Goal: Task Accomplishment & Management: Use online tool/utility

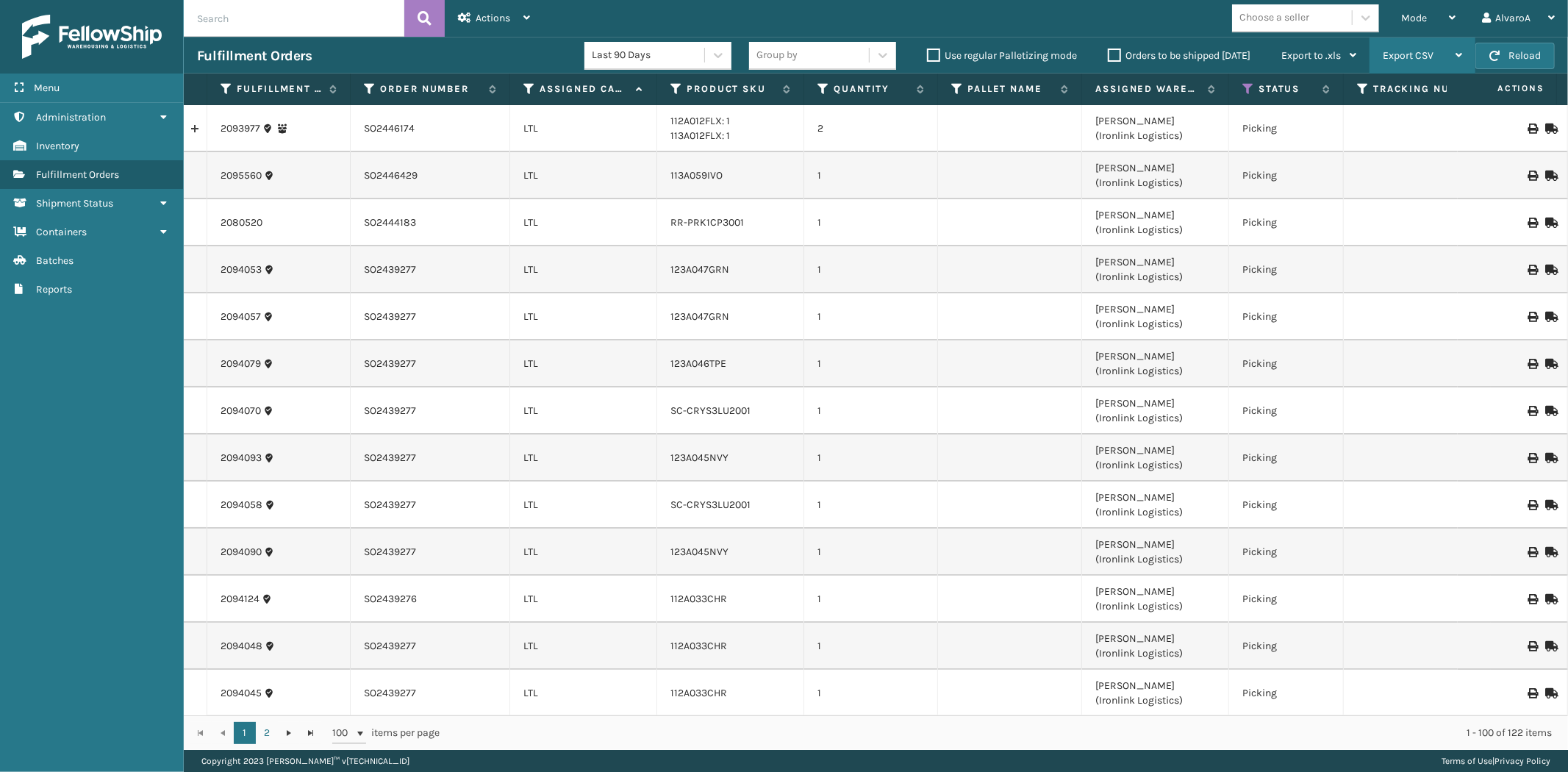
scroll to position [4119, 0]
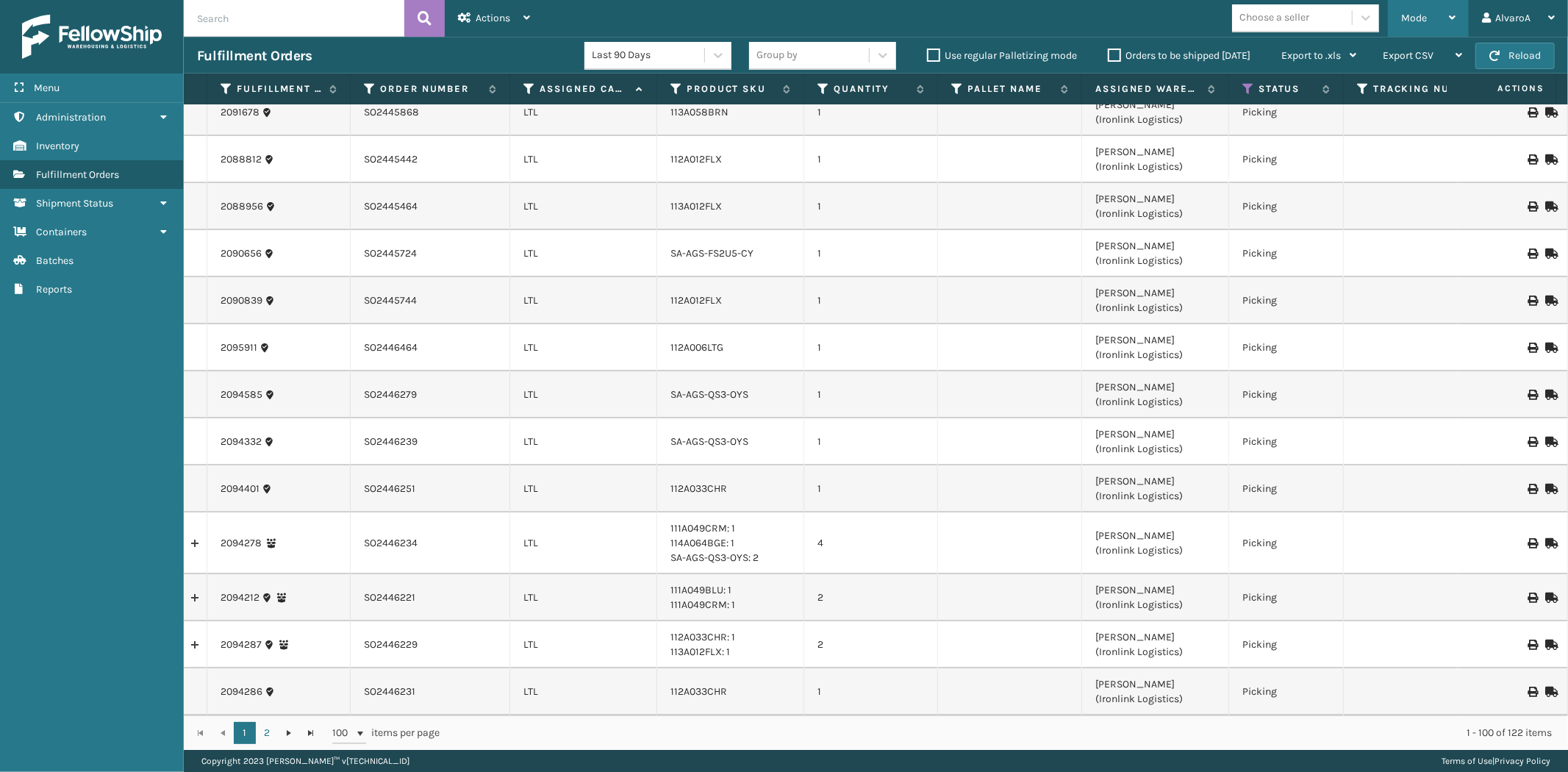
click at [1457, 23] on div "Mode Regular Mode Picking Mode Labeling Mode Exit Scan Mode" at bounding box center [1428, 18] width 81 height 36
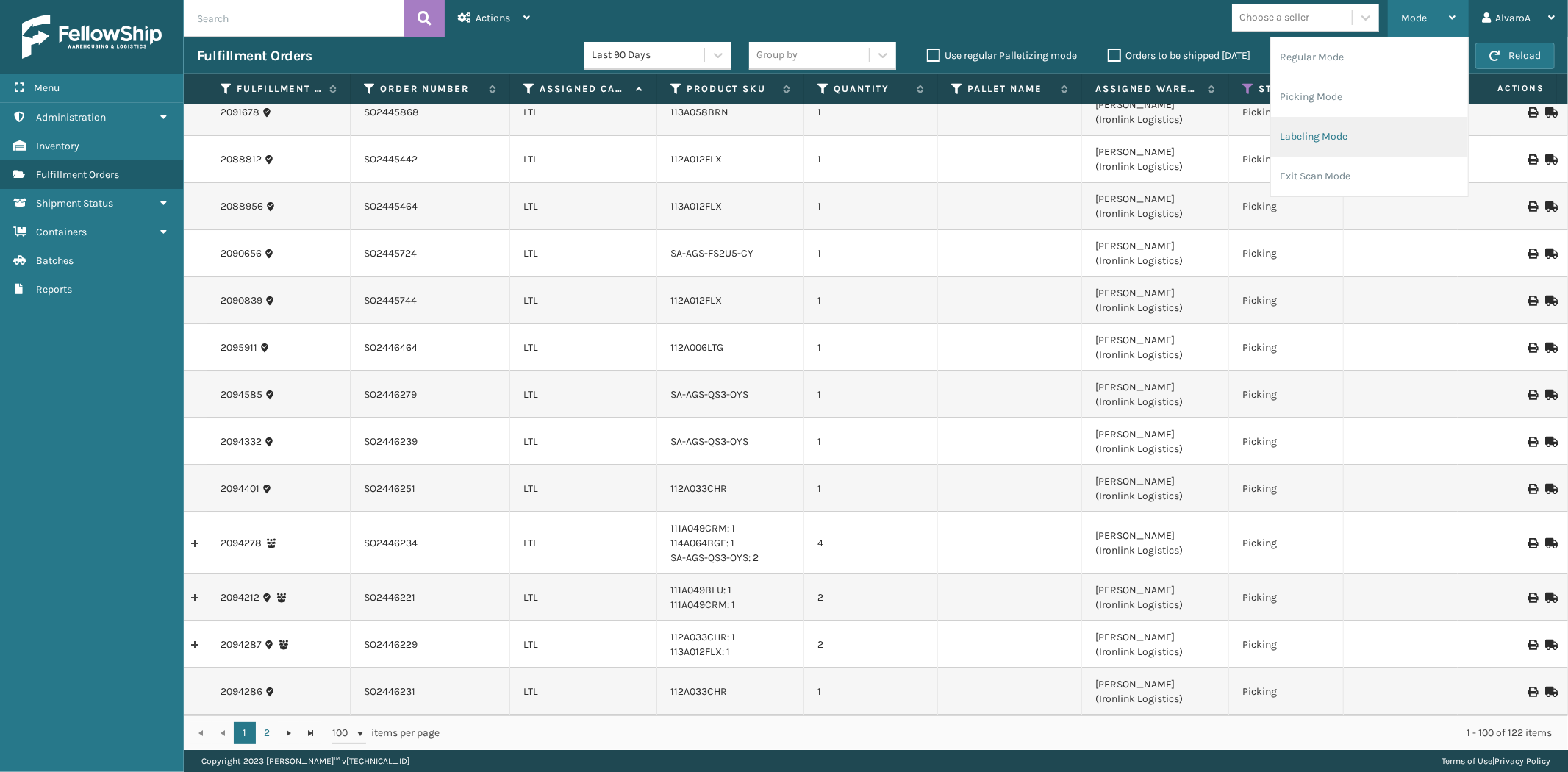
click at [1306, 133] on li "Labeling Mode" at bounding box center [1369, 137] width 197 height 40
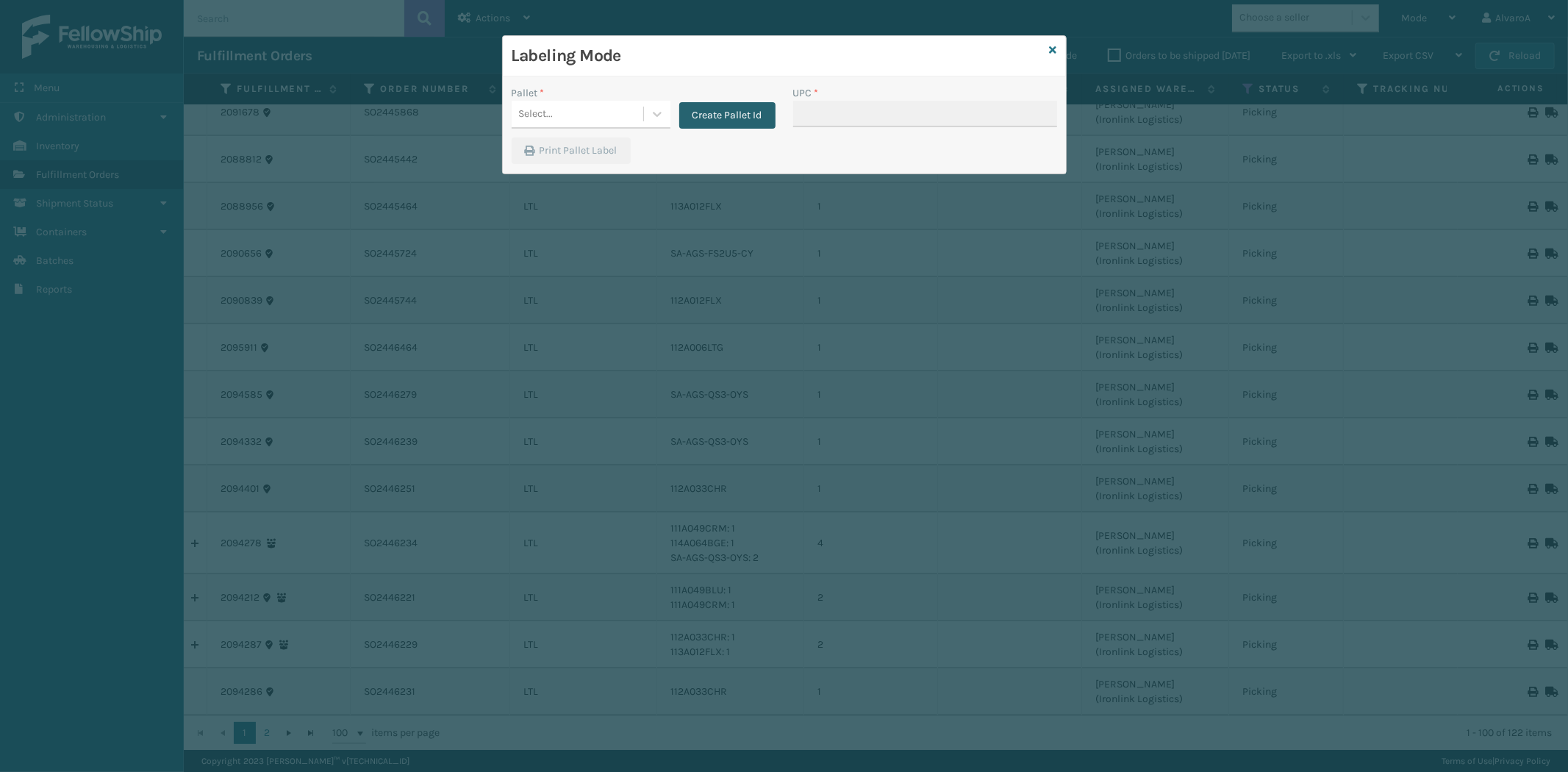
click at [735, 118] on button "Create Pallet Id" at bounding box center [727, 116] width 96 height 27
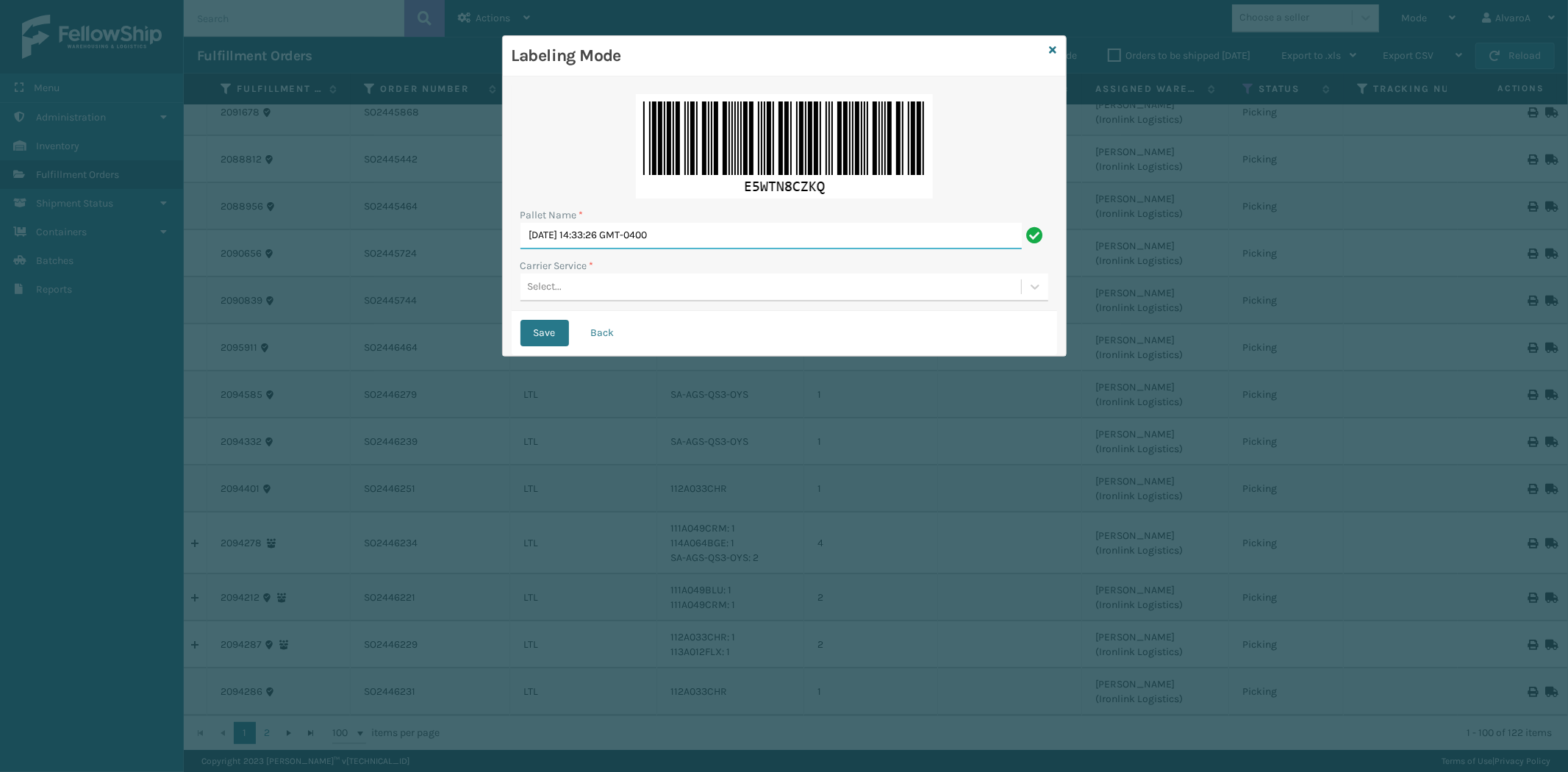
click at [691, 239] on input "[DATE] 14:33:26 GMT-0400" at bounding box center [771, 236] width 501 height 27
click at [689, 239] on input "[DATE] 14:33:26 GMT-0400" at bounding box center [771, 236] width 501 height 27
click at [690, 239] on input "[DATE] 14:33:26 GMT-0400" at bounding box center [771, 236] width 501 height 27
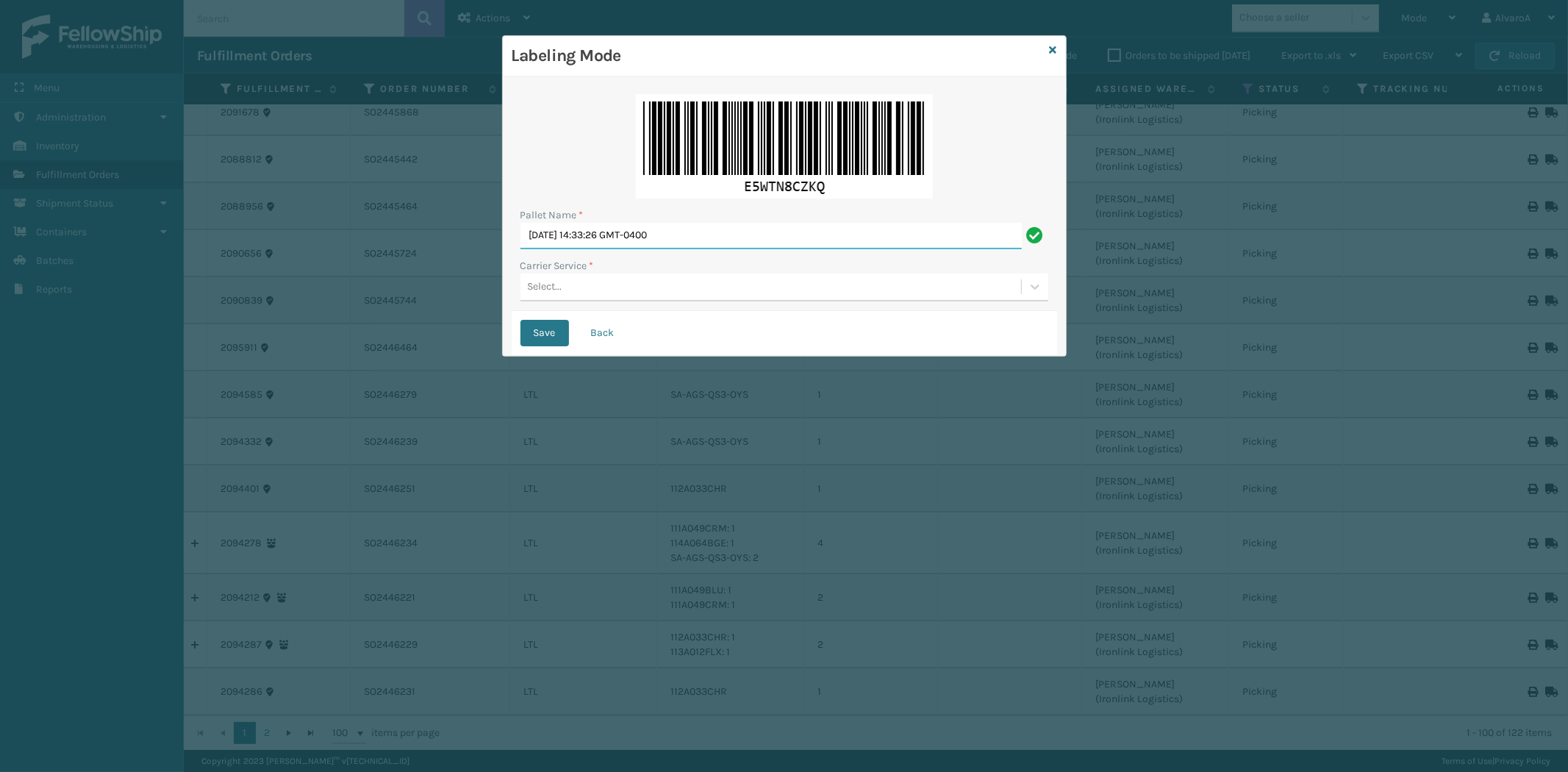
click at [690, 240] on input "[DATE] 14:33:26 GMT-0400" at bounding box center [771, 236] width 501 height 27
type input "l"
type input "LPN 514121"
click at [766, 305] on div "Pallet Name * LPN 514121 Carrier Service * Select..." at bounding box center [784, 198] width 545 height 225
click at [770, 287] on div "Select..." at bounding box center [771, 287] width 500 height 24
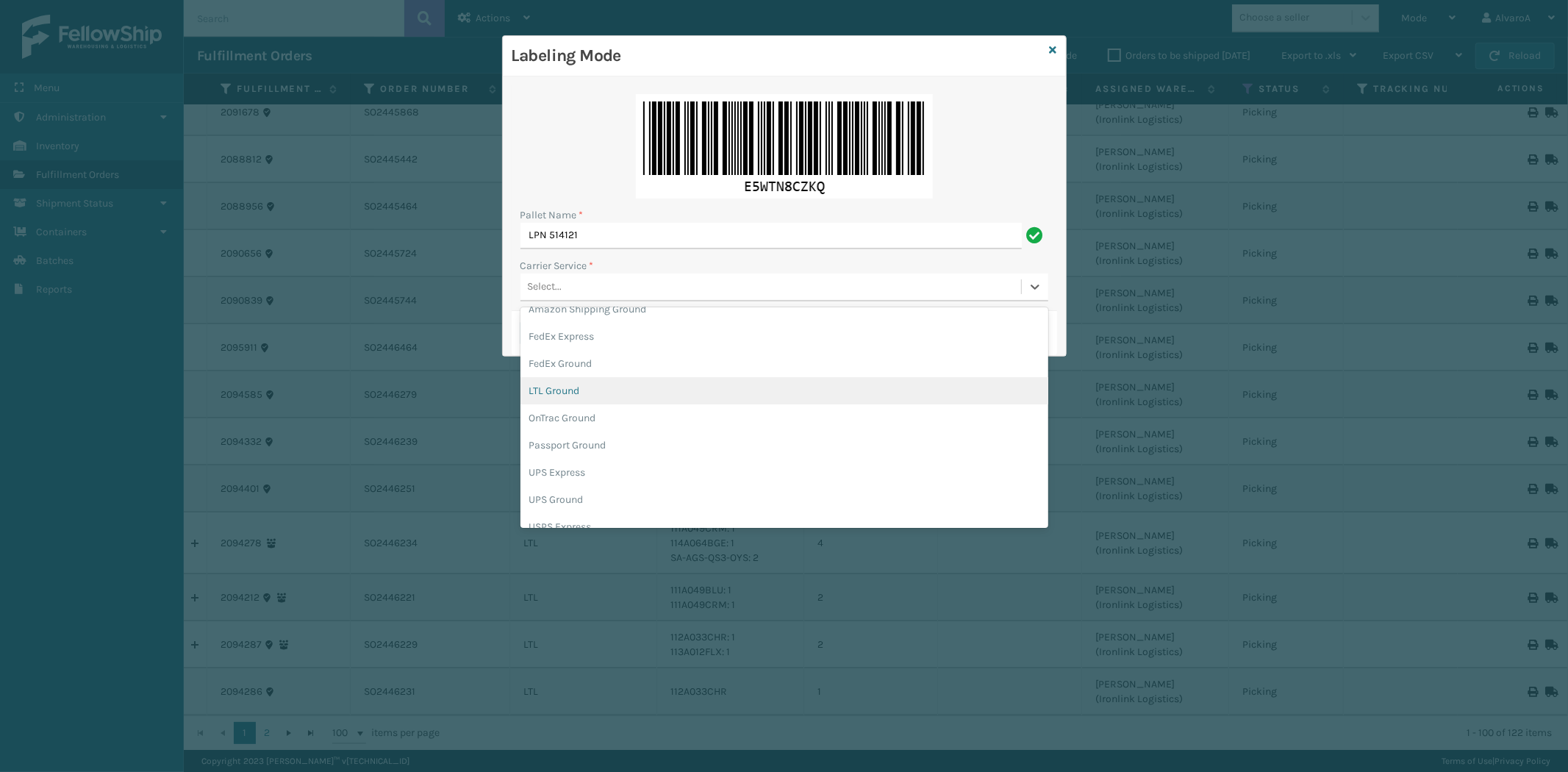
scroll to position [84, 0]
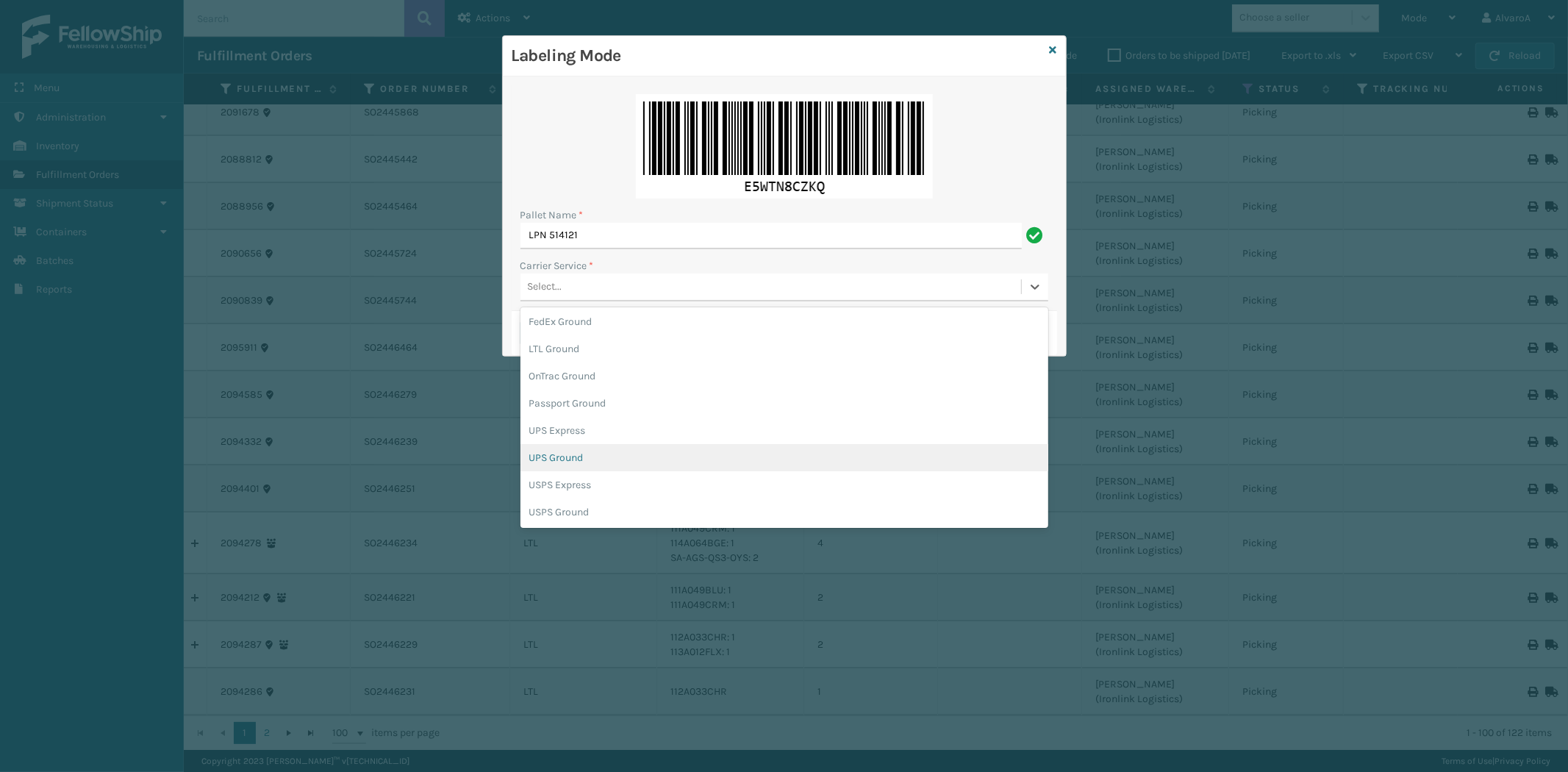
click at [562, 455] on div "UPS Ground" at bounding box center [784, 458] width 528 height 27
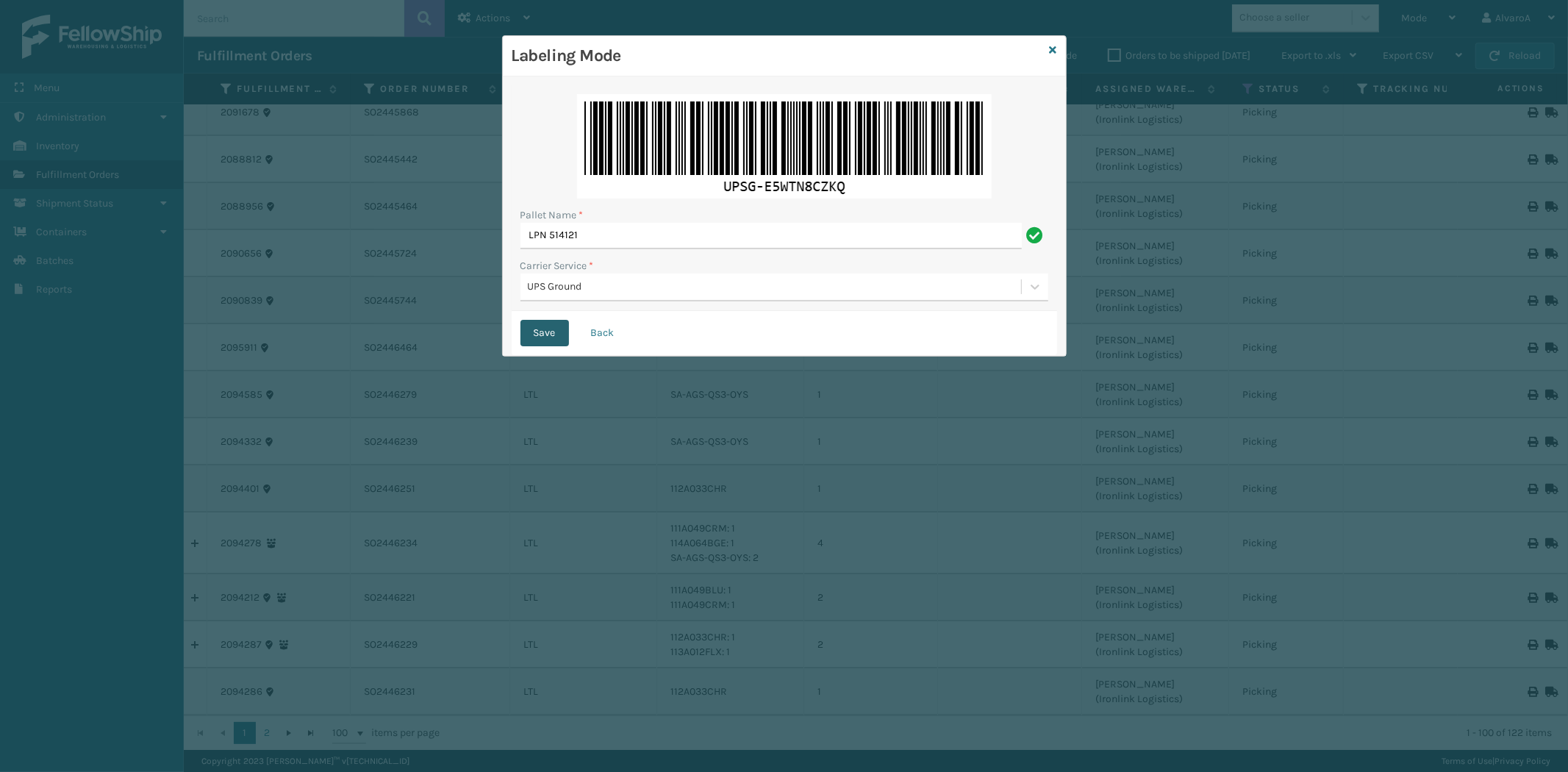
click at [531, 333] on button "Save" at bounding box center [544, 333] width 49 height 27
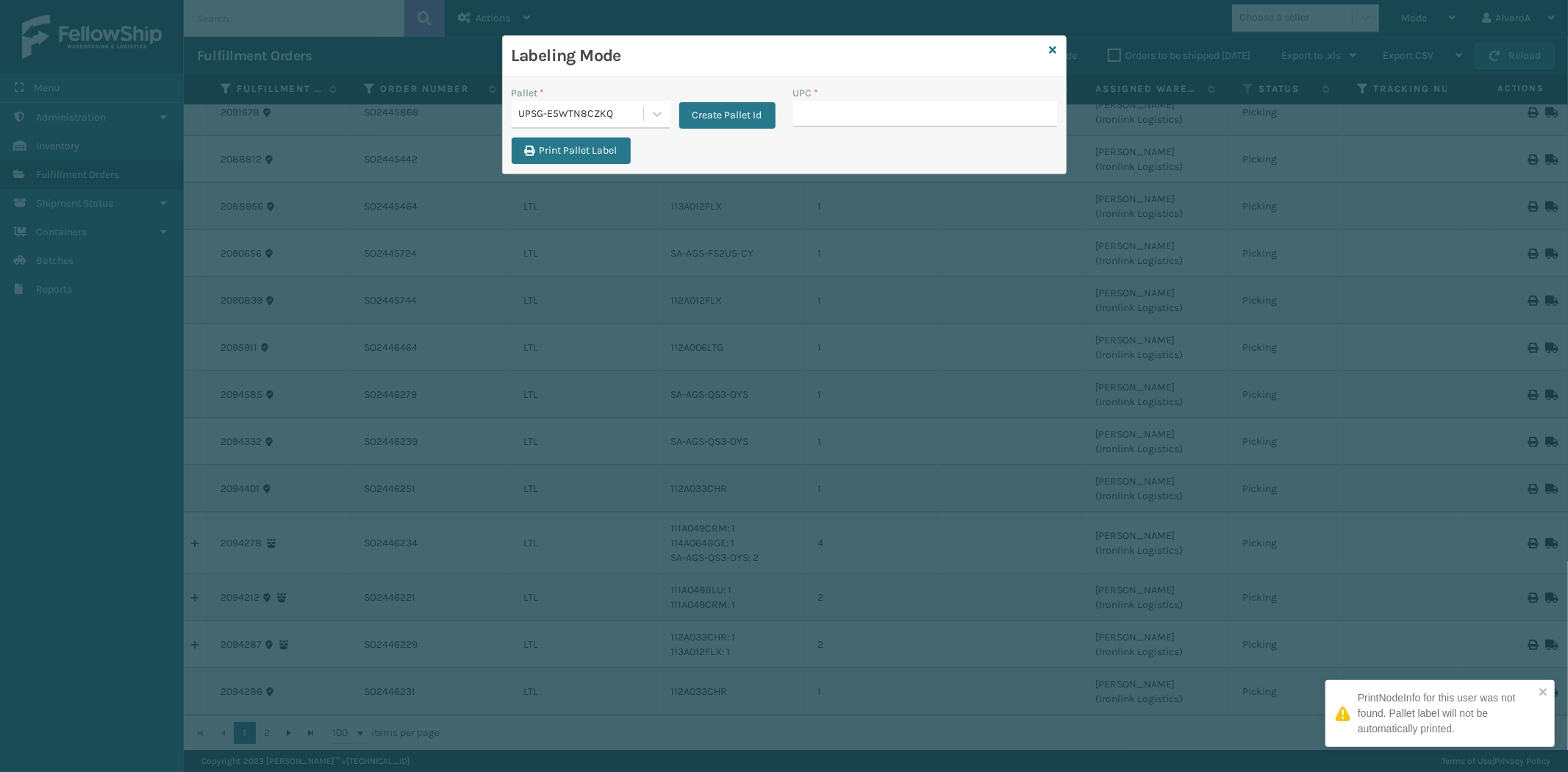
click at [847, 111] on input "UPC *" at bounding box center [924, 114] width 264 height 27
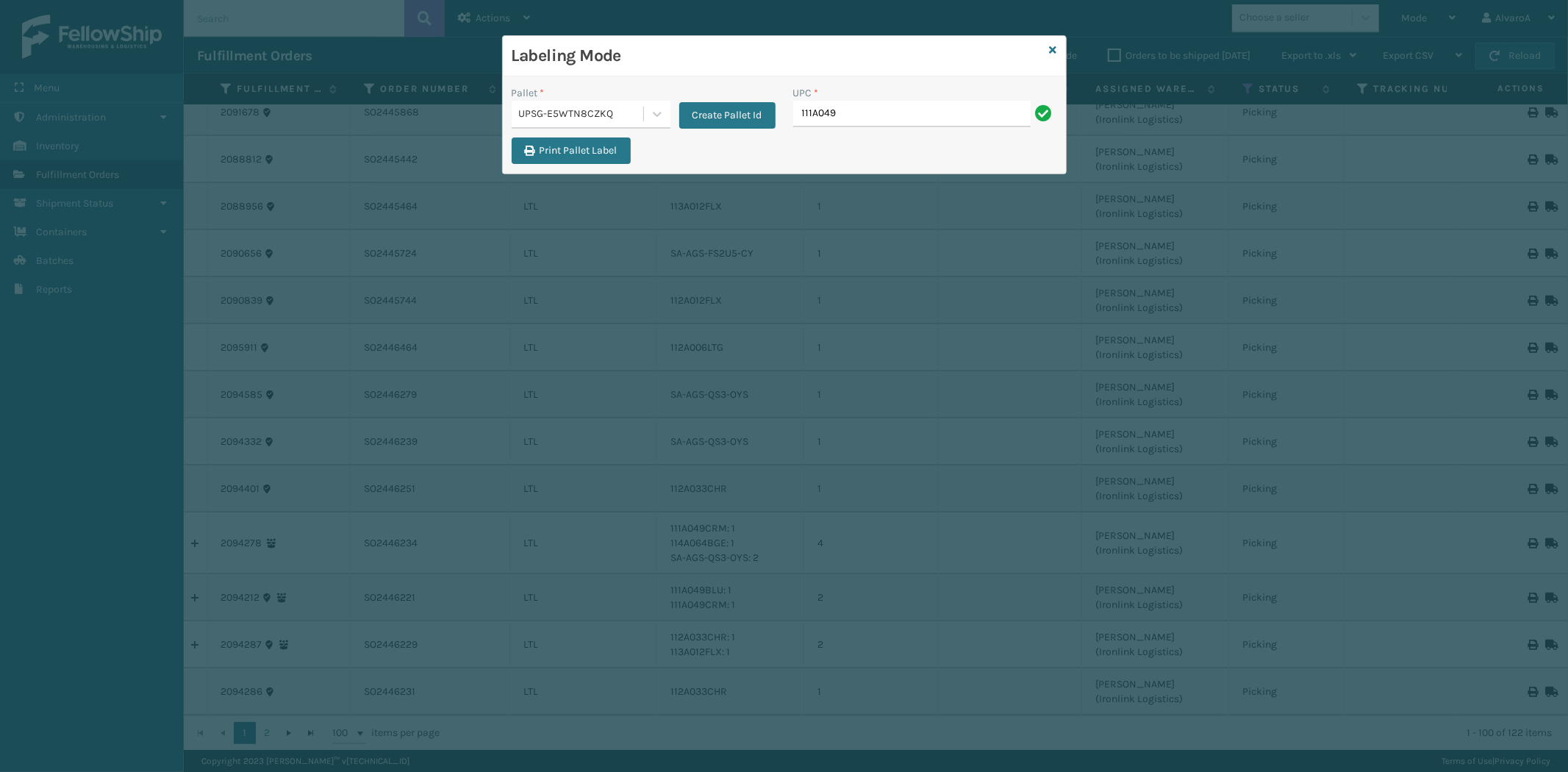
type input "111A049CRM"
click at [829, 107] on input "UPC *" at bounding box center [924, 114] width 264 height 27
click at [1049, 50] on icon at bounding box center [1053, 50] width 8 height 11
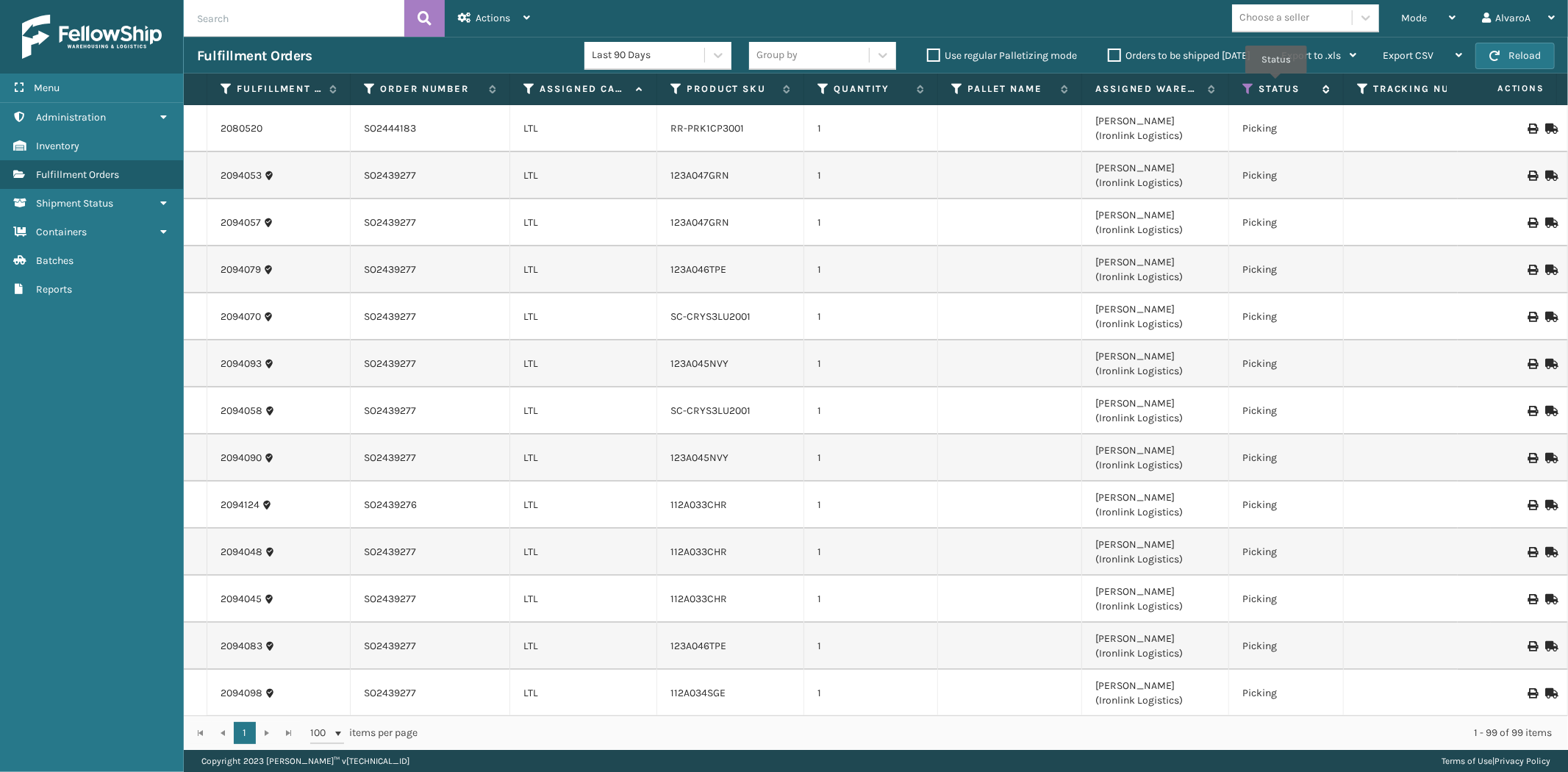
click at [1276, 84] on label "Status" at bounding box center [1286, 89] width 56 height 13
click at [1243, 88] on icon at bounding box center [1248, 89] width 11 height 13
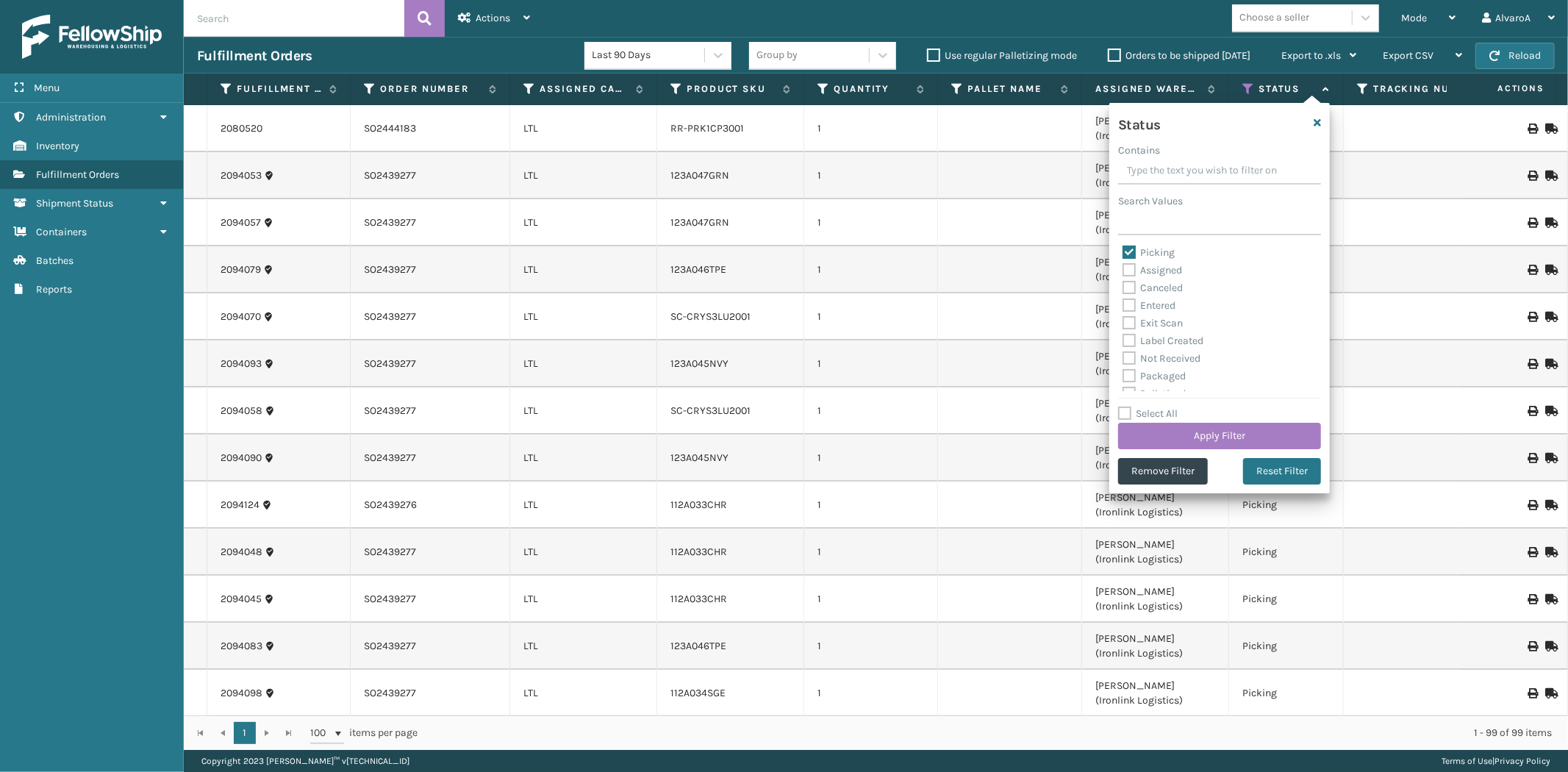
scroll to position [81, 0]
click at [1150, 310] on label "Palletized" at bounding box center [1154, 311] width 63 height 12
click at [1123, 310] on input "Palletized" at bounding box center [1122, 309] width 1 height 10
checkbox input "true"
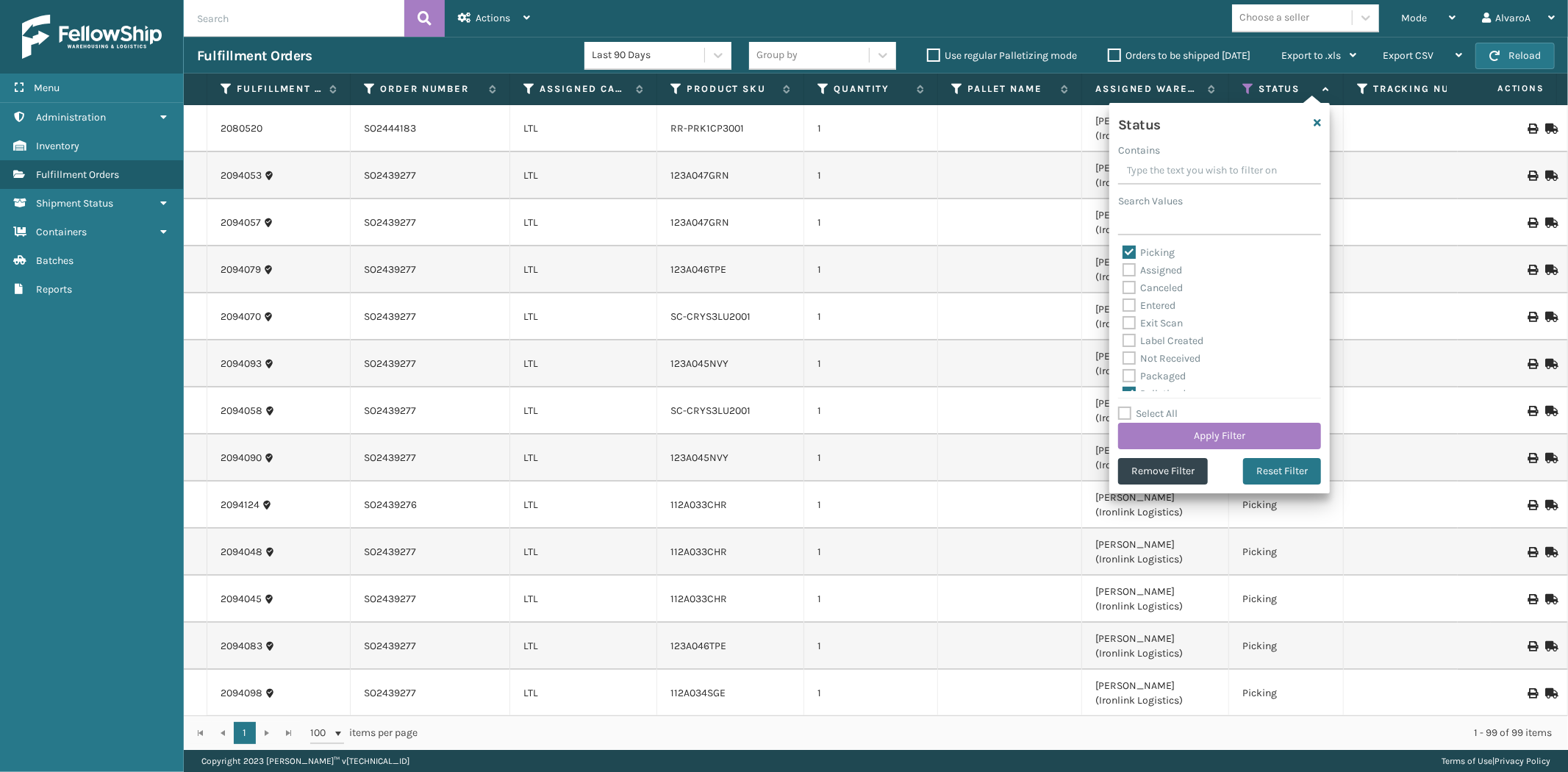
click at [1126, 254] on label "Picking" at bounding box center [1148, 252] width 53 height 12
click at [1123, 254] on input "Picking" at bounding box center [1122, 249] width 1 height 10
checkbox input "false"
click at [1233, 437] on button "Apply Filter" at bounding box center [1219, 437] width 202 height 27
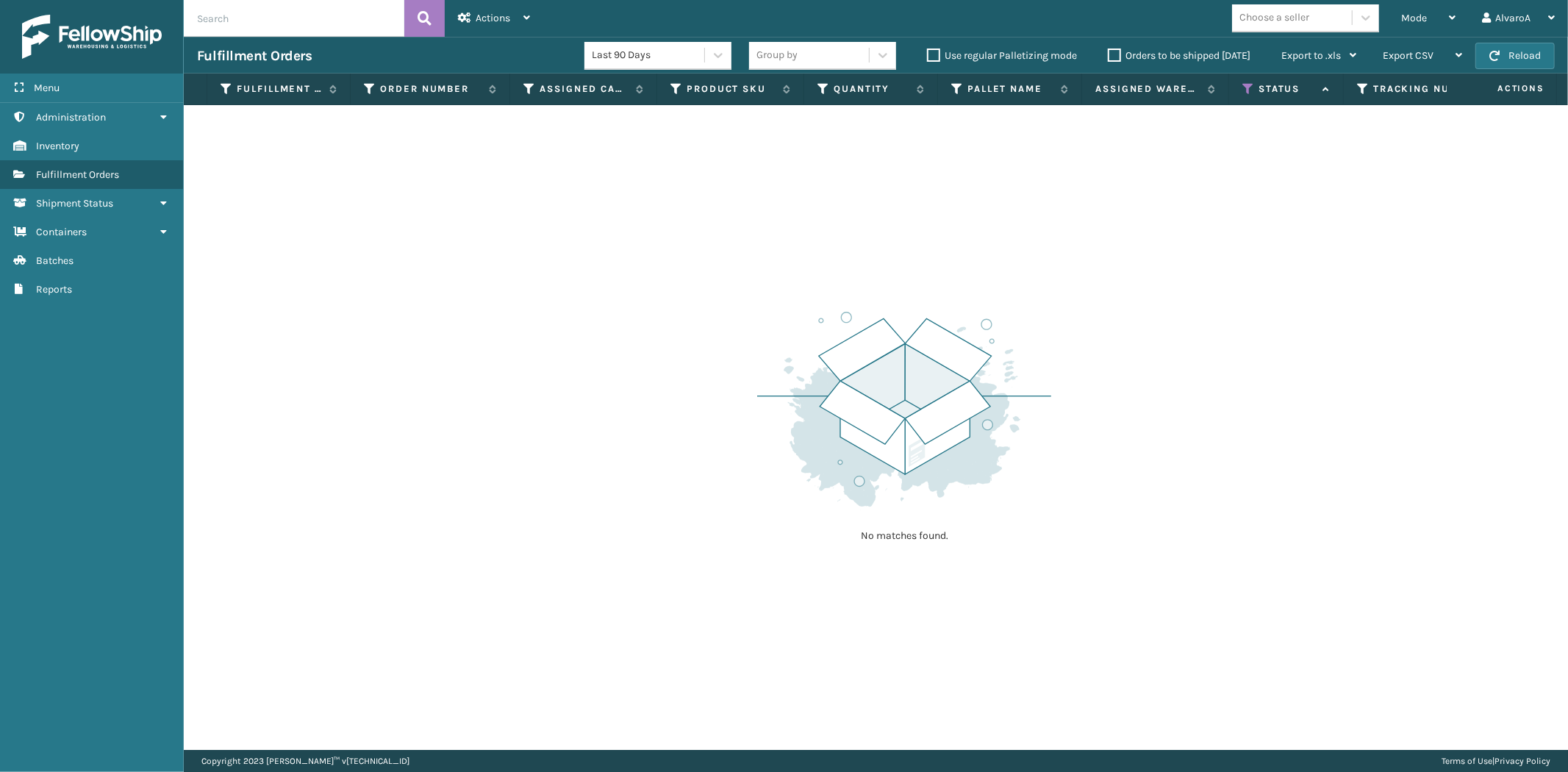
click at [1111, 57] on label "Orders to be shipped [DATE]" at bounding box center [1178, 55] width 142 height 12
click at [1109, 56] on input "Orders to be shipped [DATE]" at bounding box center [1108, 52] width 1 height 10
click at [1111, 57] on label "Orders to be shipped [DATE]" at bounding box center [1178, 55] width 142 height 12
click at [1109, 56] on input "Orders to be shipped [DATE]" at bounding box center [1108, 52] width 1 height 10
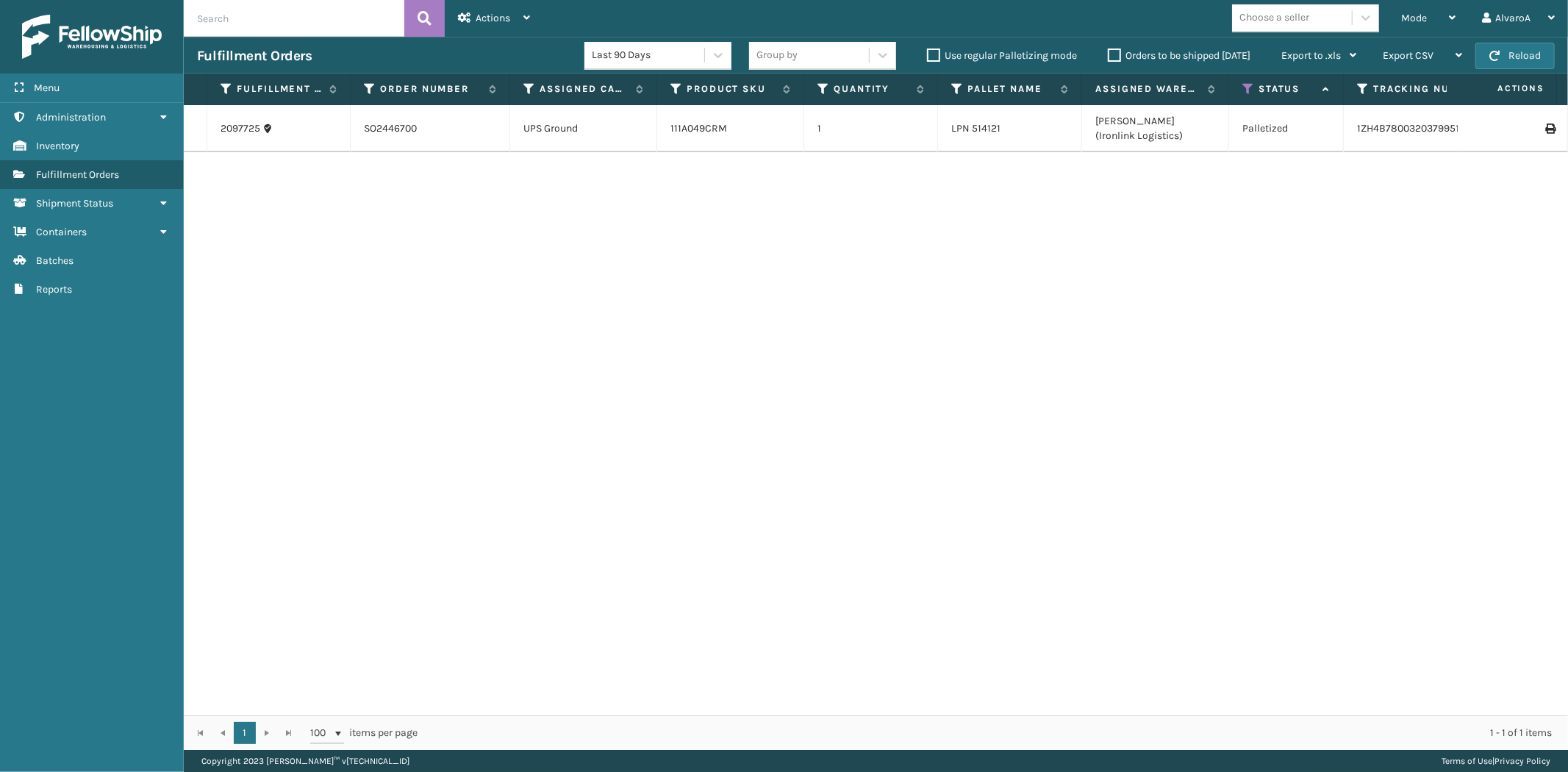
click at [1111, 57] on label "Orders to be shipped [DATE]" at bounding box center [1178, 55] width 142 height 12
click at [1109, 56] on input "Orders to be shipped [DATE]" at bounding box center [1108, 52] width 1 height 10
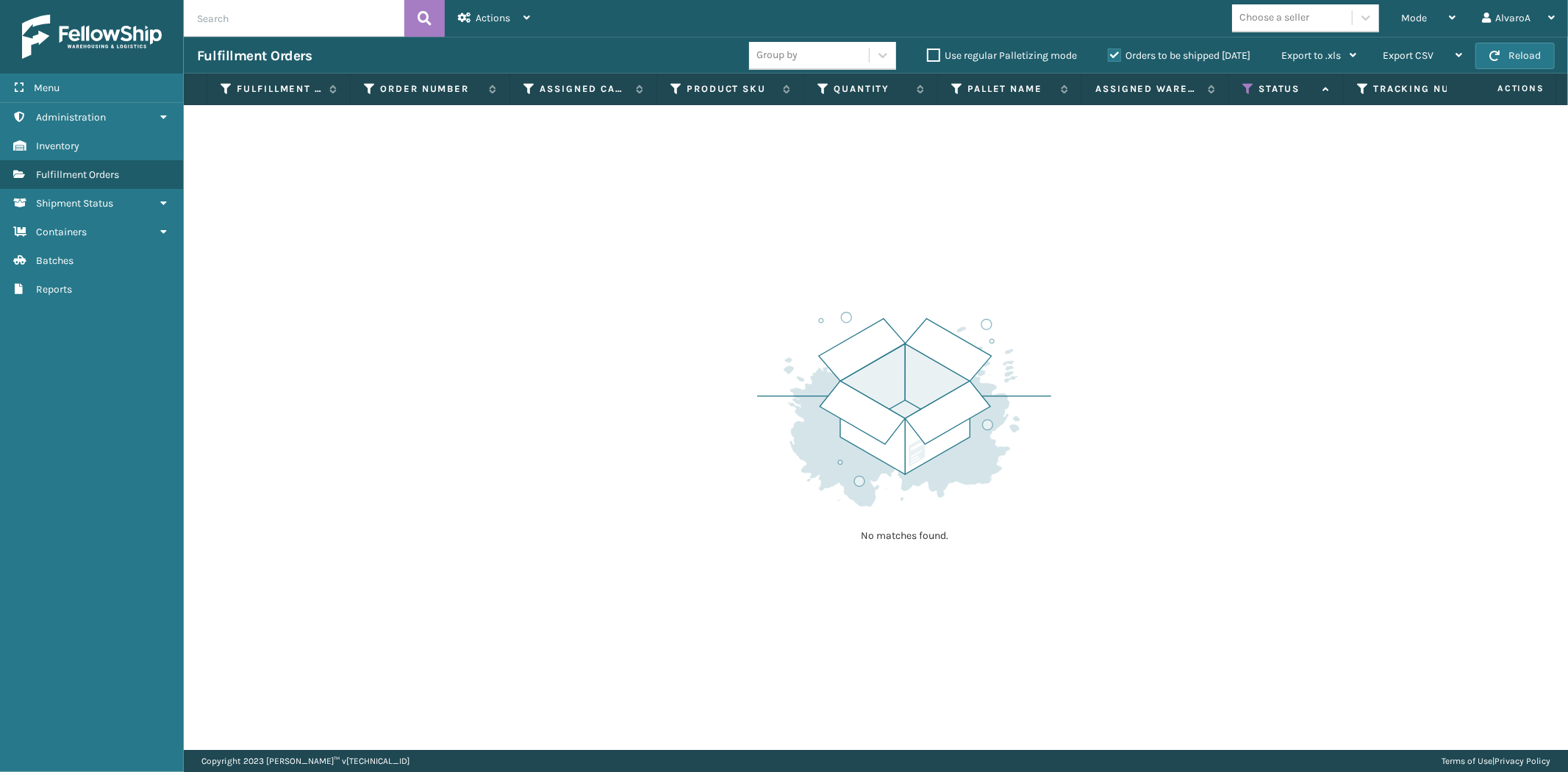
click at [1118, 52] on label "Orders to be shipped [DATE]" at bounding box center [1178, 55] width 142 height 12
click at [1109, 52] on input "Orders to be shipped [DATE]" at bounding box center [1108, 52] width 1 height 10
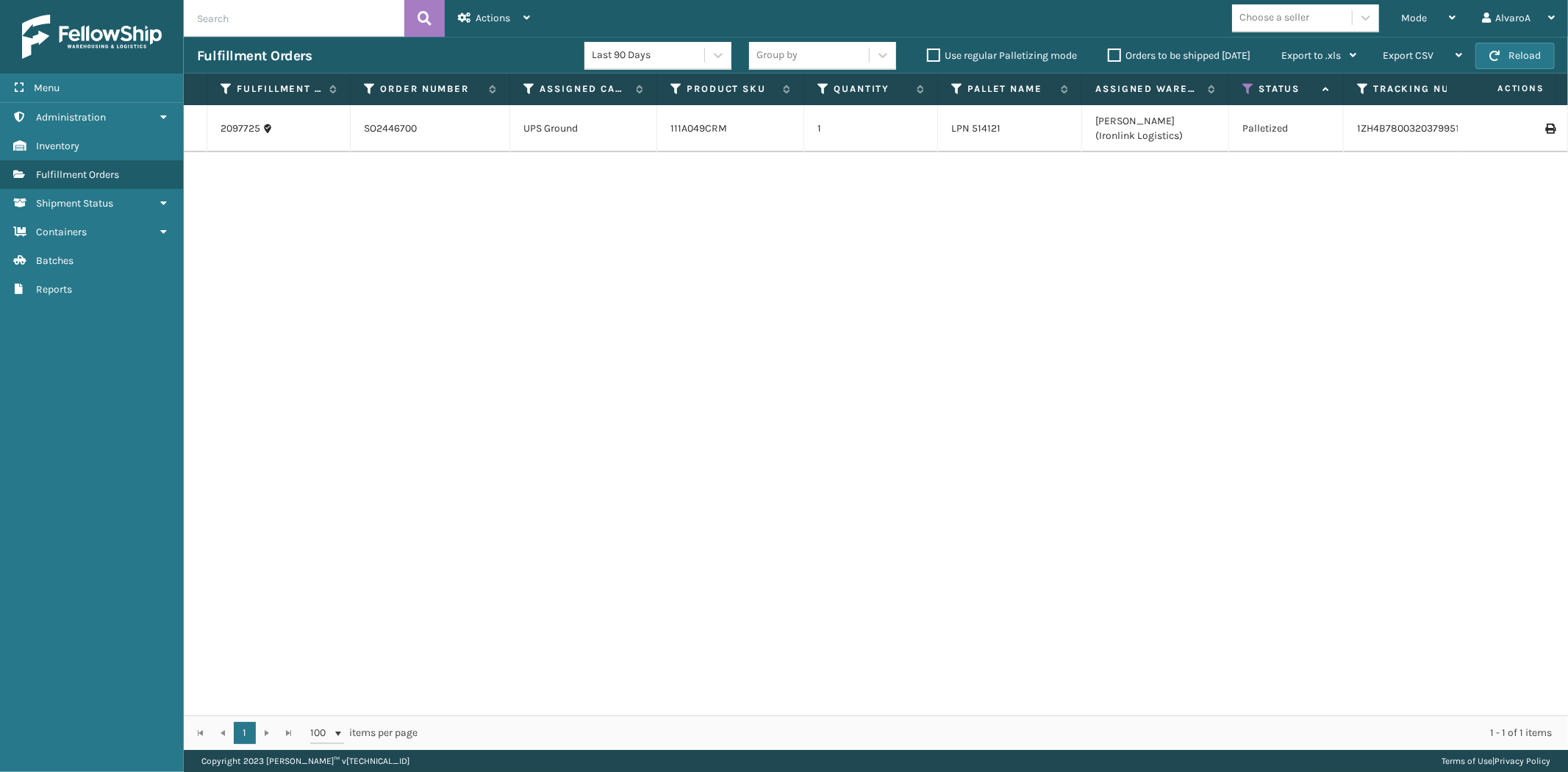
click at [1545, 126] on icon at bounding box center [1549, 128] width 9 height 11
click at [1428, 25] on div "Mode" at bounding box center [1428, 18] width 54 height 36
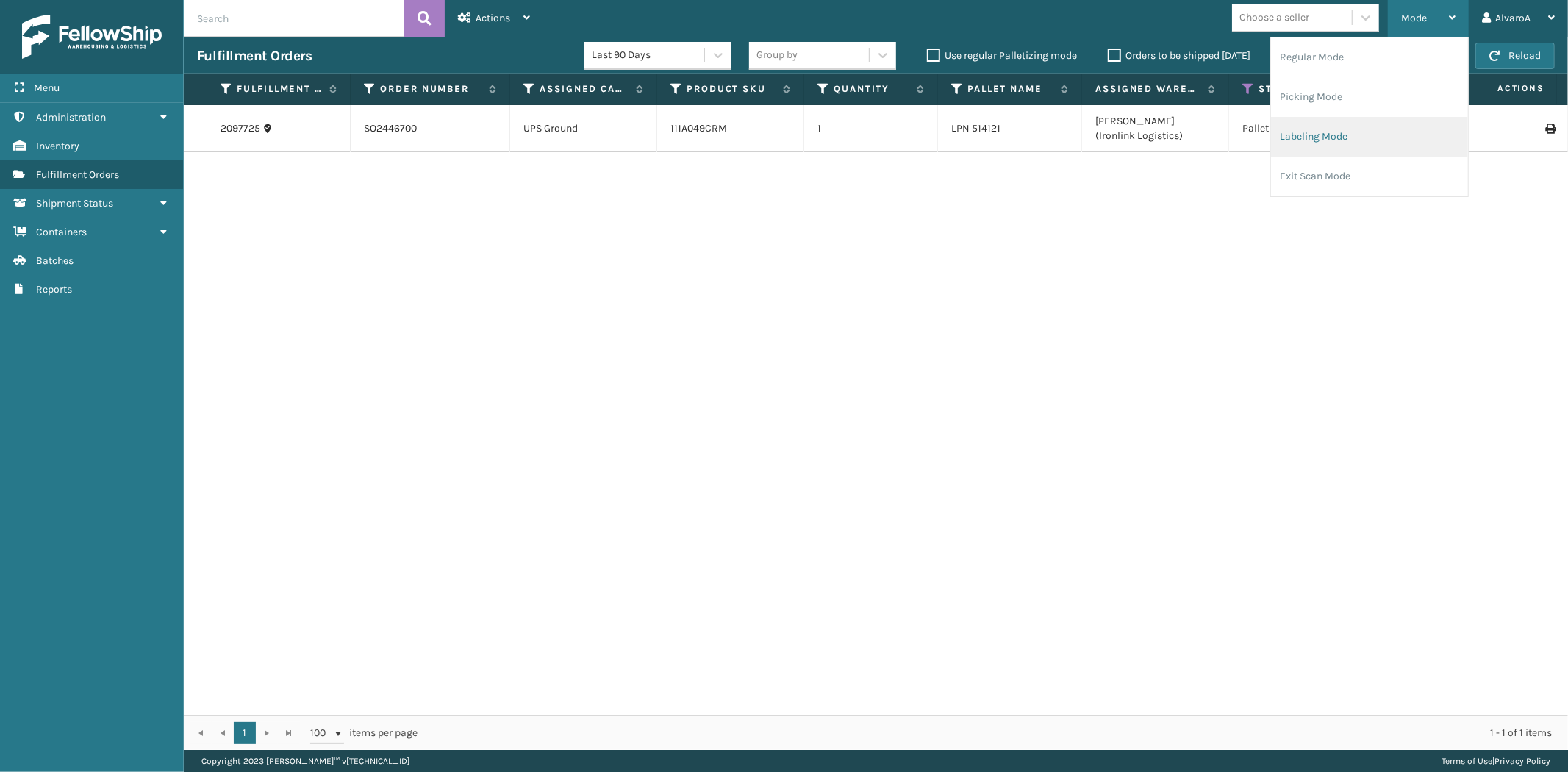
click at [1303, 145] on li "Labeling Mode" at bounding box center [1369, 137] width 197 height 40
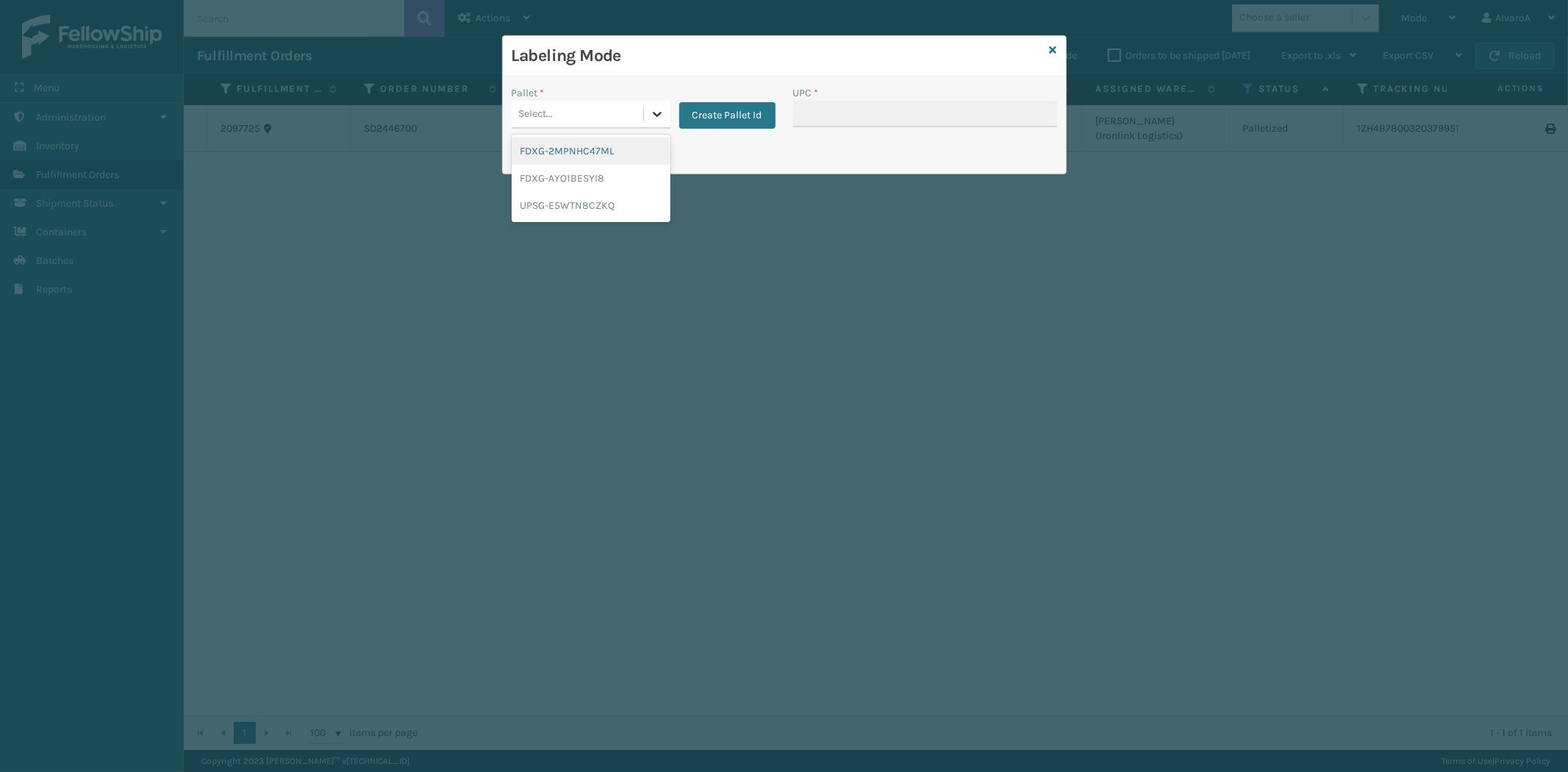
click at [646, 113] on div at bounding box center [657, 114] width 27 height 27
click at [539, 197] on div "UPSG-E5WTN8CZKQ" at bounding box center [591, 205] width 159 height 27
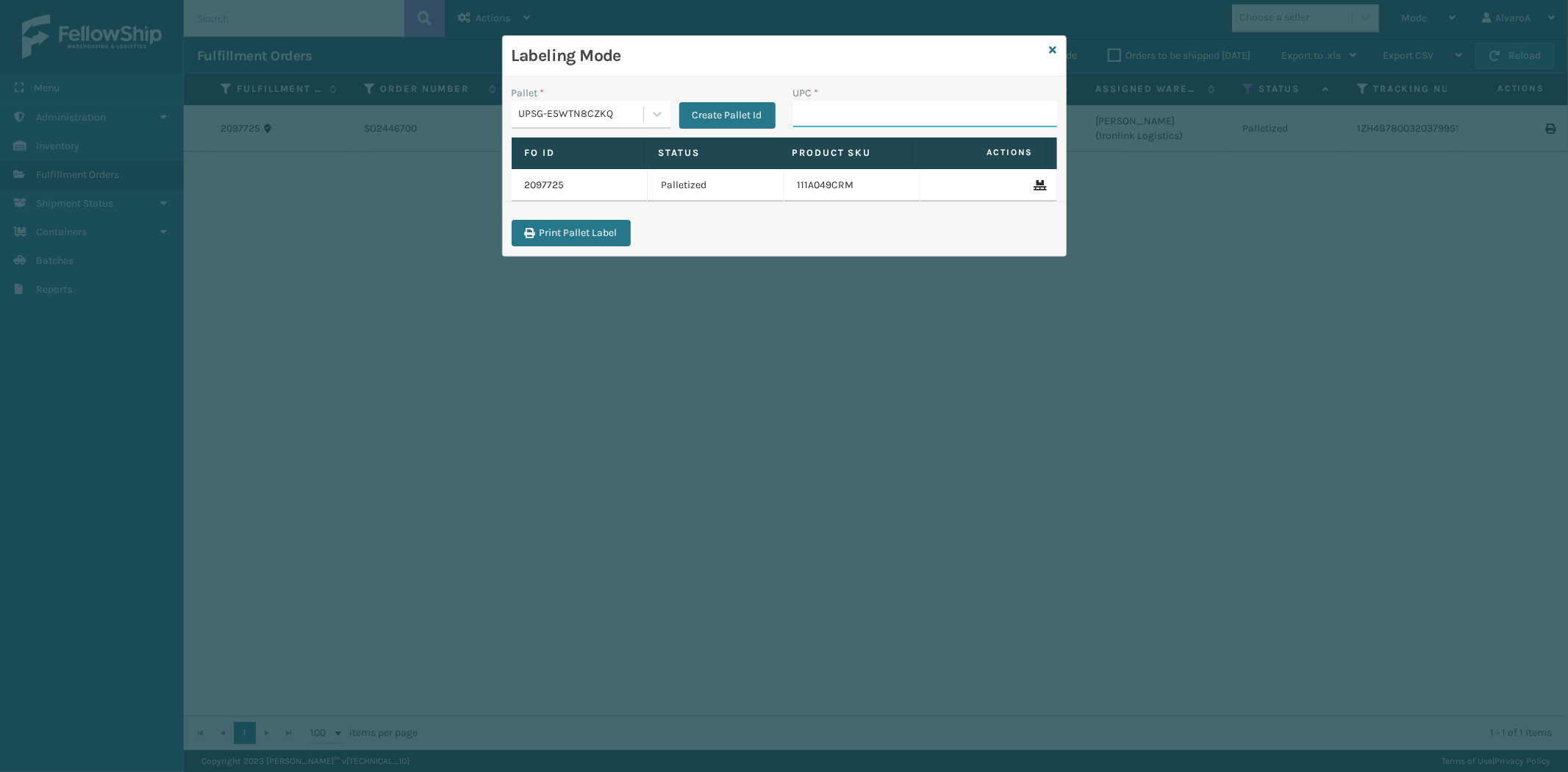
click at [876, 109] on input "UPC *" at bounding box center [924, 114] width 264 height 27
type input "CCHRFKS3M26DGRA"
type input "LKLGF2SP3OLV-C"
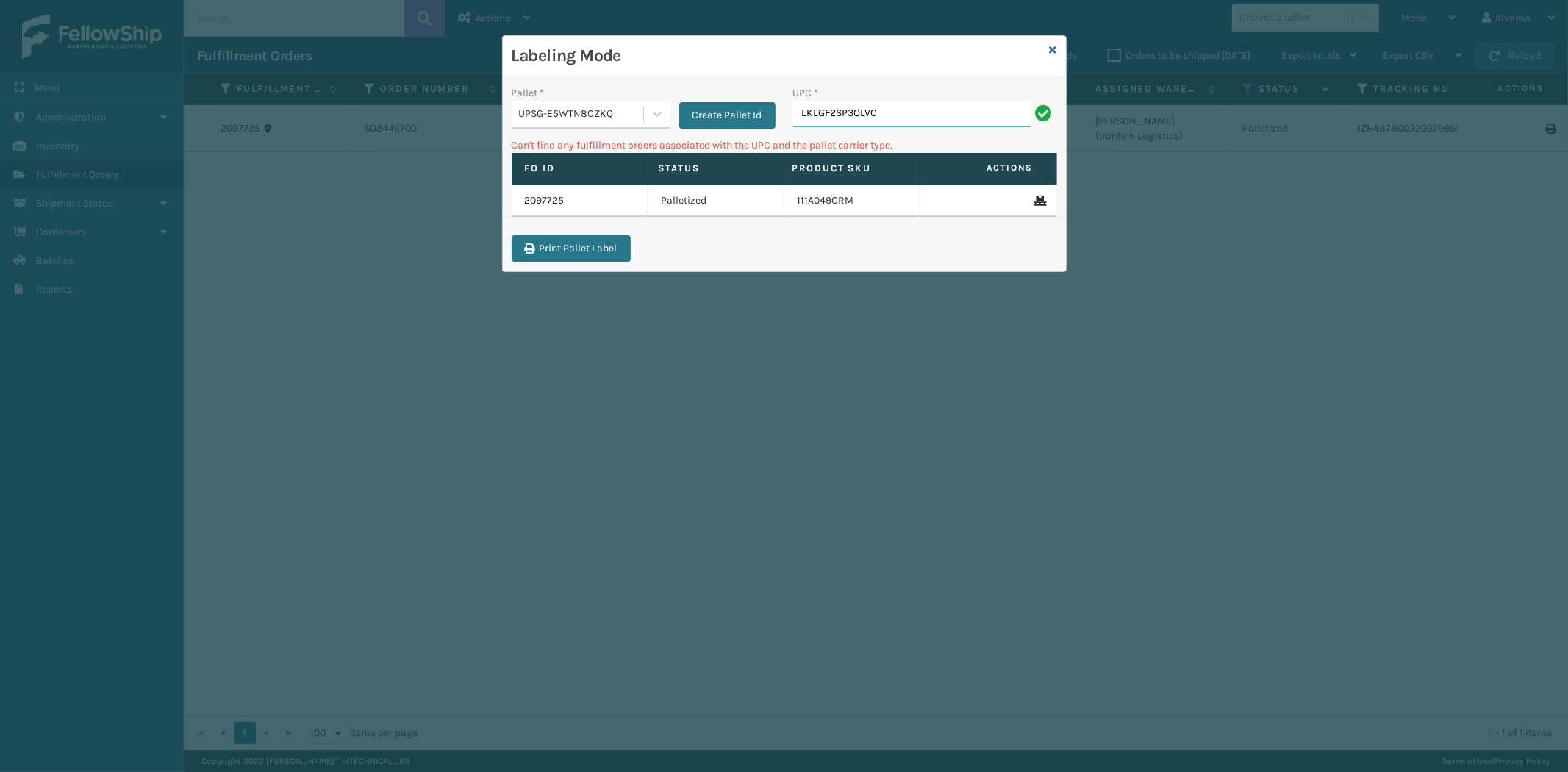
click at [898, 118] on input "LKLGF2SP3OLVC" at bounding box center [911, 114] width 238 height 27
type input "L"
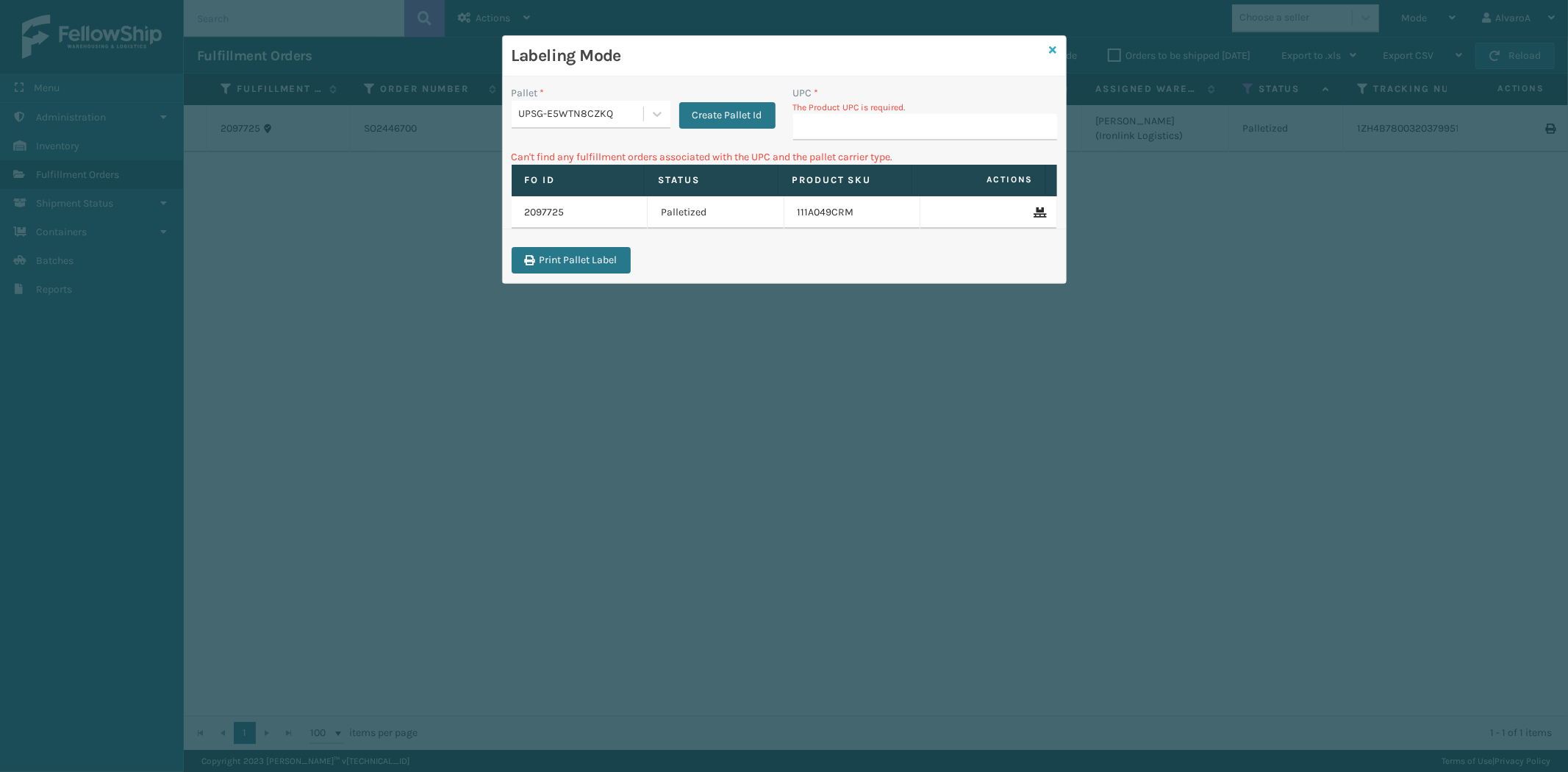
click at [1054, 47] on icon at bounding box center [1053, 50] width 8 height 11
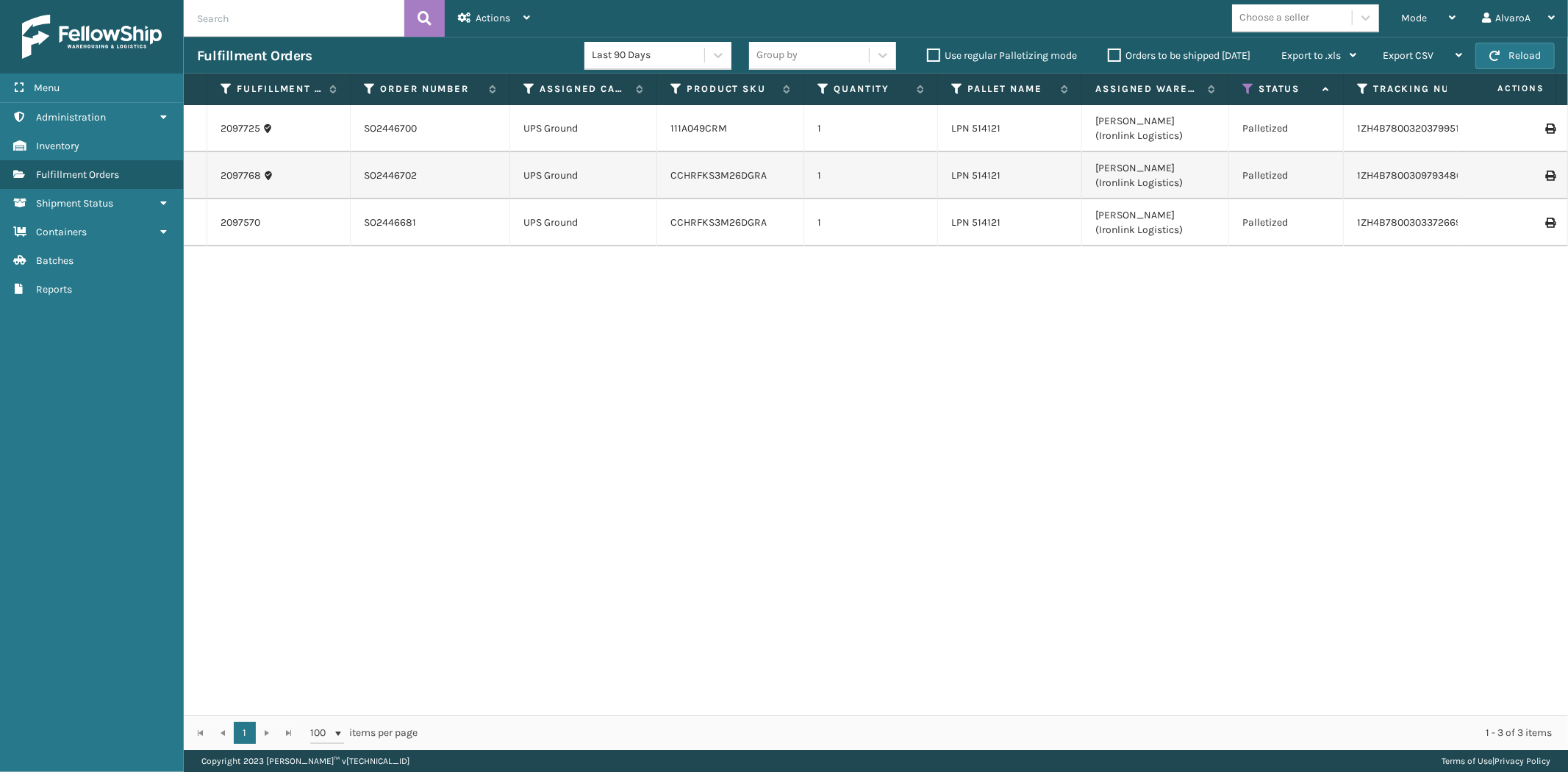
click at [273, 8] on input "text" at bounding box center [293, 18] width 221 height 36
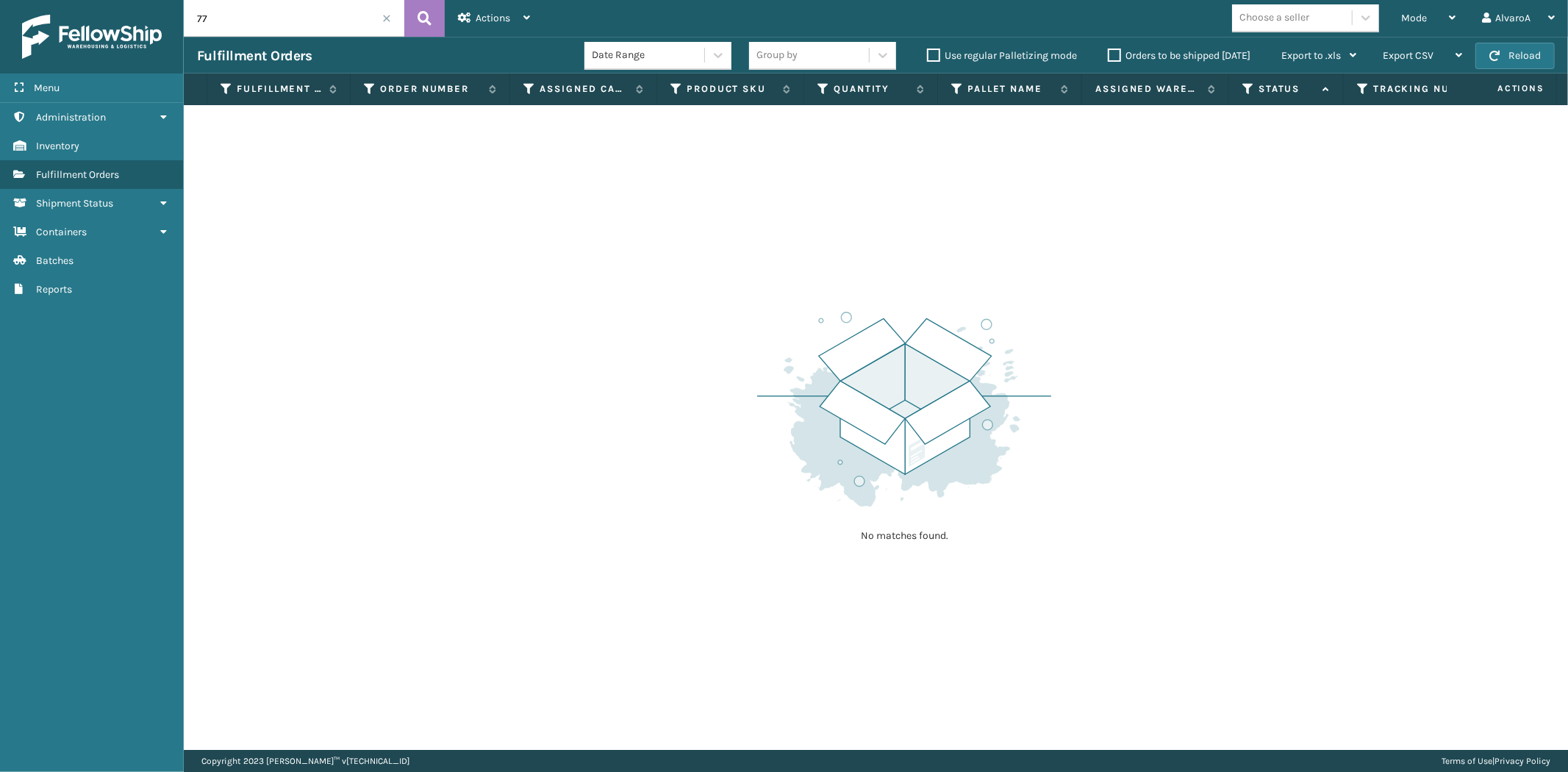
type input "7"
type input "2097708"
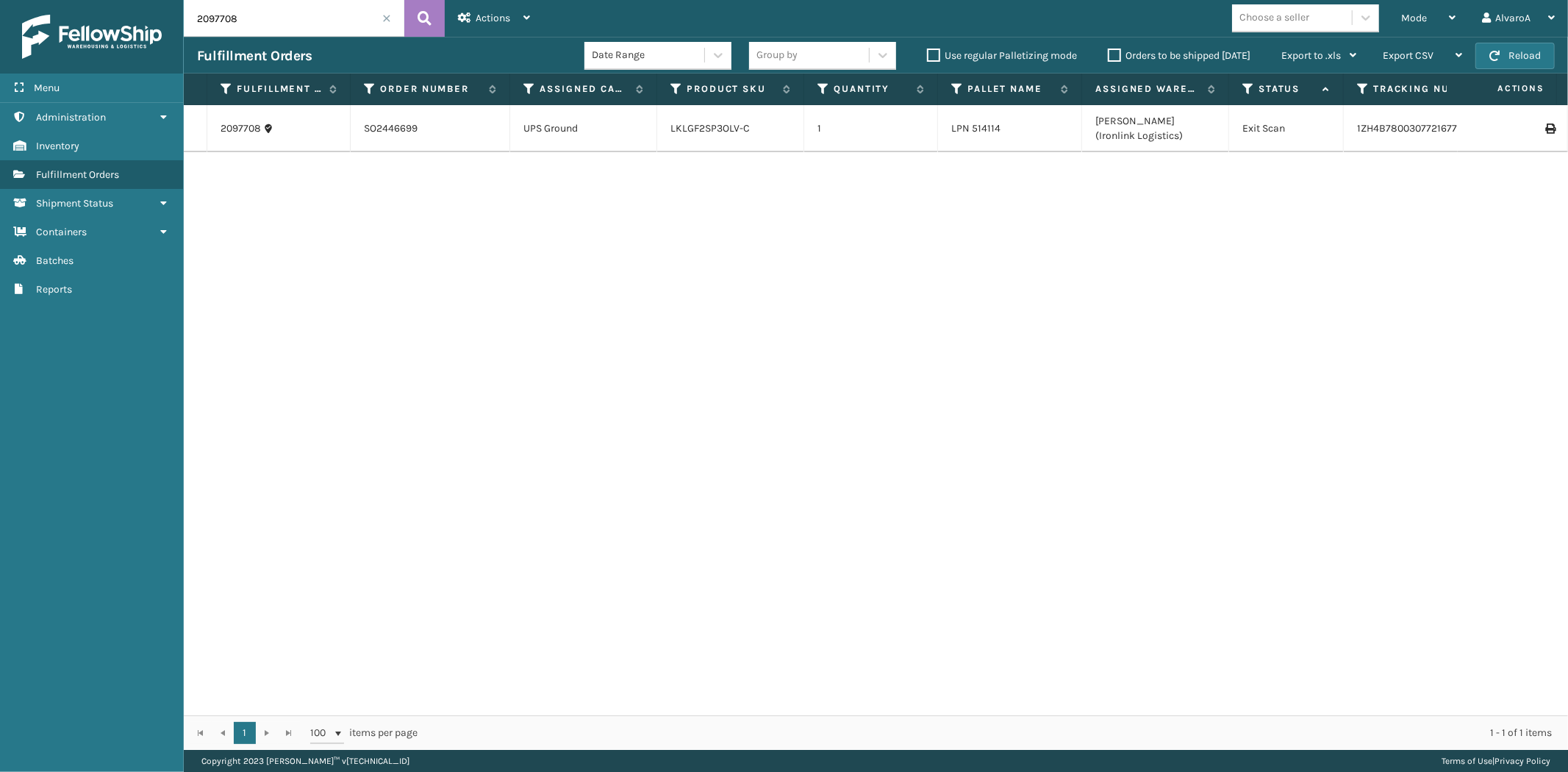
click at [504, 126] on td "SO2446699" at bounding box center [430, 128] width 159 height 47
click at [505, 126] on td "SO2446699" at bounding box center [430, 128] width 159 height 47
click at [225, 136] on link "2097708" at bounding box center [241, 128] width 40 height 14
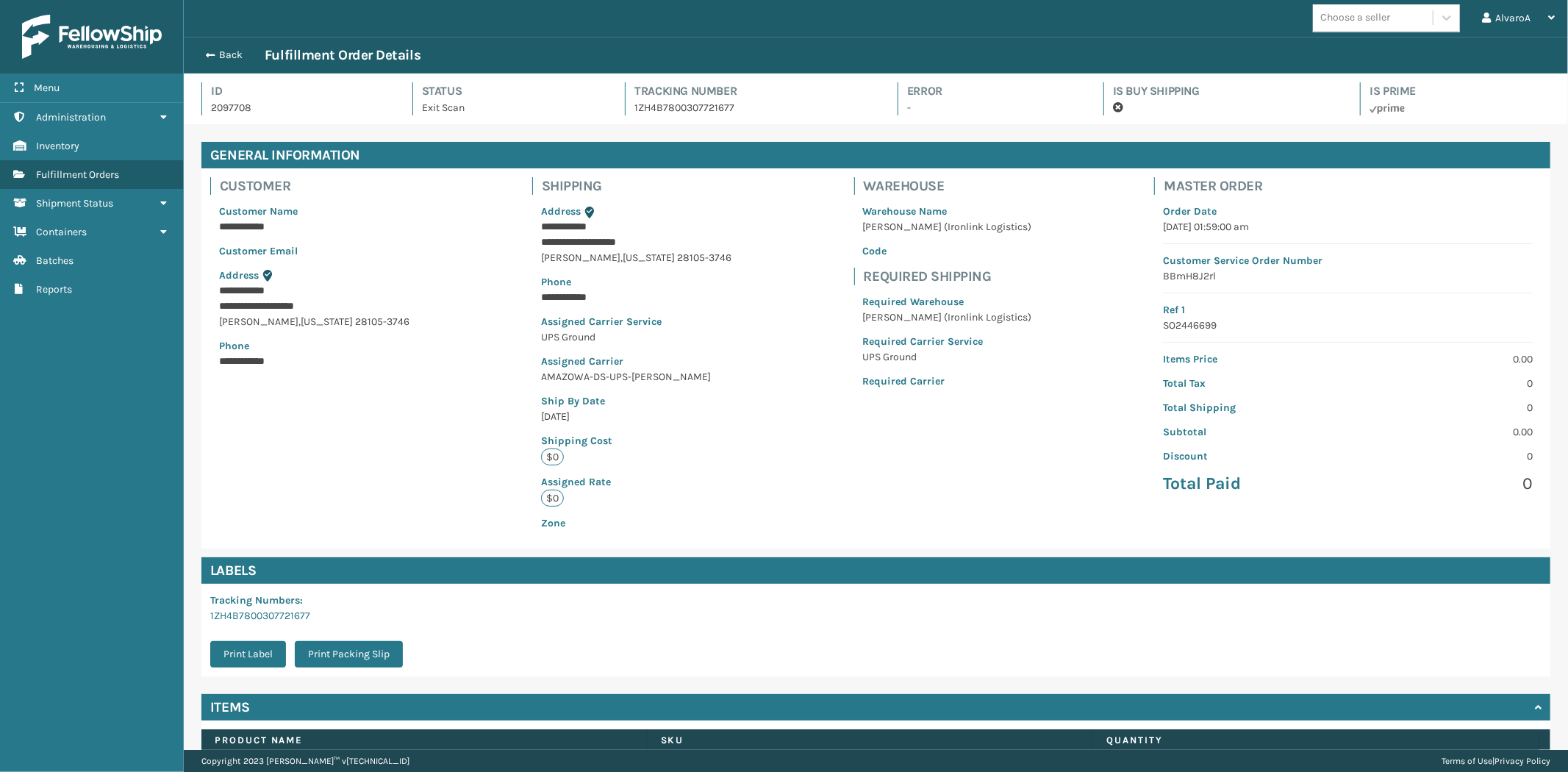
scroll to position [96, 0]
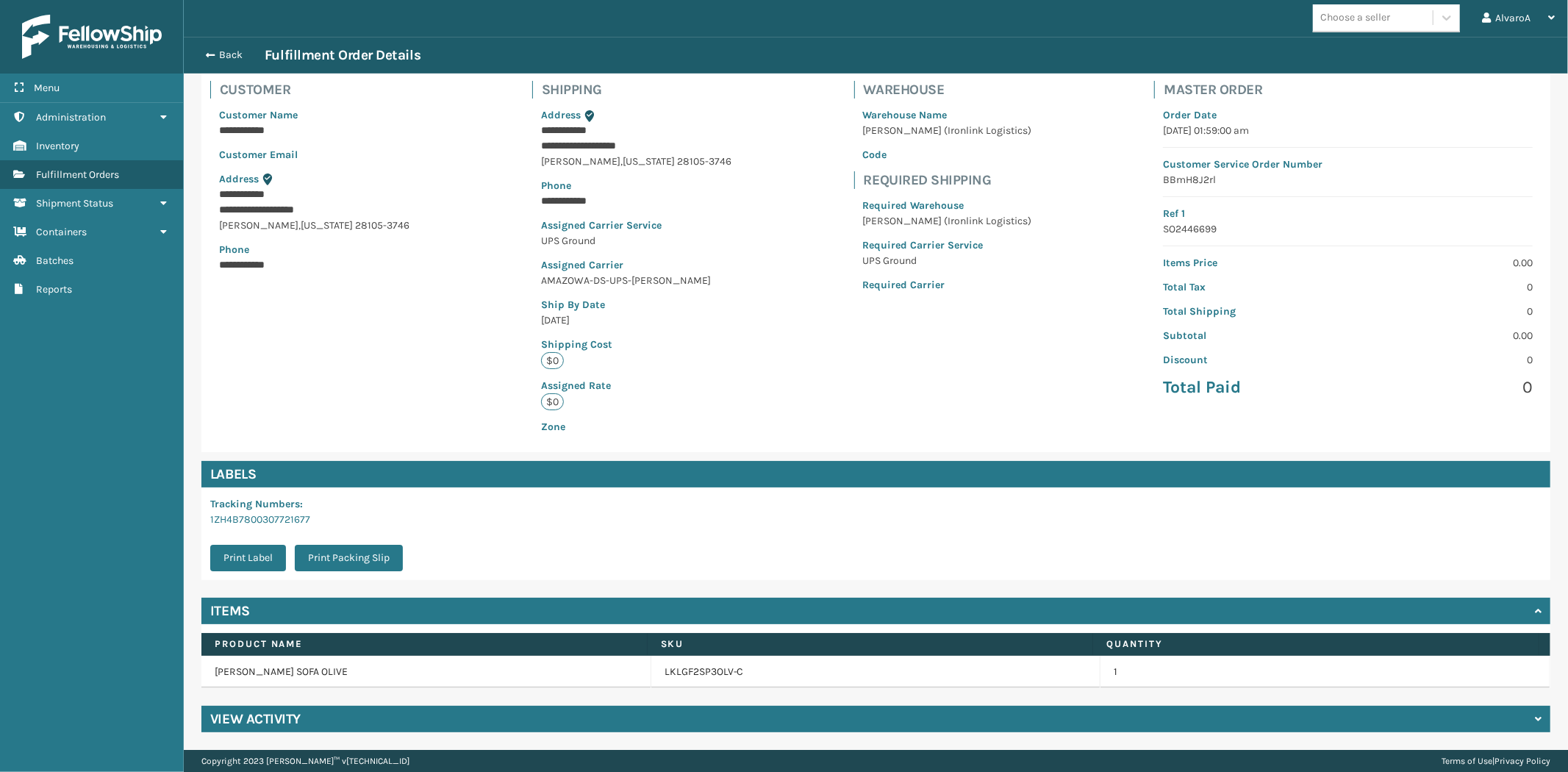
click at [1026, 717] on div "View Activity" at bounding box center [876, 719] width 1348 height 27
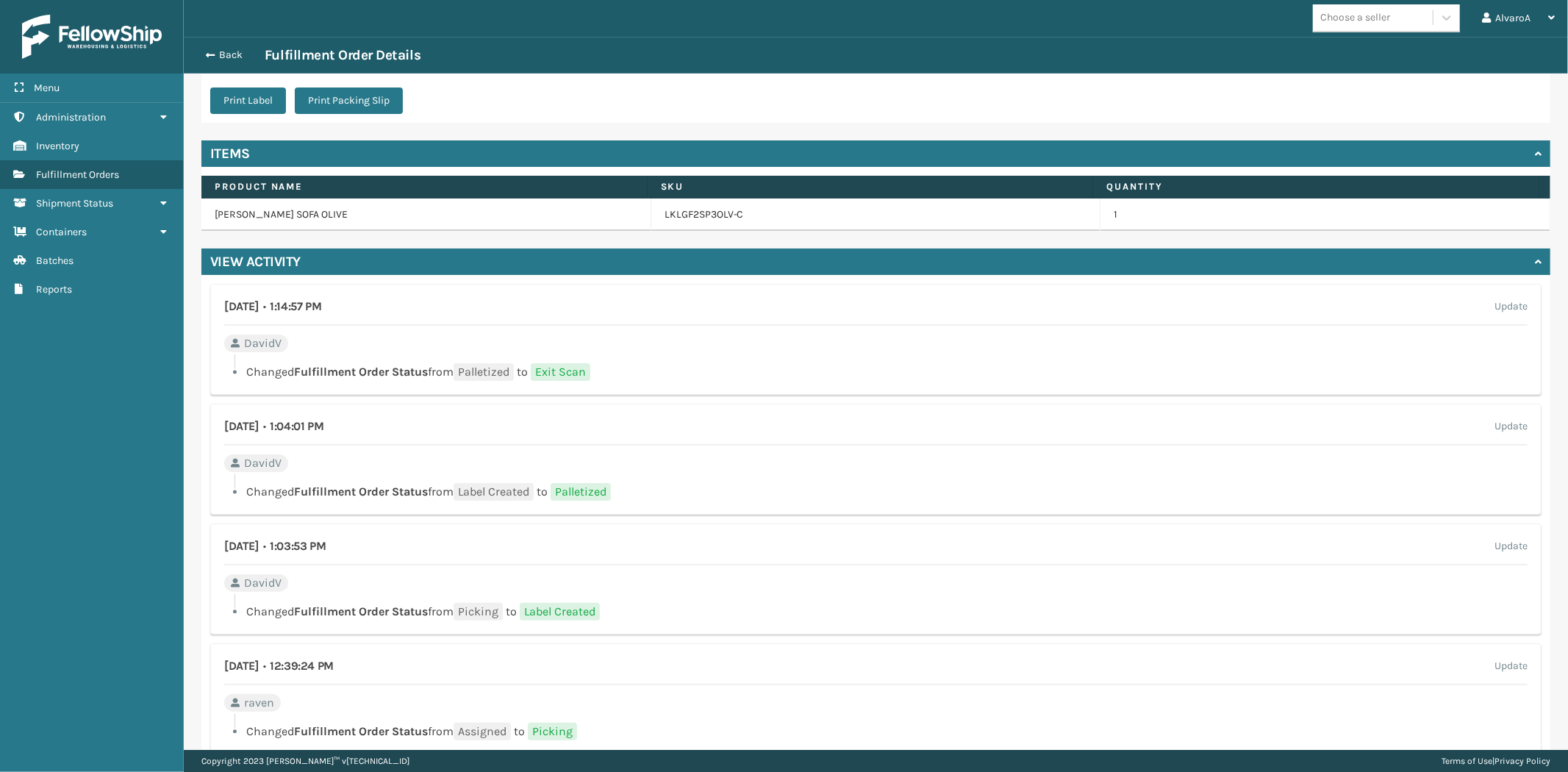
scroll to position [545, 0]
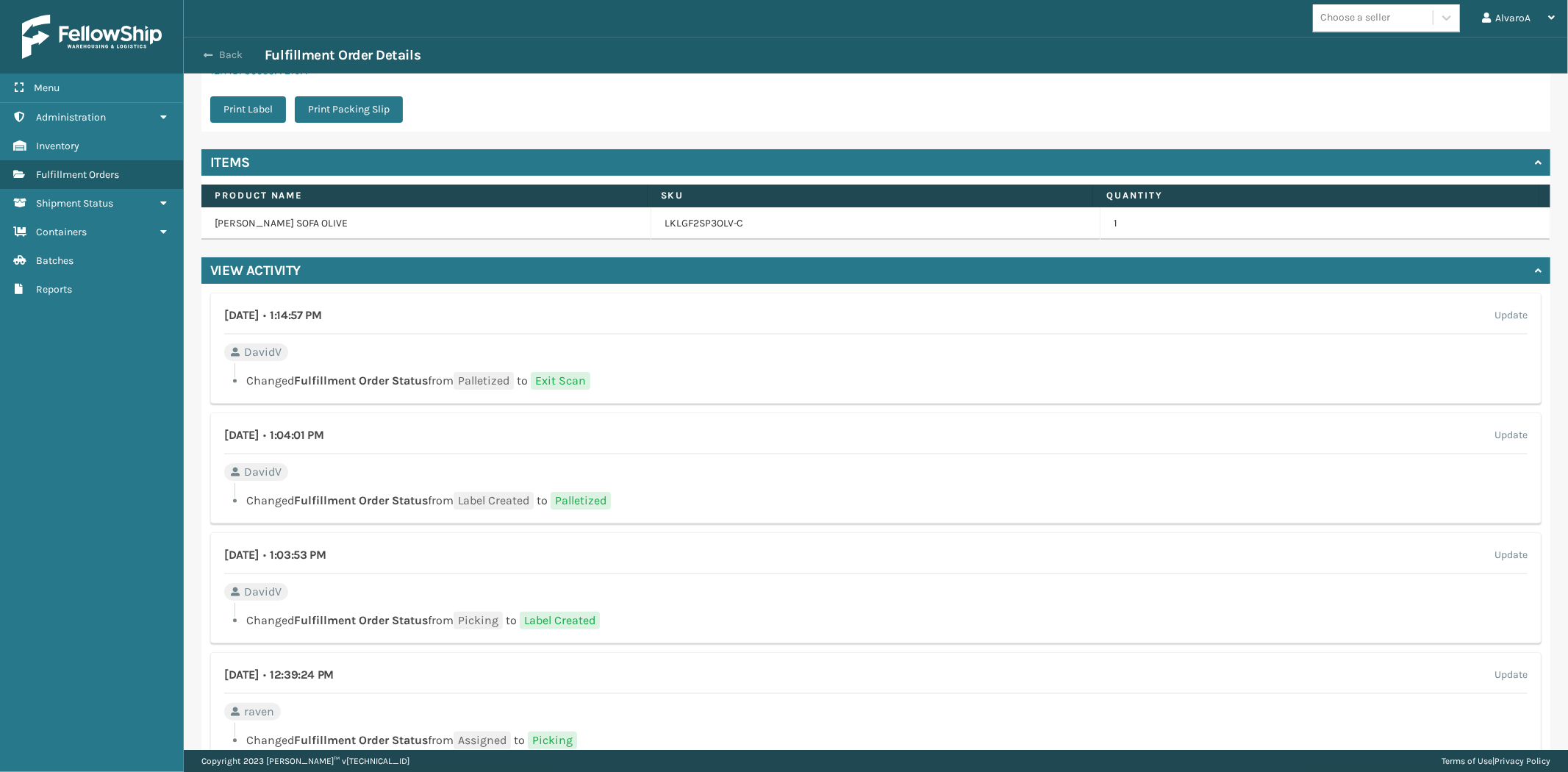
click at [230, 55] on button "Back" at bounding box center [230, 55] width 68 height 13
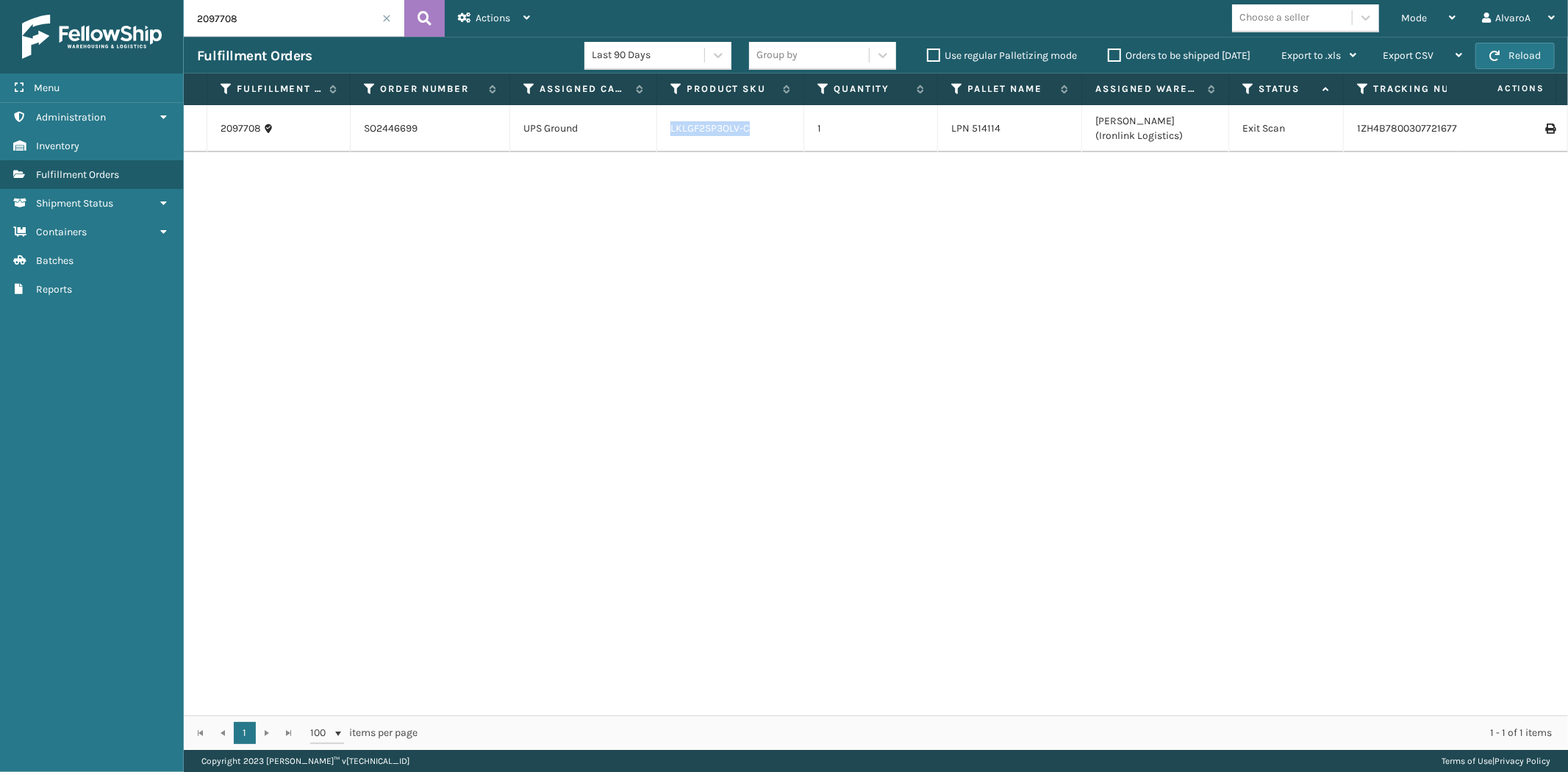
copy tr "LKLGF2SP3OLV-C"
drag, startPoint x: 755, startPoint y: 133, endPoint x: 654, endPoint y: 137, distance: 101.1
click at [654, 137] on tr "2097708 SO2446699 UPS Ground LKLGF2SP3OLV-C 1 LPN 514114 [PERSON_NAME] (Ironlin…" at bounding box center [1259, 128] width 2151 height 47
click at [676, 93] on icon at bounding box center [676, 89] width 11 height 13
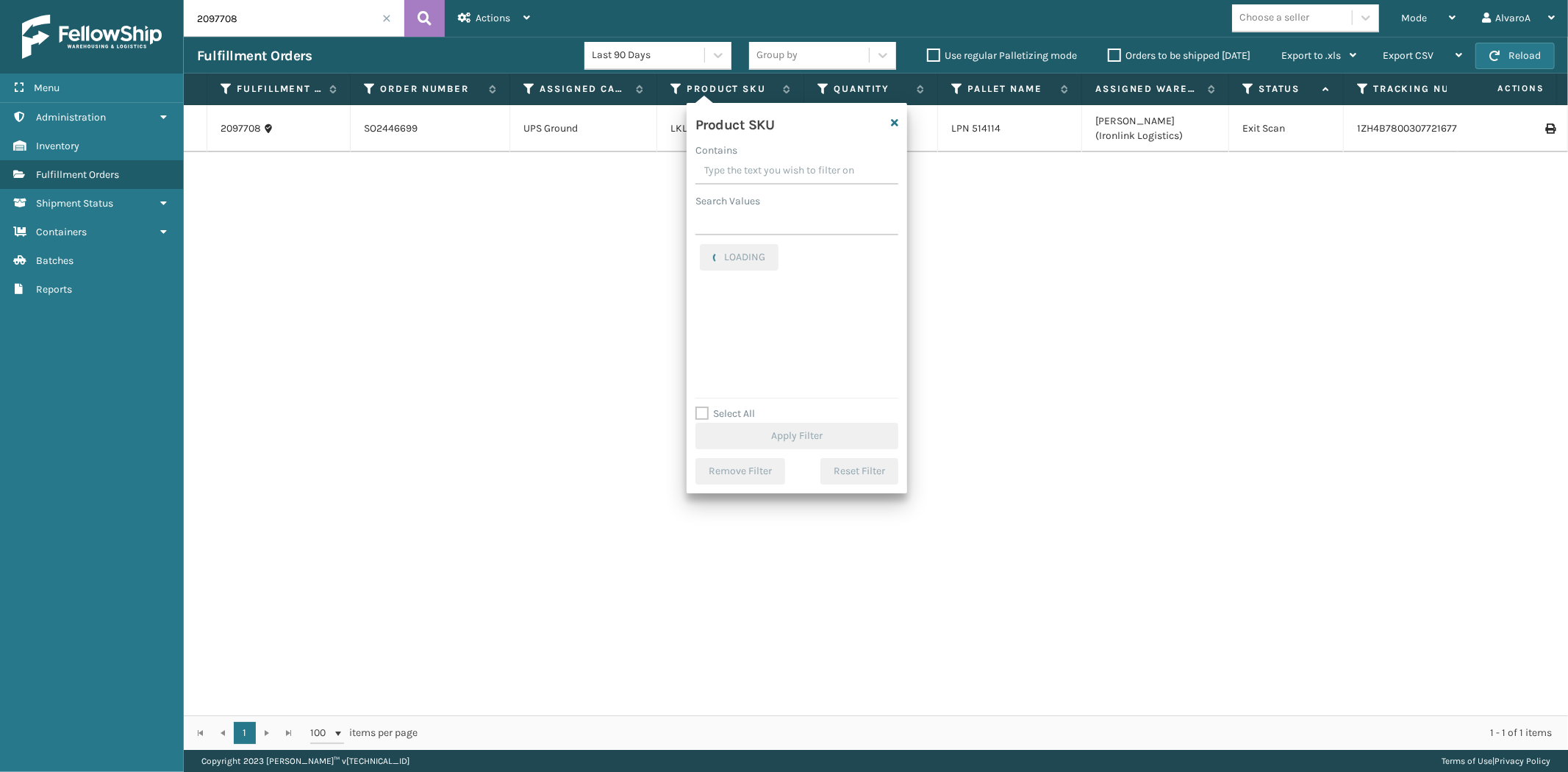
click at [758, 170] on input "Contains" at bounding box center [796, 171] width 202 height 27
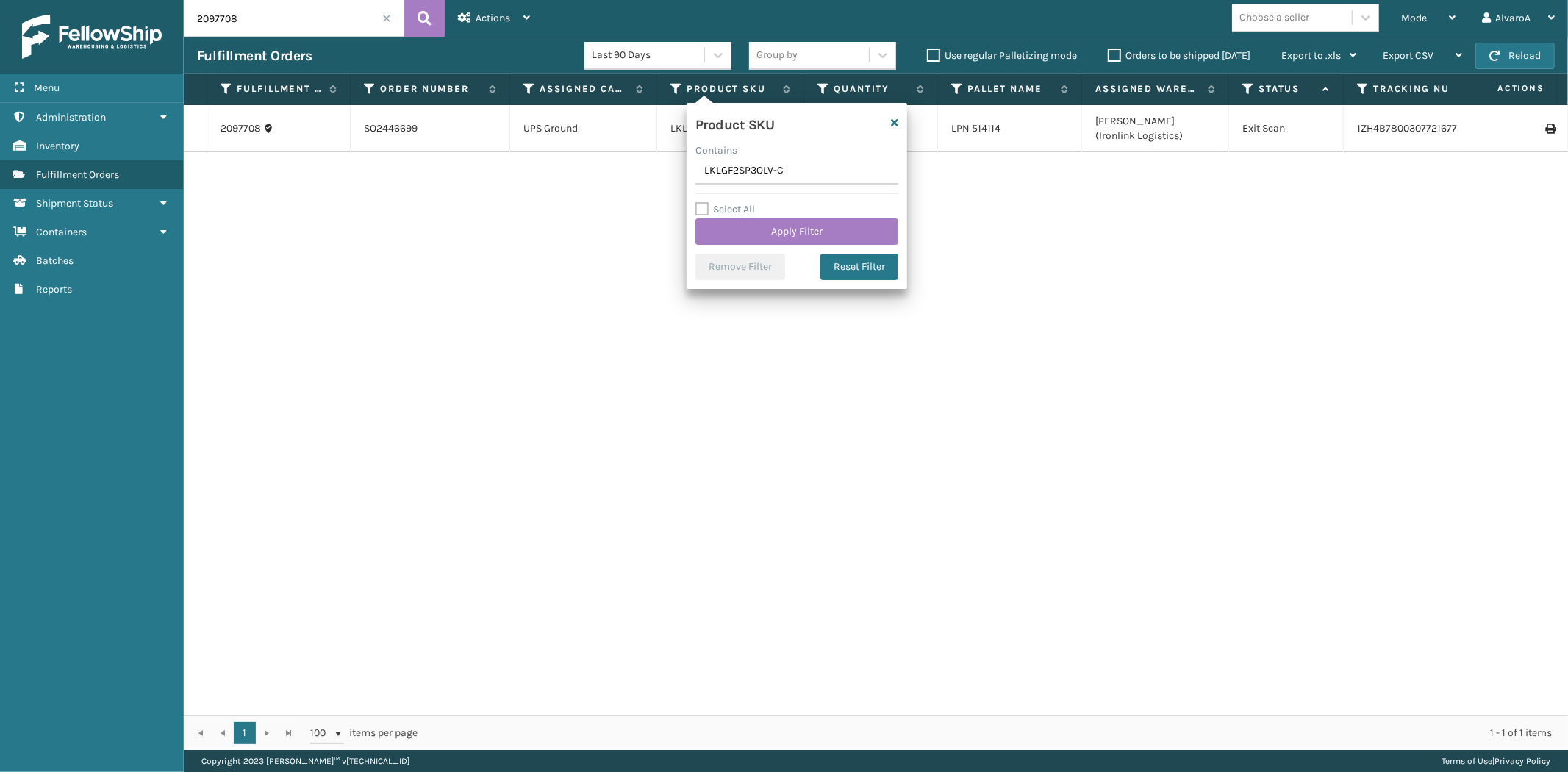
click at [726, 165] on input "LKLGF2SP3OLV-C" at bounding box center [796, 171] width 202 height 27
type input "LKLGF2SP3OLV-C"
click at [753, 228] on button "Apply Filter" at bounding box center [796, 232] width 202 height 27
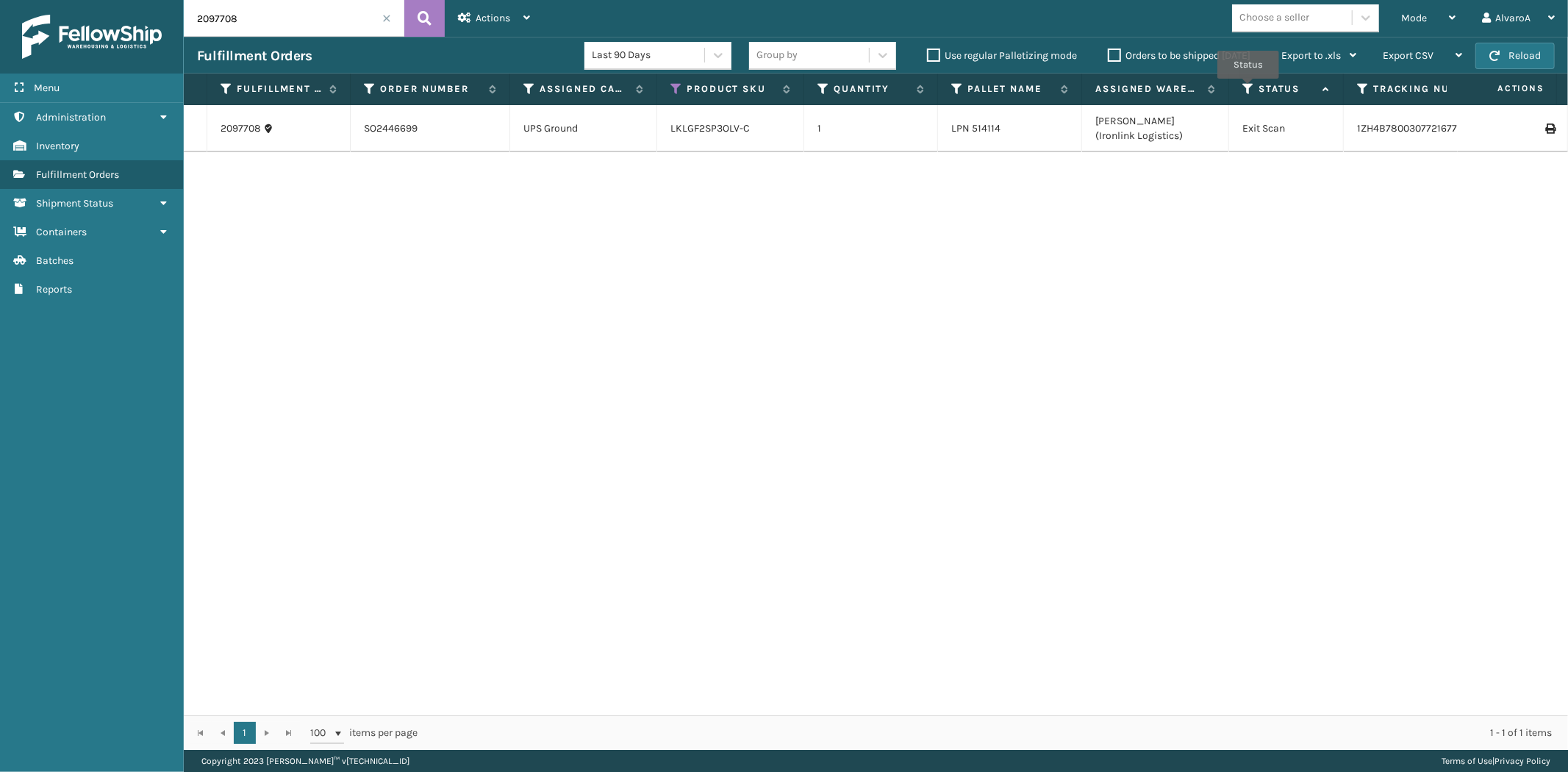
click at [1248, 89] on icon at bounding box center [1248, 89] width 11 height 13
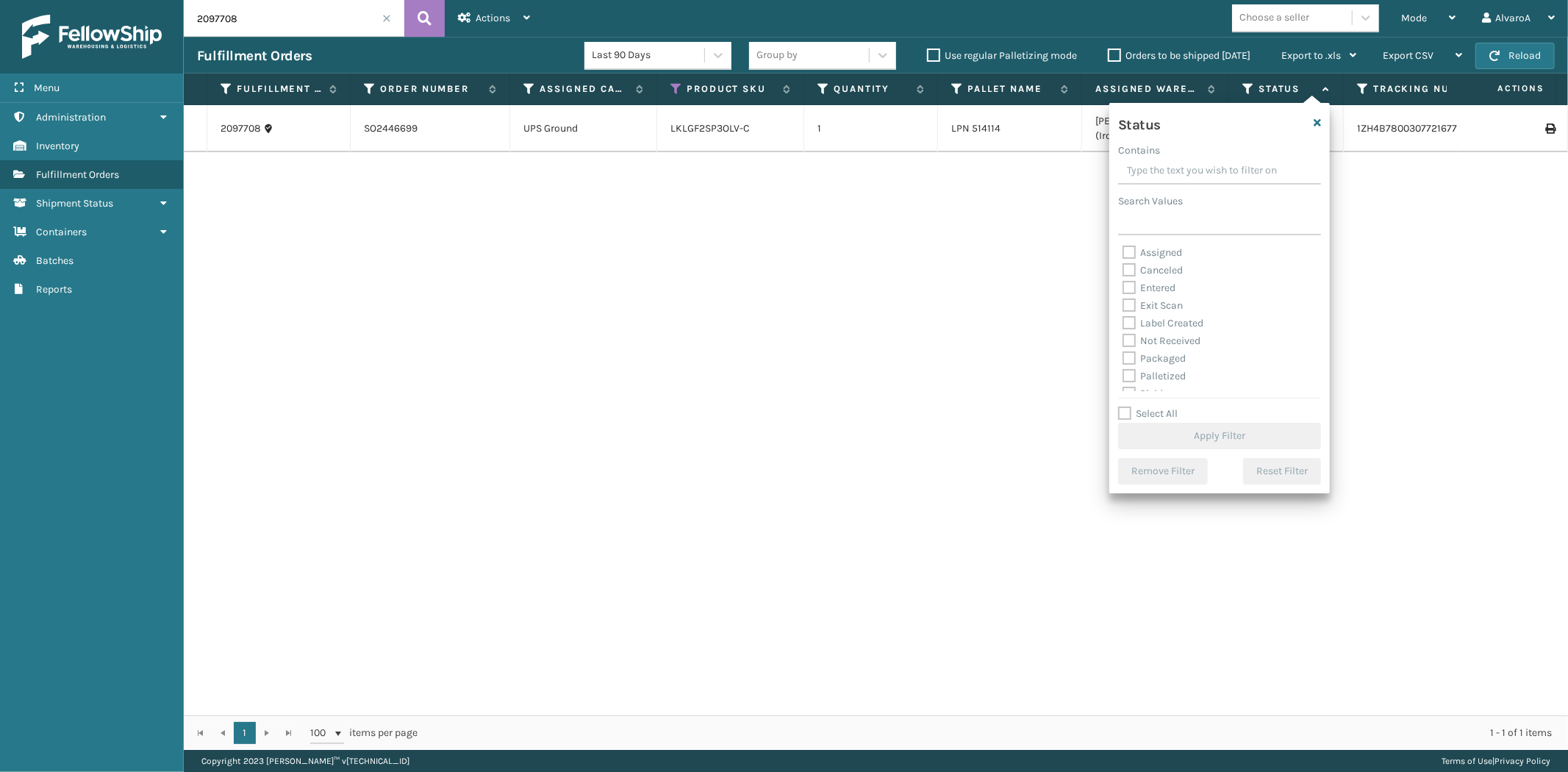
click at [1132, 306] on label "Exit Scan" at bounding box center [1152, 305] width 60 height 12
click at [1123, 306] on input "Exit Scan" at bounding box center [1122, 302] width 1 height 10
checkbox input "true"
click at [1172, 436] on button "Apply Filter" at bounding box center [1219, 437] width 202 height 27
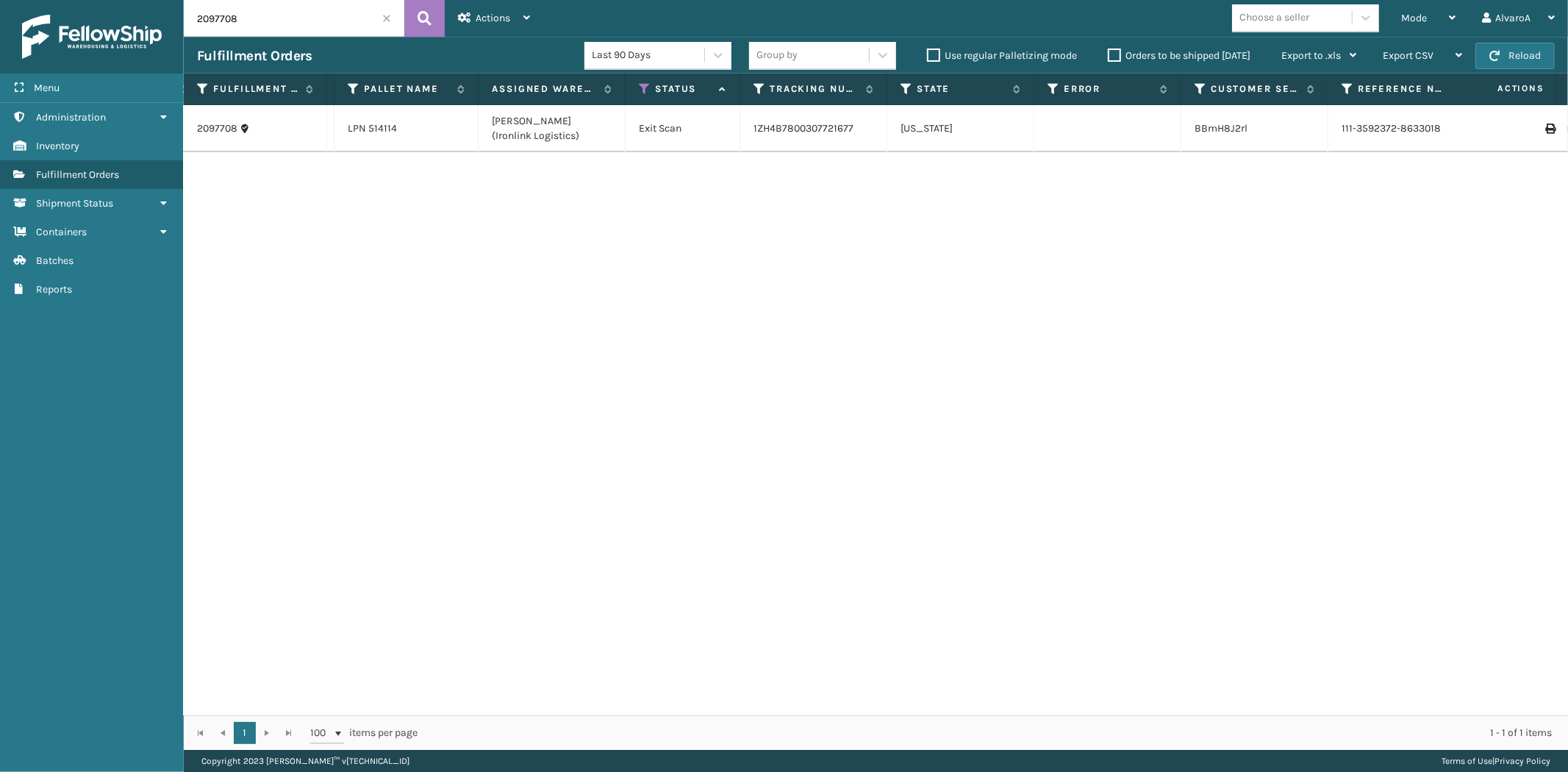
scroll to position [0, 641]
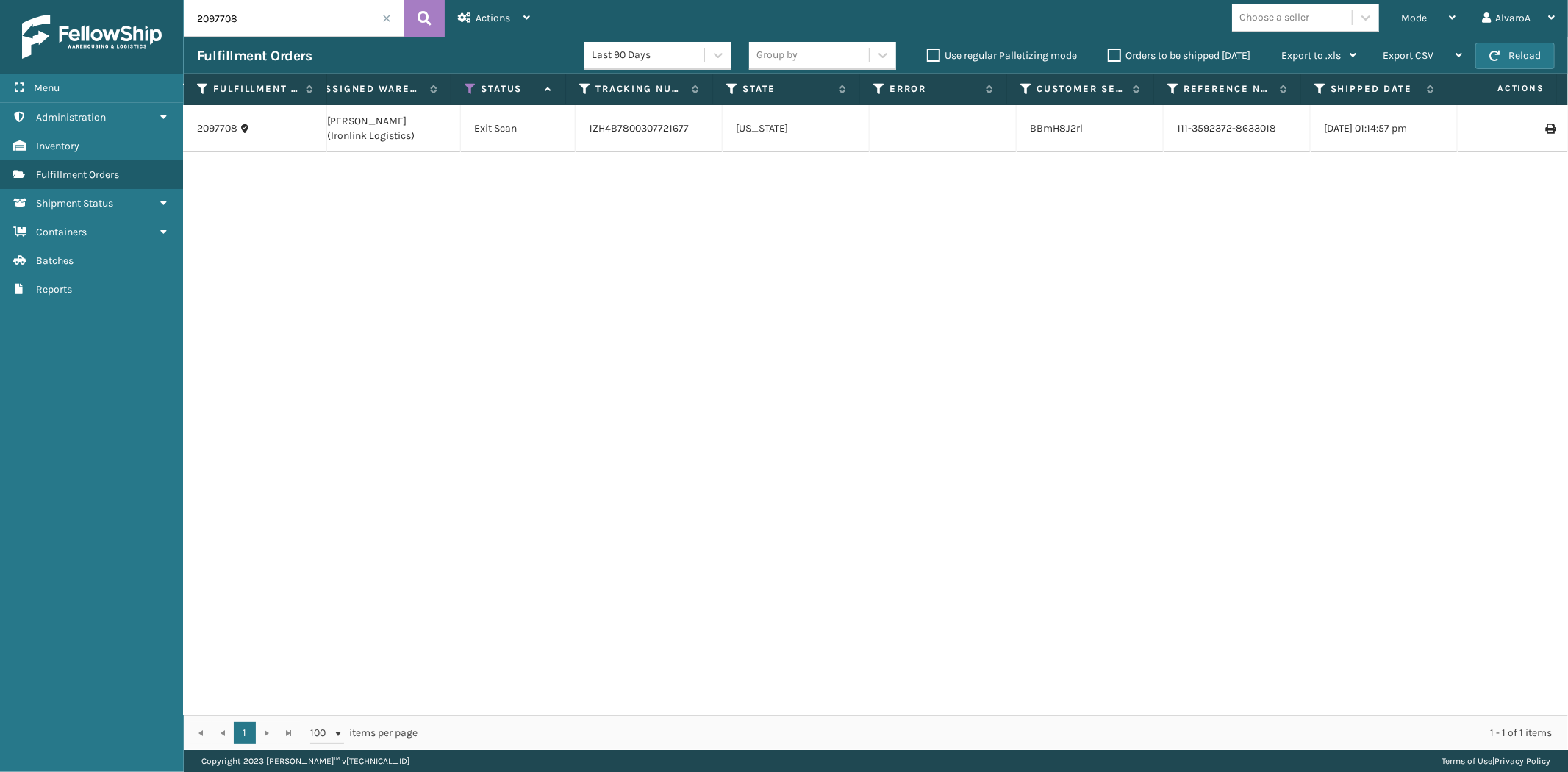
click at [1319, 96] on th "Shipped Date" at bounding box center [1374, 89] width 147 height 32
click at [1319, 91] on icon at bounding box center [1320, 89] width 11 height 13
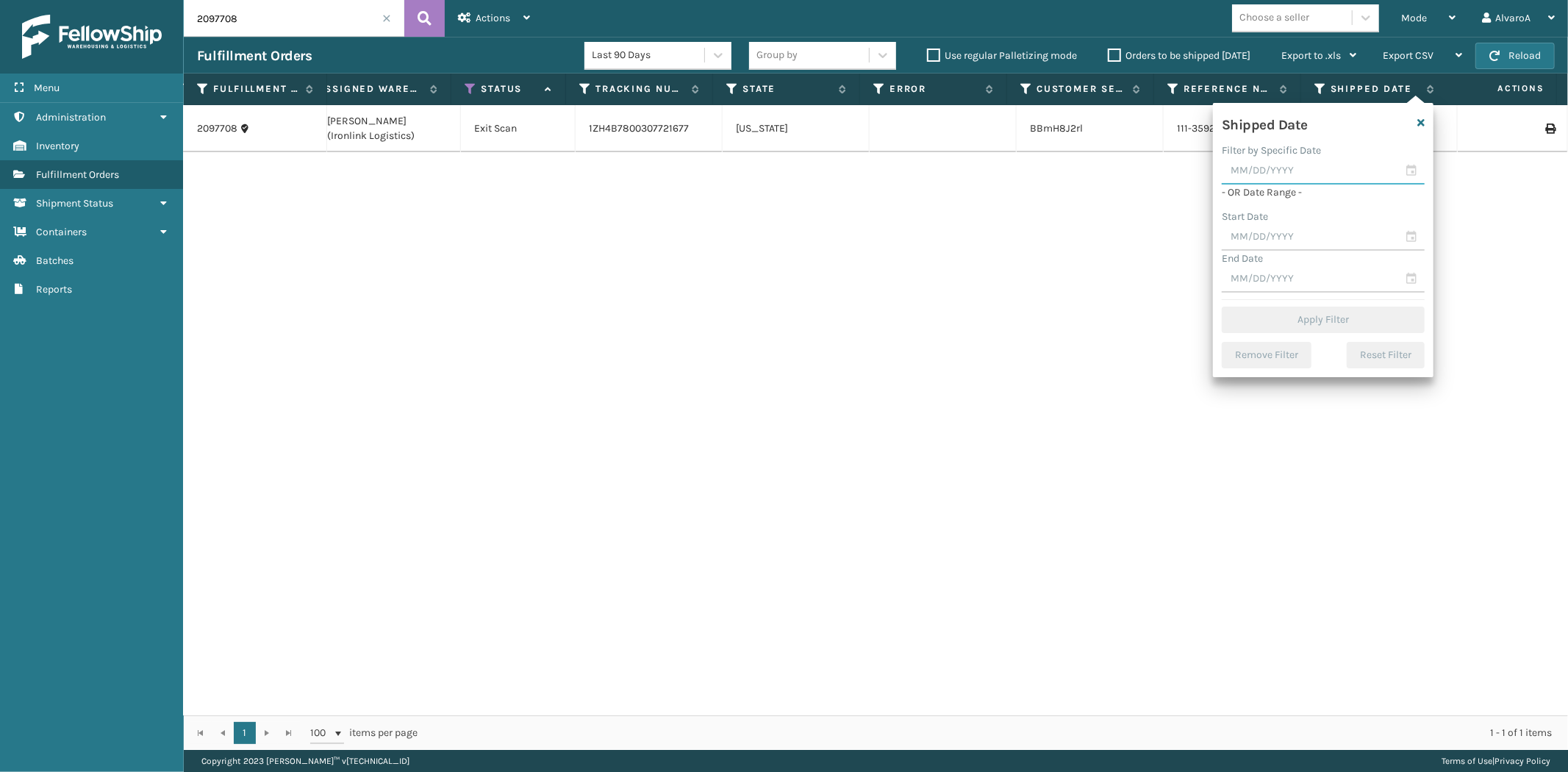
click at [1271, 173] on input "text" at bounding box center [1323, 171] width 202 height 27
click at [1320, 326] on div "24" at bounding box center [1315, 328] width 24 height 22
type input "[DATE]"
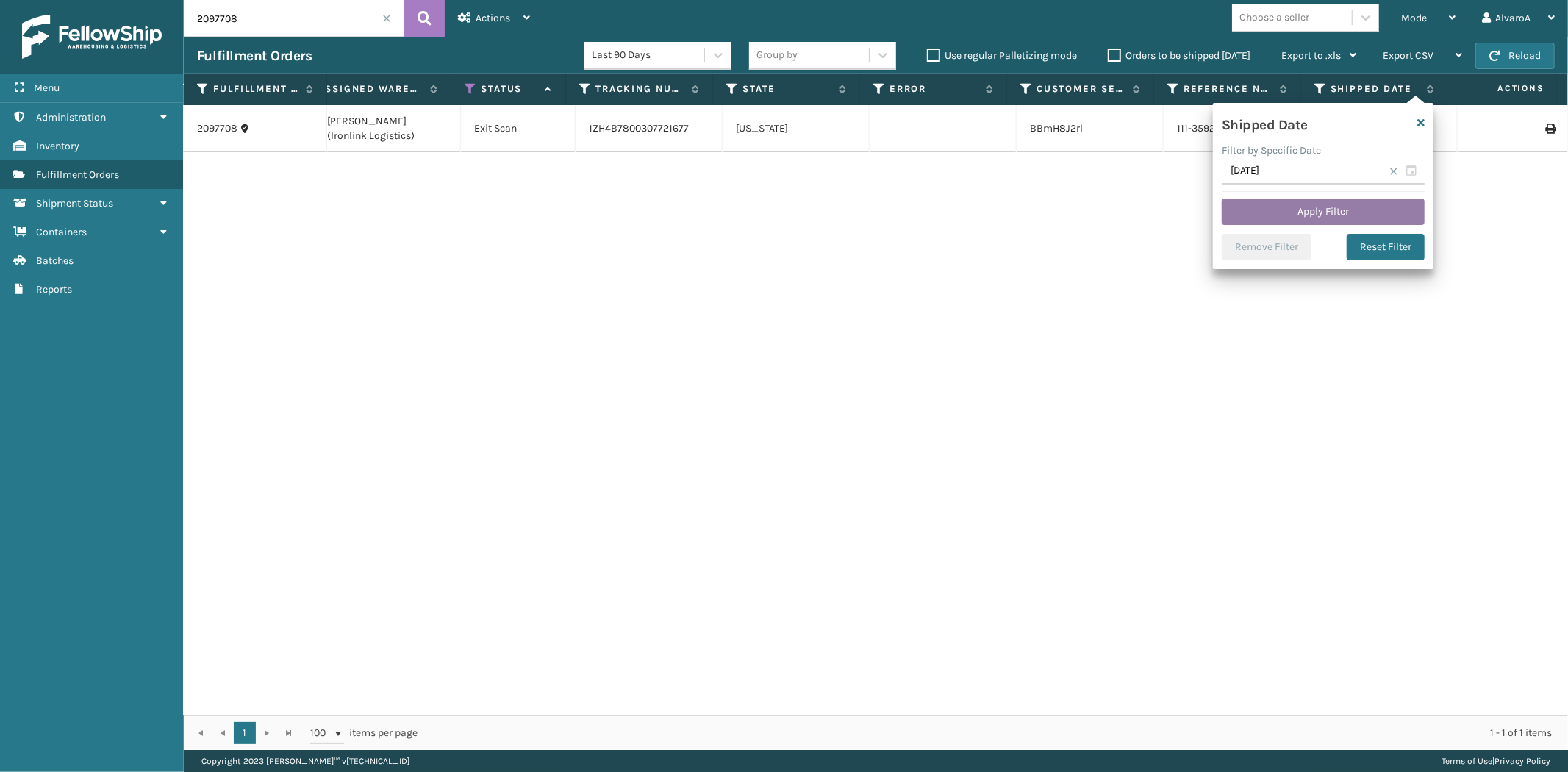
click at [1324, 210] on button "Apply Filter" at bounding box center [1323, 212] width 202 height 27
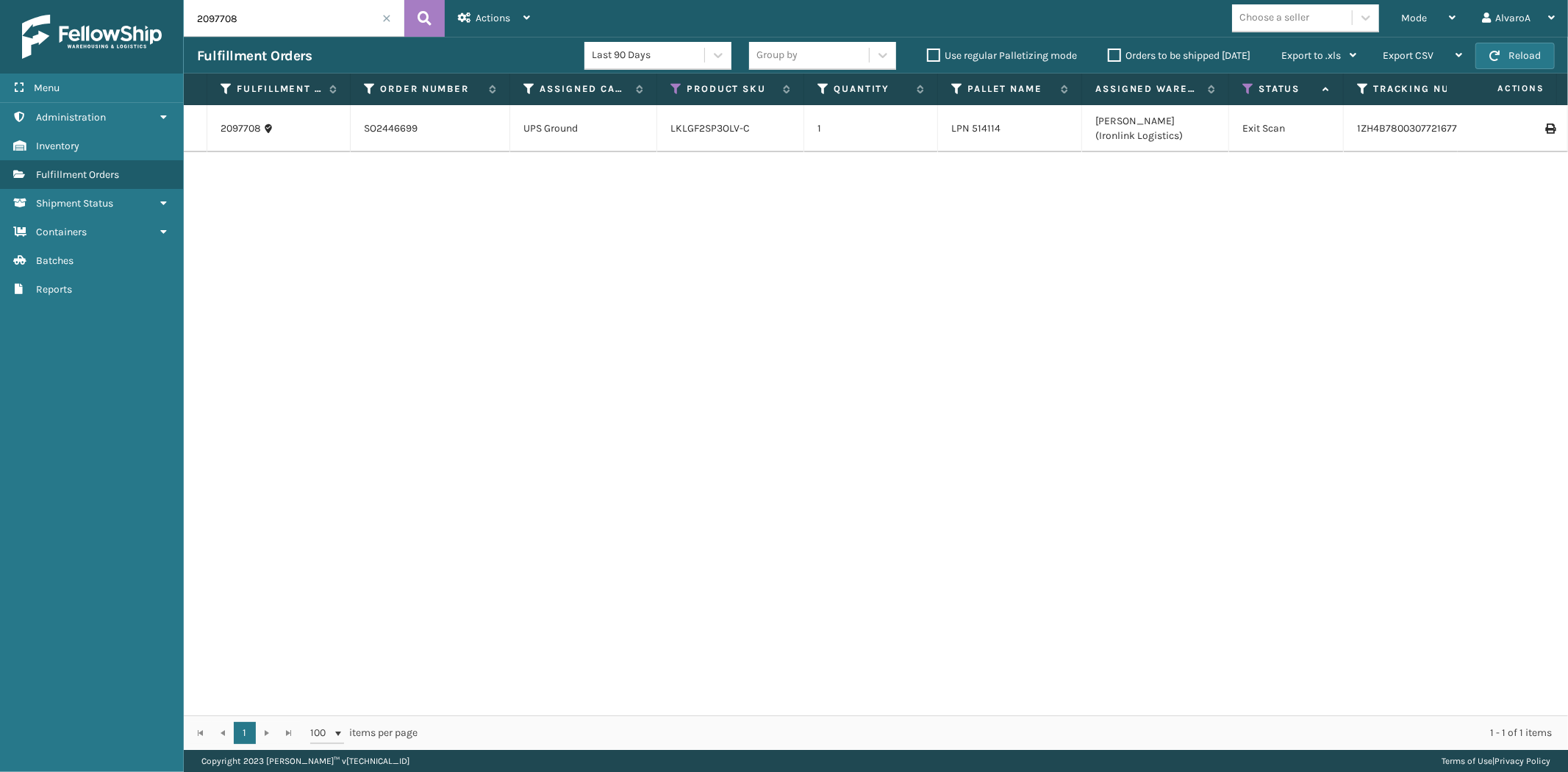
drag, startPoint x: 388, startPoint y: 3, endPoint x: 388, endPoint y: 27, distance: 24.0
click at [388, 24] on input "2097708" at bounding box center [293, 18] width 221 height 36
click at [384, 20] on span at bounding box center [386, 18] width 9 height 9
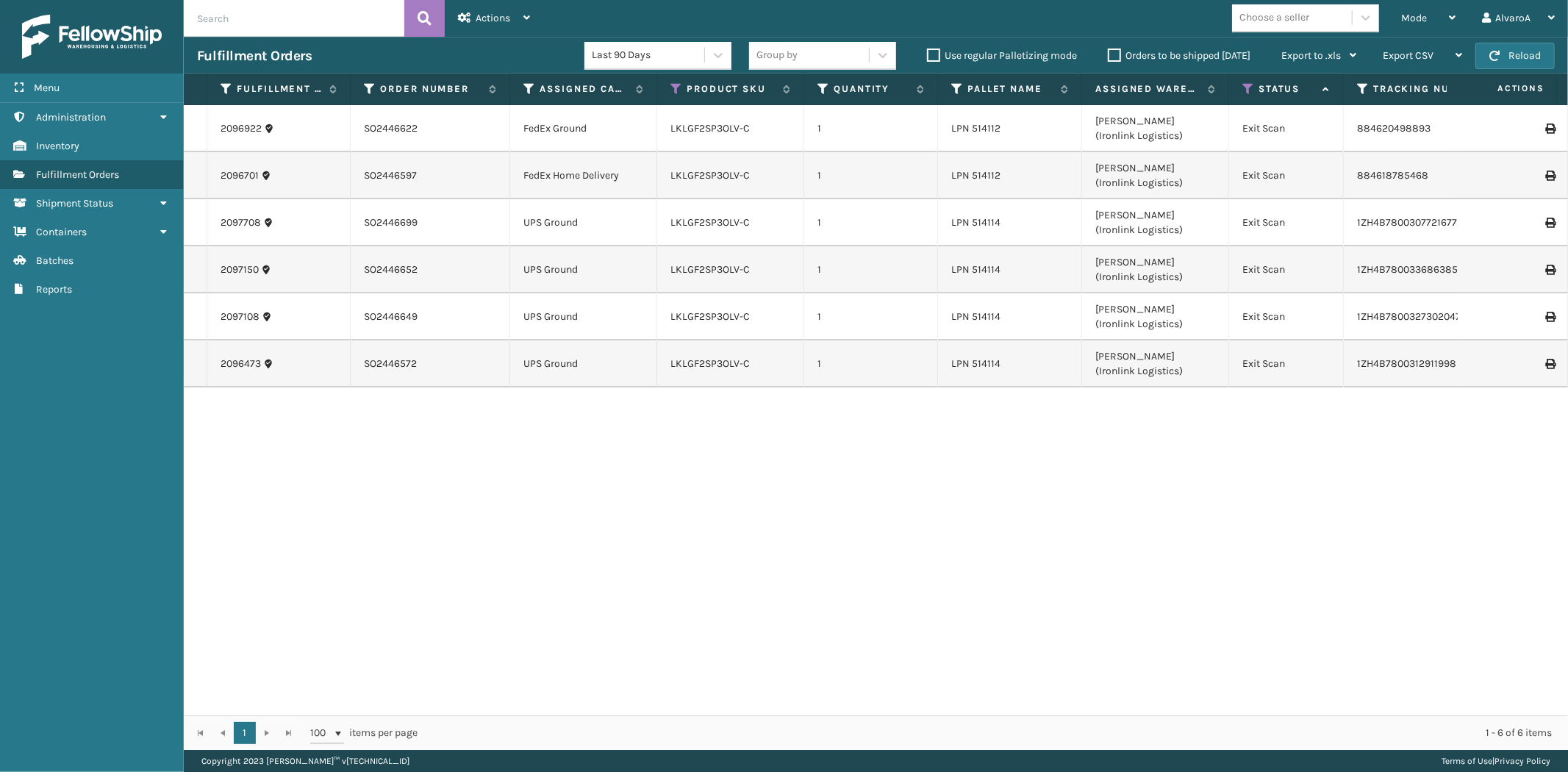
click at [1545, 123] on icon at bounding box center [1549, 128] width 9 height 11
click at [1545, 171] on icon at bounding box center [1549, 176] width 9 height 11
drag, startPoint x: 1536, startPoint y: 225, endPoint x: 1522, endPoint y: 225, distance: 14.0
click at [1522, 225] on div at bounding box center [1512, 223] width 83 height 11
click at [1545, 226] on icon at bounding box center [1549, 223] width 9 height 11
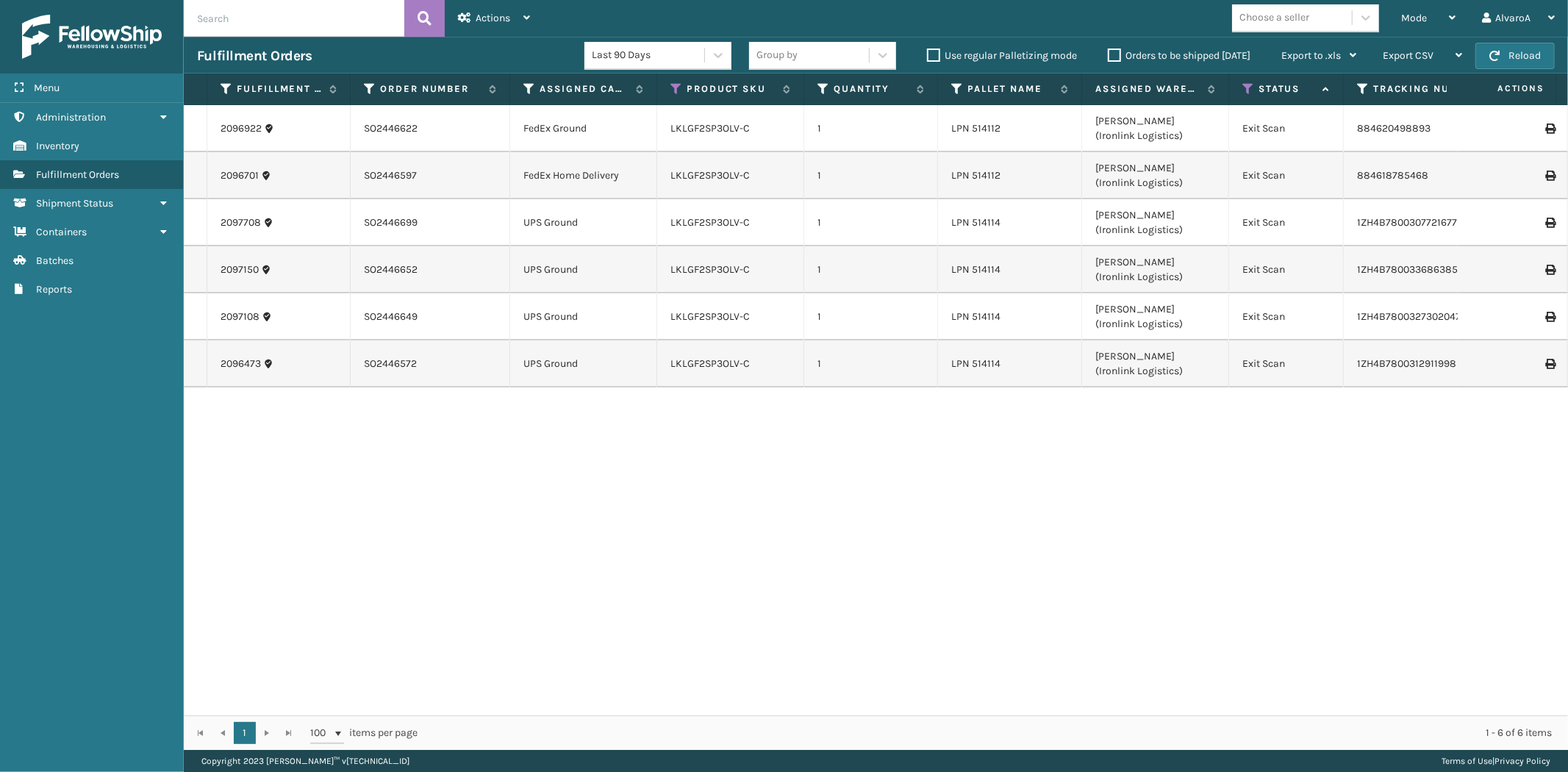
drag, startPoint x: 1074, startPoint y: -3, endPoint x: 1541, endPoint y: 268, distance: 539.9
click at [1545, 268] on icon at bounding box center [1549, 269] width 9 height 11
drag, startPoint x: 1415, startPoint y: 355, endPoint x: 1252, endPoint y: 171, distance: 245.8
click at [1252, 171] on td "Exit Scan" at bounding box center [1286, 175] width 115 height 47
click at [523, 91] on icon at bounding box center [529, 89] width 11 height 13
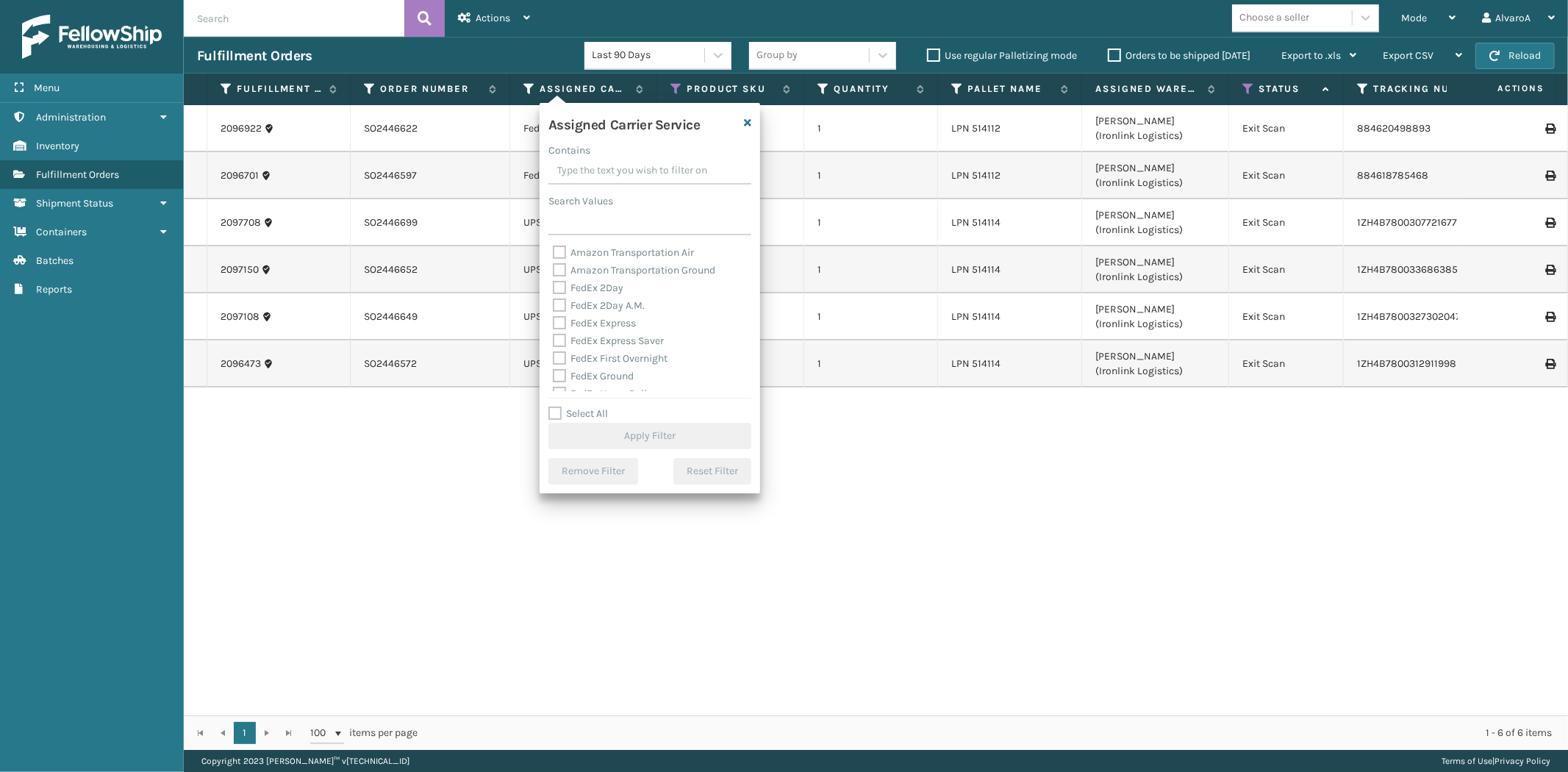
click at [564, 159] on input "Contains" at bounding box center [649, 171] width 202 height 27
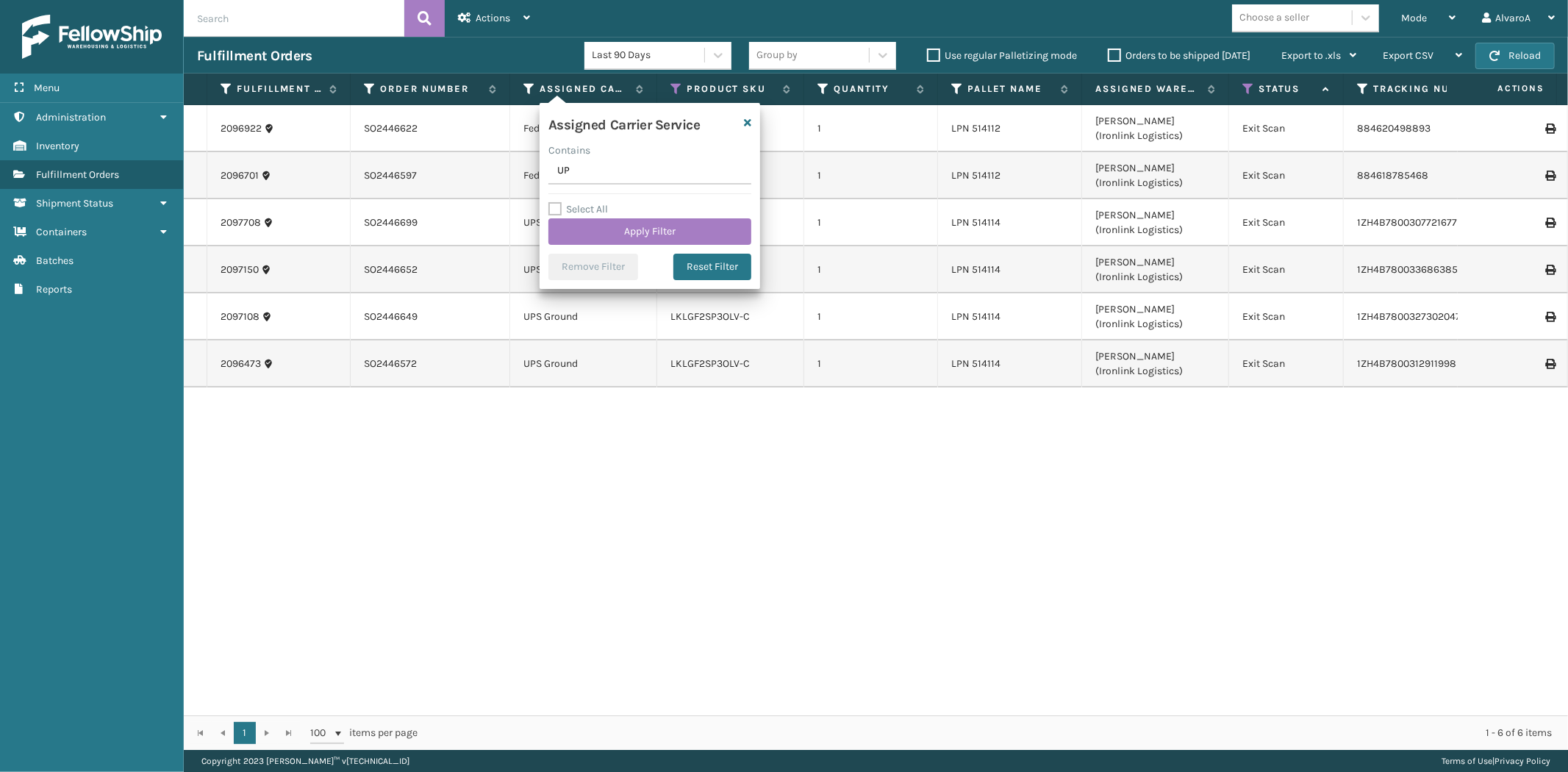
type input "U"
type input "UPS"
click at [668, 222] on button "Apply Filter" at bounding box center [649, 232] width 202 height 27
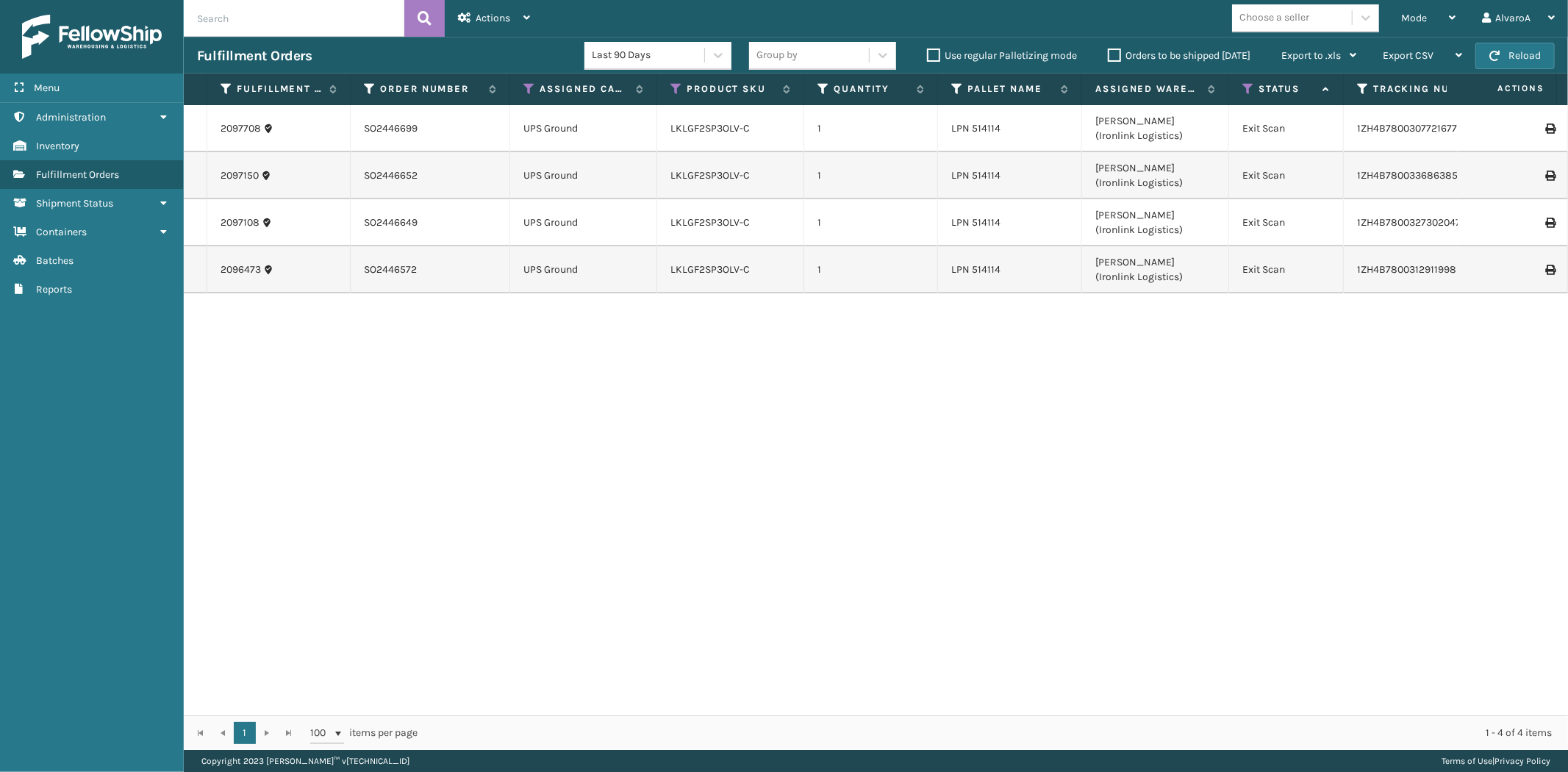
click at [1545, 126] on icon at bounding box center [1549, 128] width 9 height 11
click at [1545, 173] on icon at bounding box center [1549, 176] width 9 height 11
click at [1545, 224] on icon at bounding box center [1549, 223] width 9 height 11
click at [1545, 272] on icon at bounding box center [1549, 269] width 9 height 11
click at [1251, 90] on icon at bounding box center [1248, 89] width 11 height 13
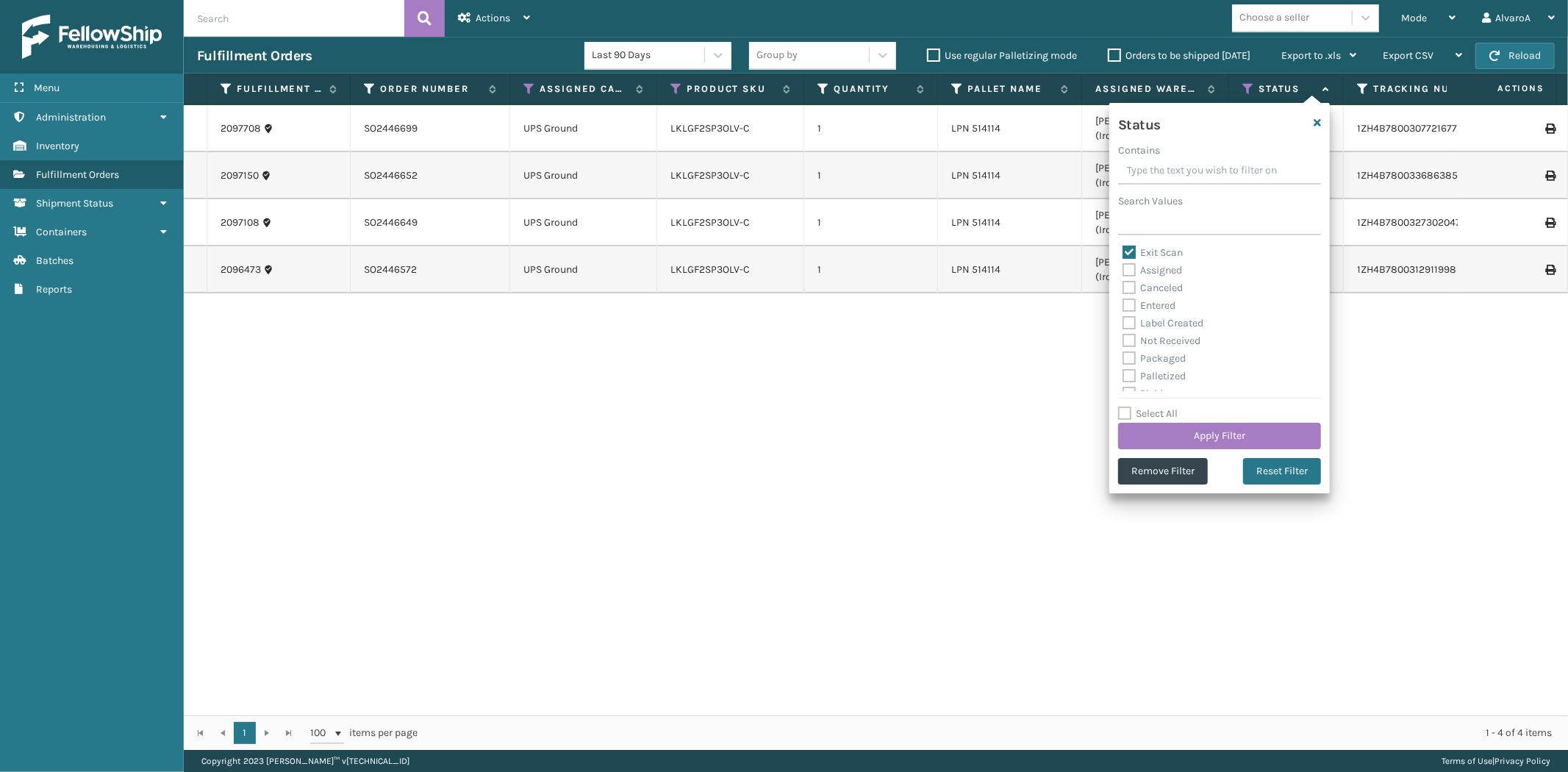
click at [1127, 252] on label "Exit Scan" at bounding box center [1152, 252] width 60 height 12
click at [1123, 252] on input "Exit Scan" at bounding box center [1122, 249] width 1 height 10
checkbox input "false"
click at [1134, 311] on label "Picking" at bounding box center [1148, 311] width 53 height 12
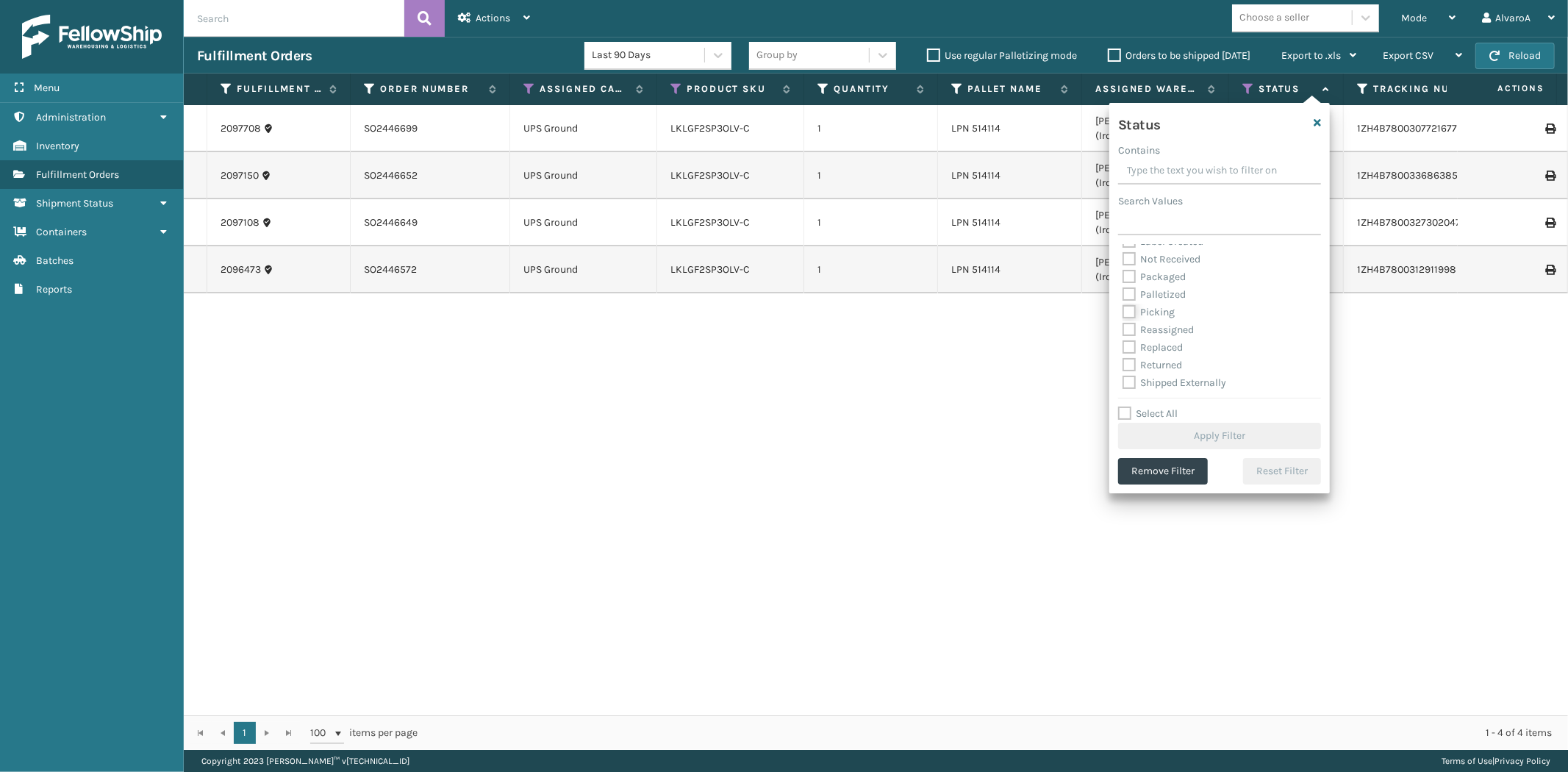
click at [1123, 311] on input "Picking" at bounding box center [1122, 309] width 1 height 10
checkbox input "true"
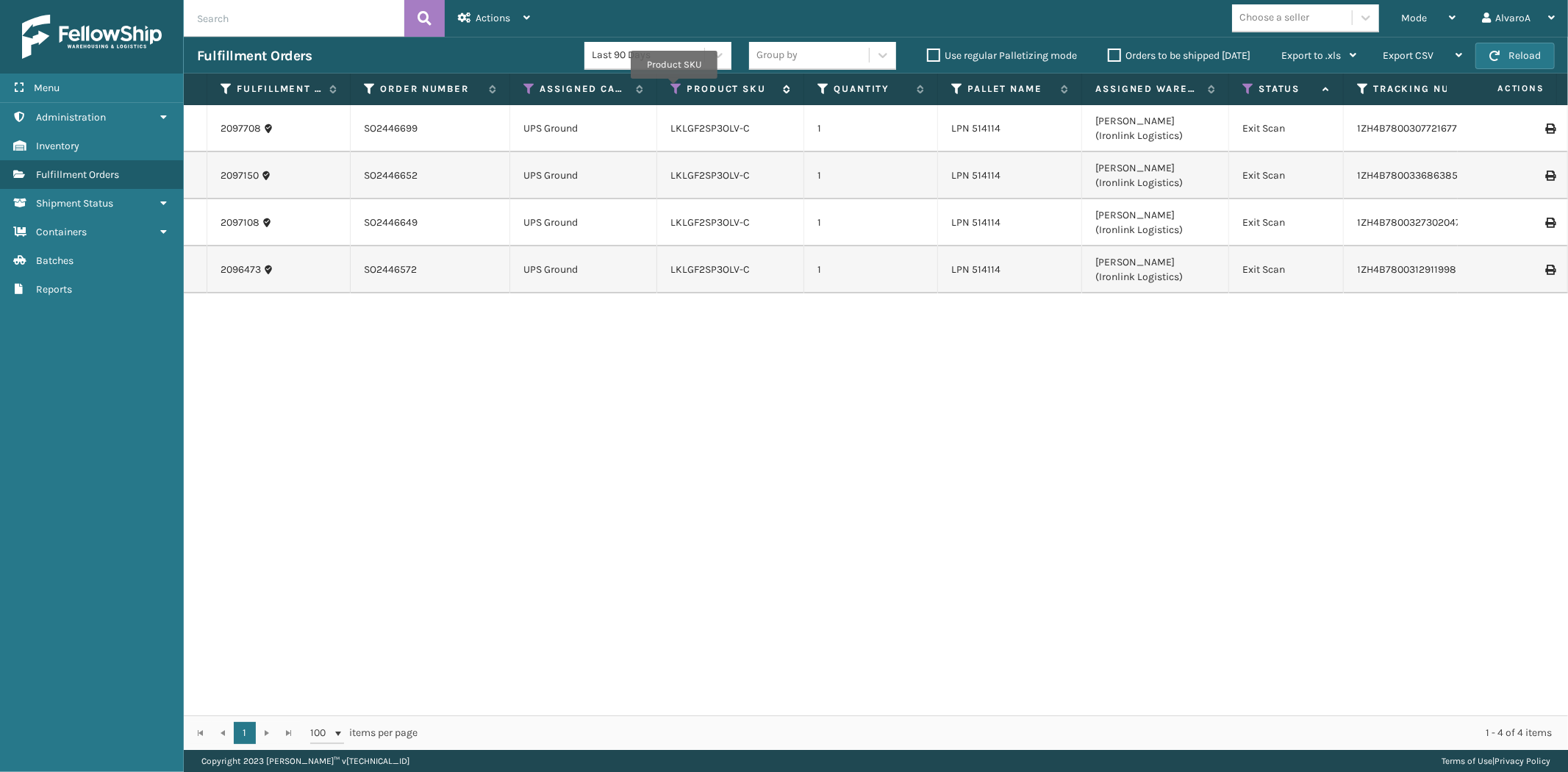
click at [674, 89] on icon at bounding box center [676, 89] width 11 height 13
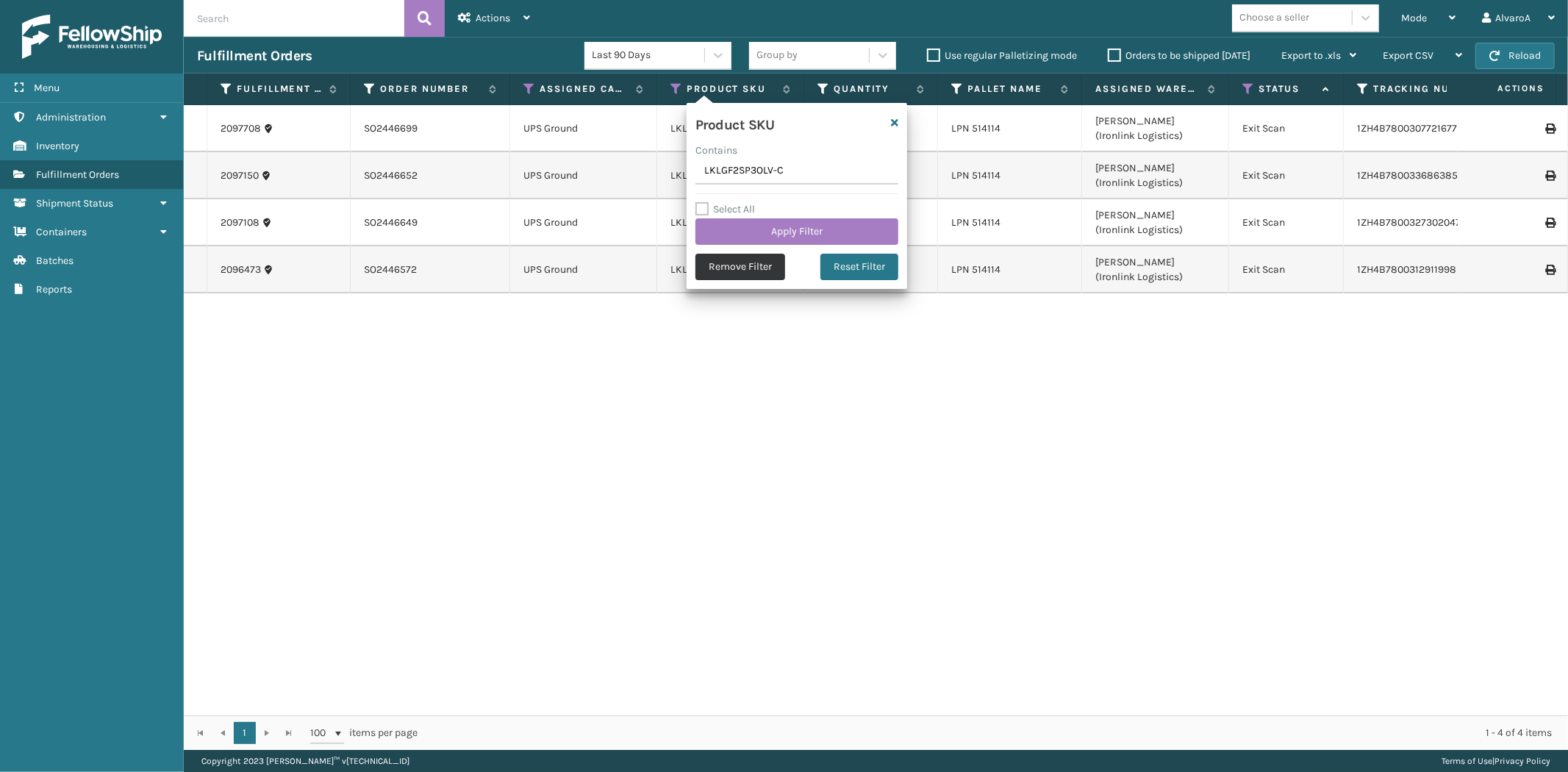
click at [766, 272] on button "Remove Filter" at bounding box center [740, 268] width 90 height 27
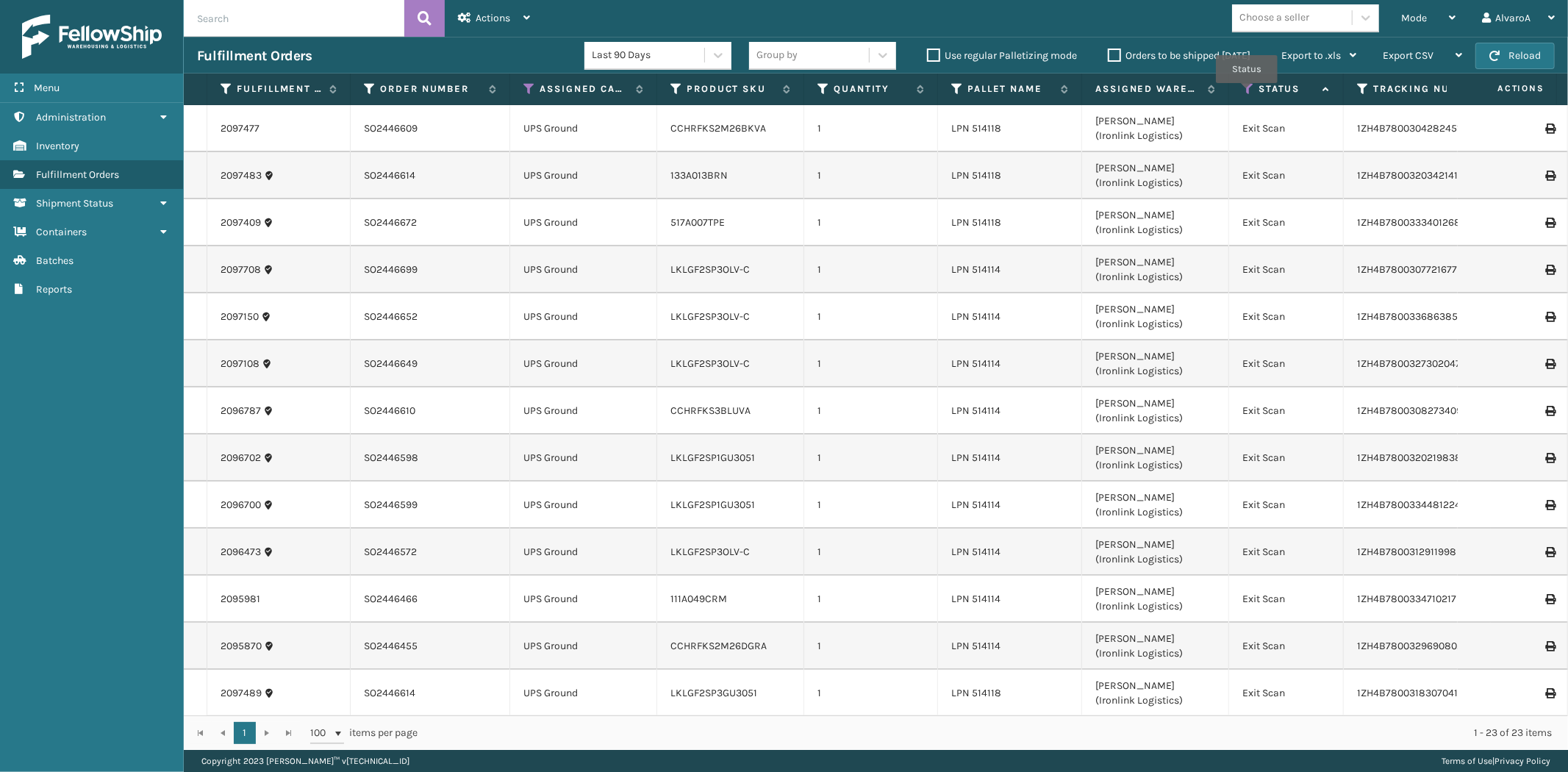
click at [1246, 94] on icon at bounding box center [1248, 89] width 11 height 13
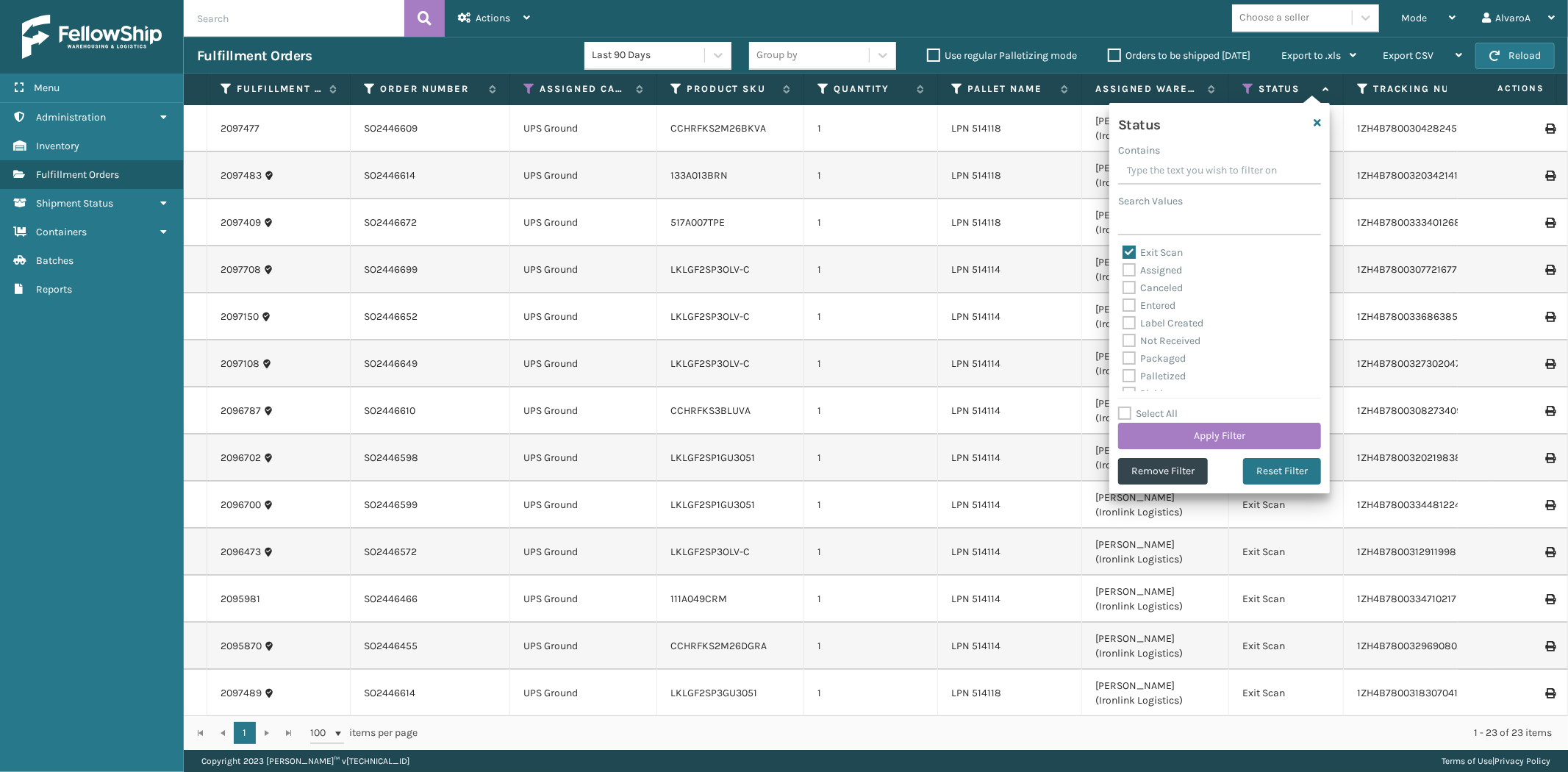
click at [1125, 251] on label "Exit Scan" at bounding box center [1152, 252] width 60 height 12
click at [1123, 251] on input "Exit Scan" at bounding box center [1122, 249] width 1 height 10
checkbox input "false"
click at [1132, 311] on label "Picking" at bounding box center [1148, 311] width 53 height 12
click at [1123, 311] on input "Picking" at bounding box center [1122, 309] width 1 height 10
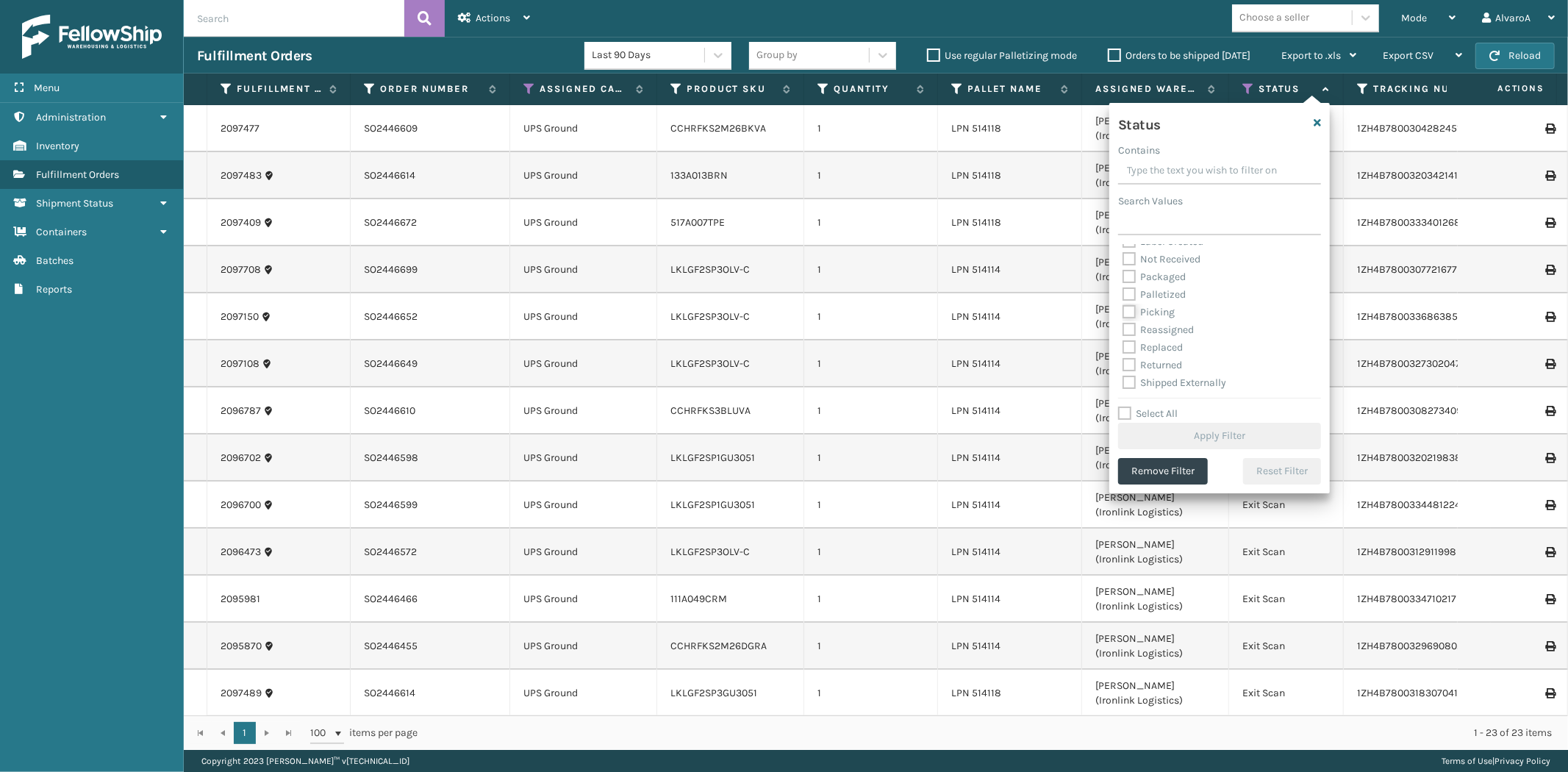
checkbox input "true"
click at [1169, 439] on button "Apply Filter" at bounding box center [1219, 437] width 202 height 27
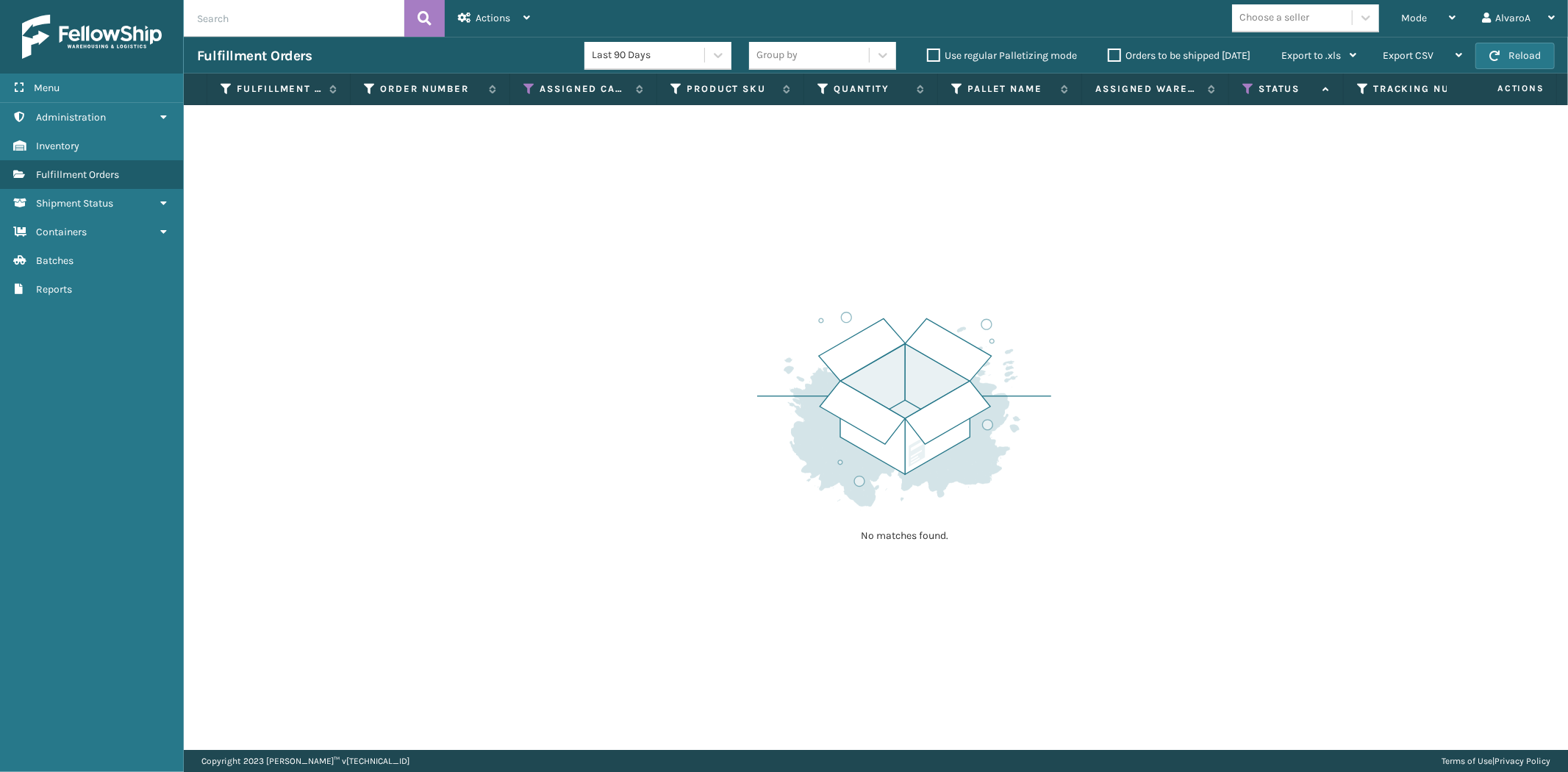
click at [1112, 50] on label "Orders to be shipped [DATE]" at bounding box center [1178, 55] width 142 height 12
click at [1109, 50] on input "Orders to be shipped [DATE]" at bounding box center [1108, 52] width 1 height 10
click at [1112, 50] on label "Orders to be shipped [DATE]" at bounding box center [1178, 55] width 142 height 12
click at [1109, 50] on input "Orders to be shipped [DATE]" at bounding box center [1108, 52] width 1 height 10
click at [523, 94] on icon at bounding box center [529, 89] width 11 height 13
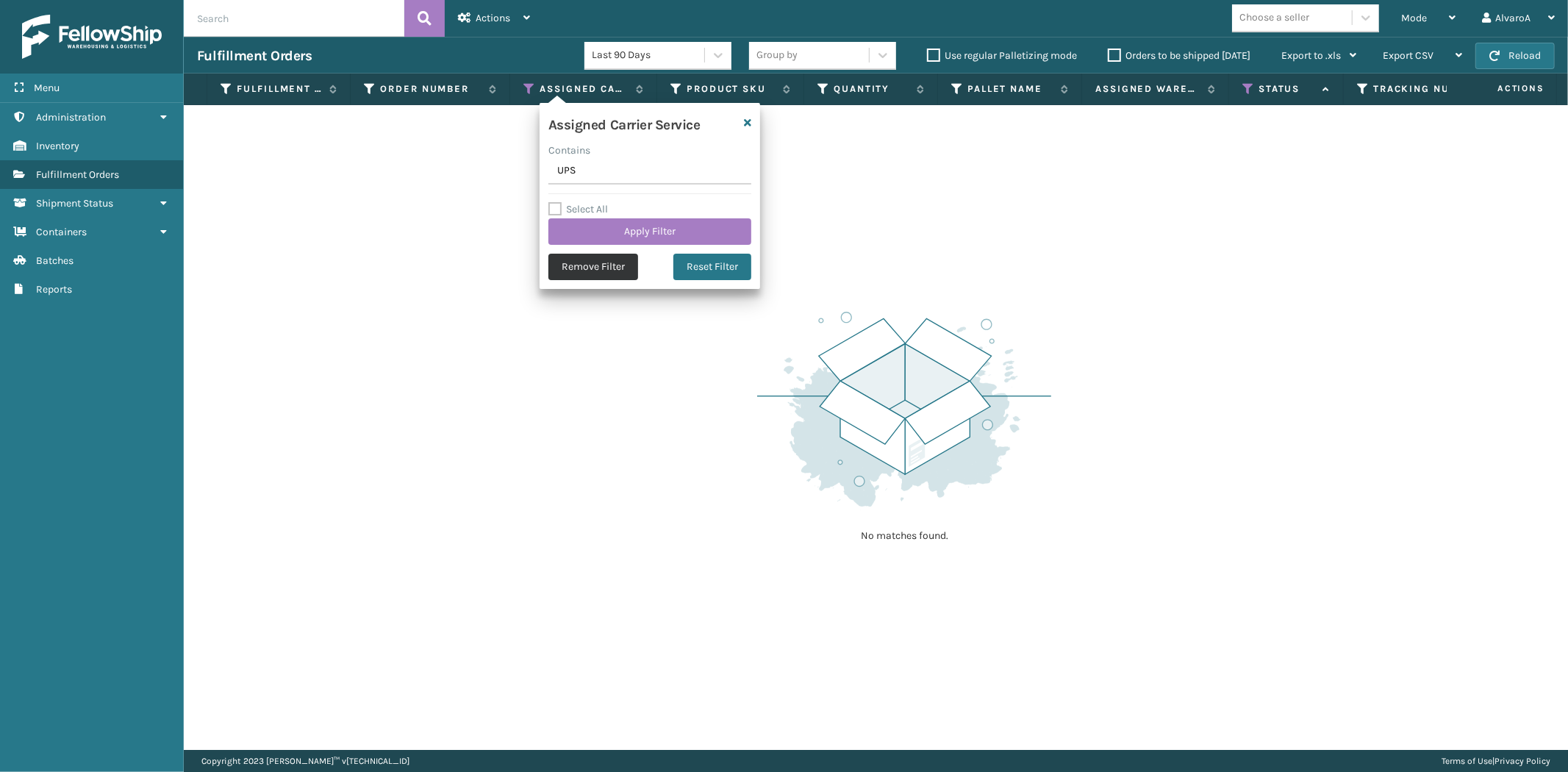
click at [599, 255] on button "Remove Filter" at bounding box center [593, 268] width 90 height 27
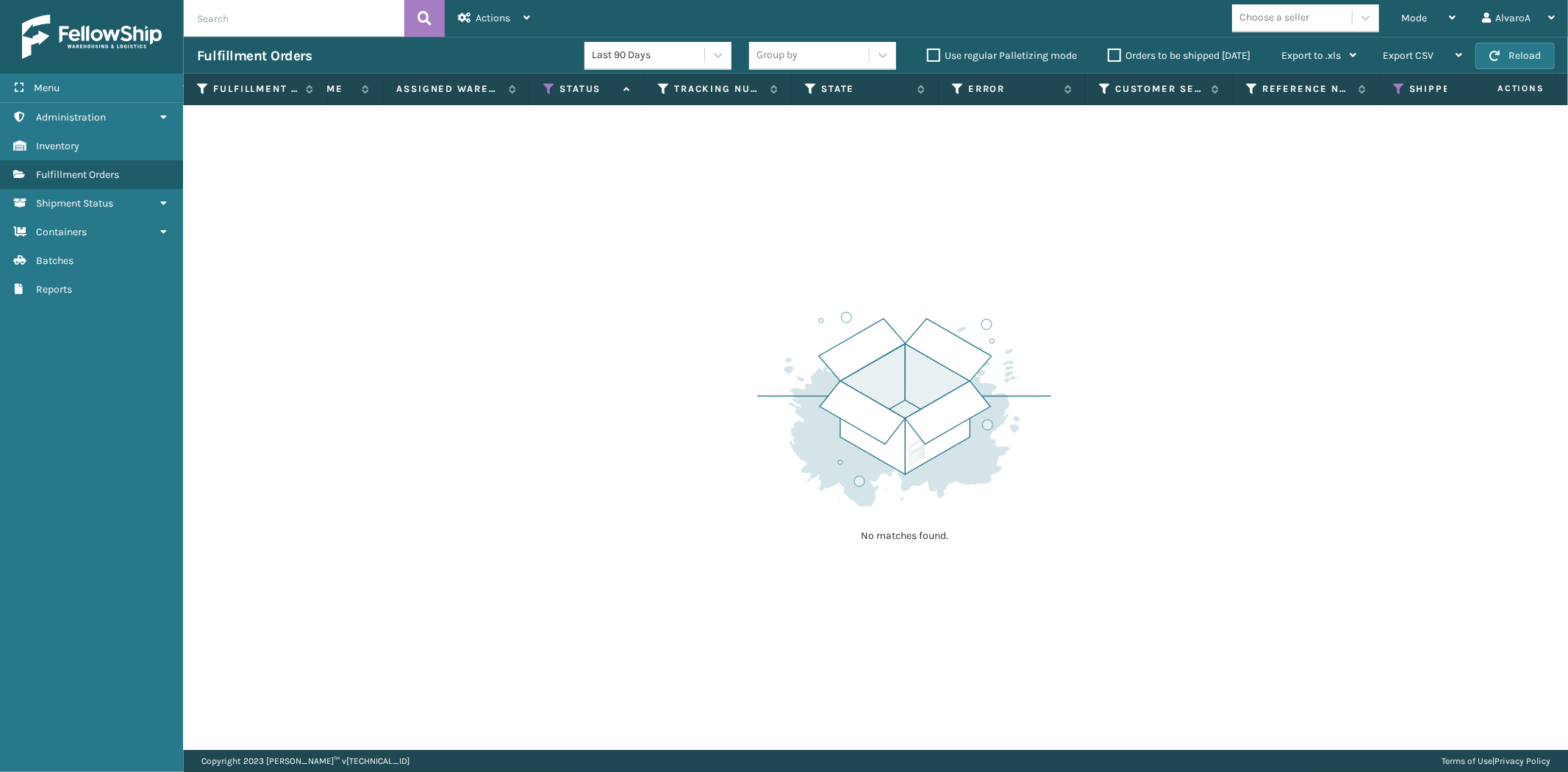
scroll to position [0, 752]
click at [1338, 85] on th "Shipped Date" at bounding box center [1400, 89] width 147 height 32
click at [1343, 91] on icon at bounding box center [1346, 89] width 11 height 13
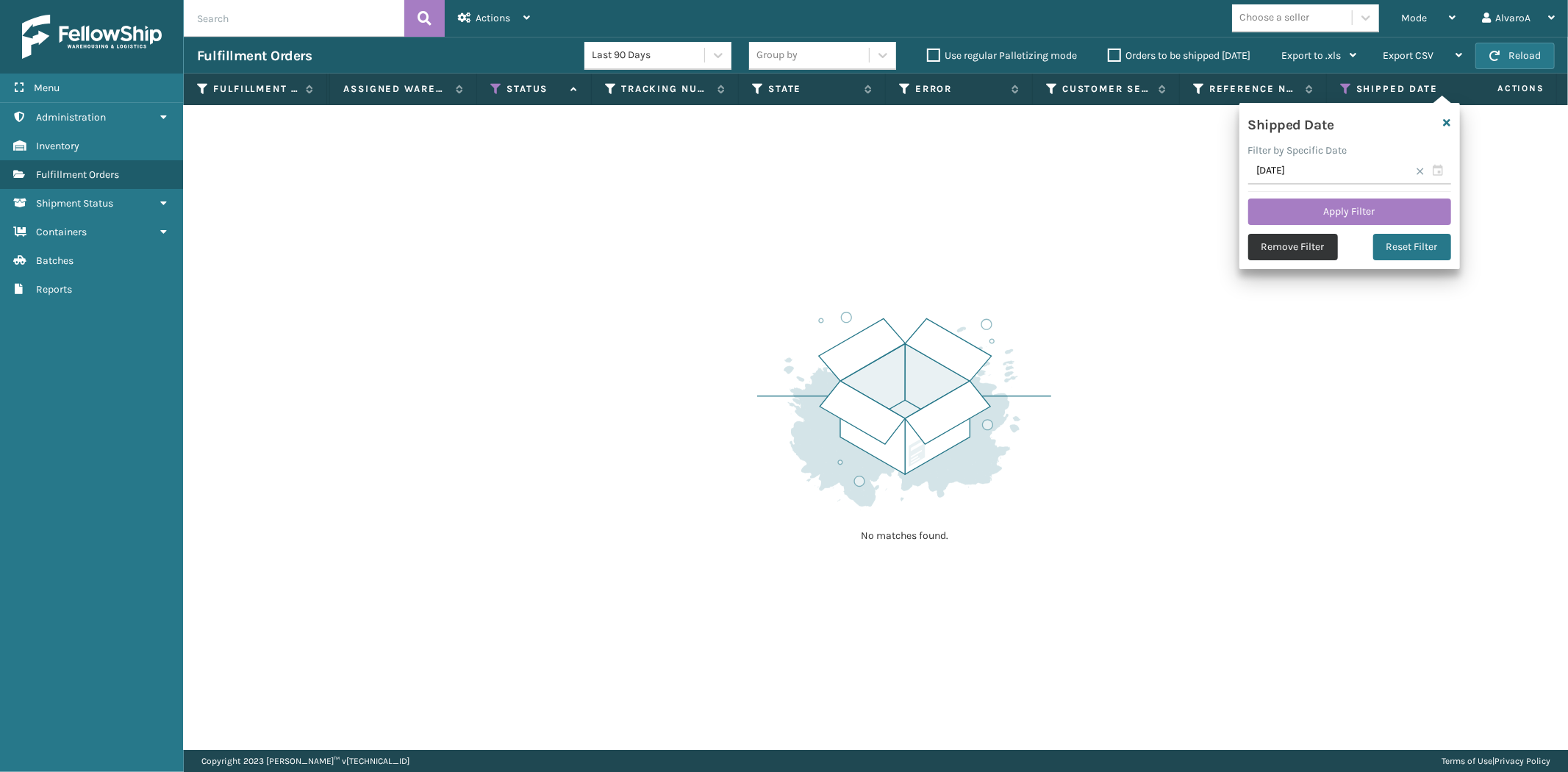
click at [1303, 238] on button "Remove Filter" at bounding box center [1293, 247] width 90 height 27
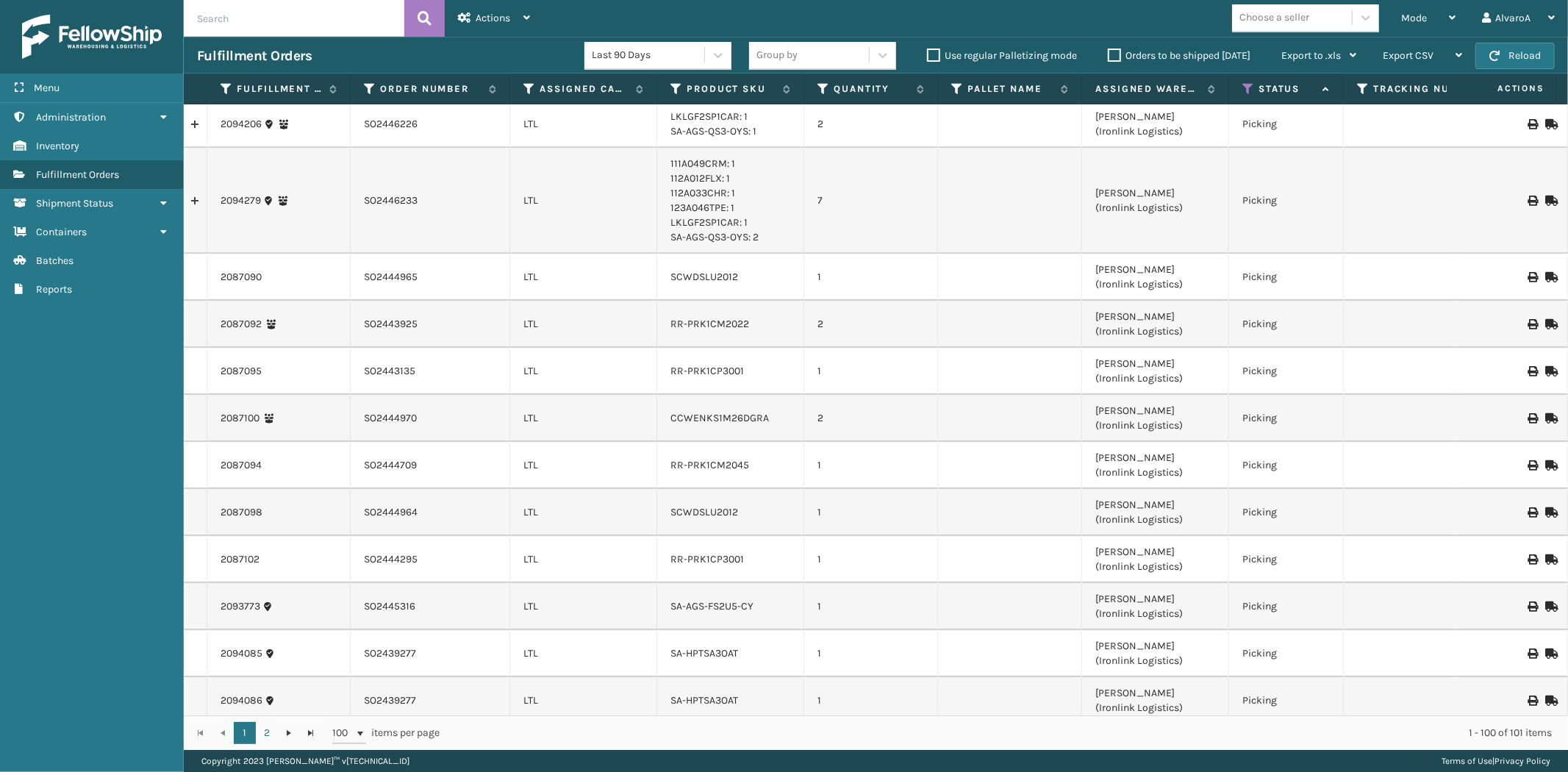
scroll to position [3635, 0]
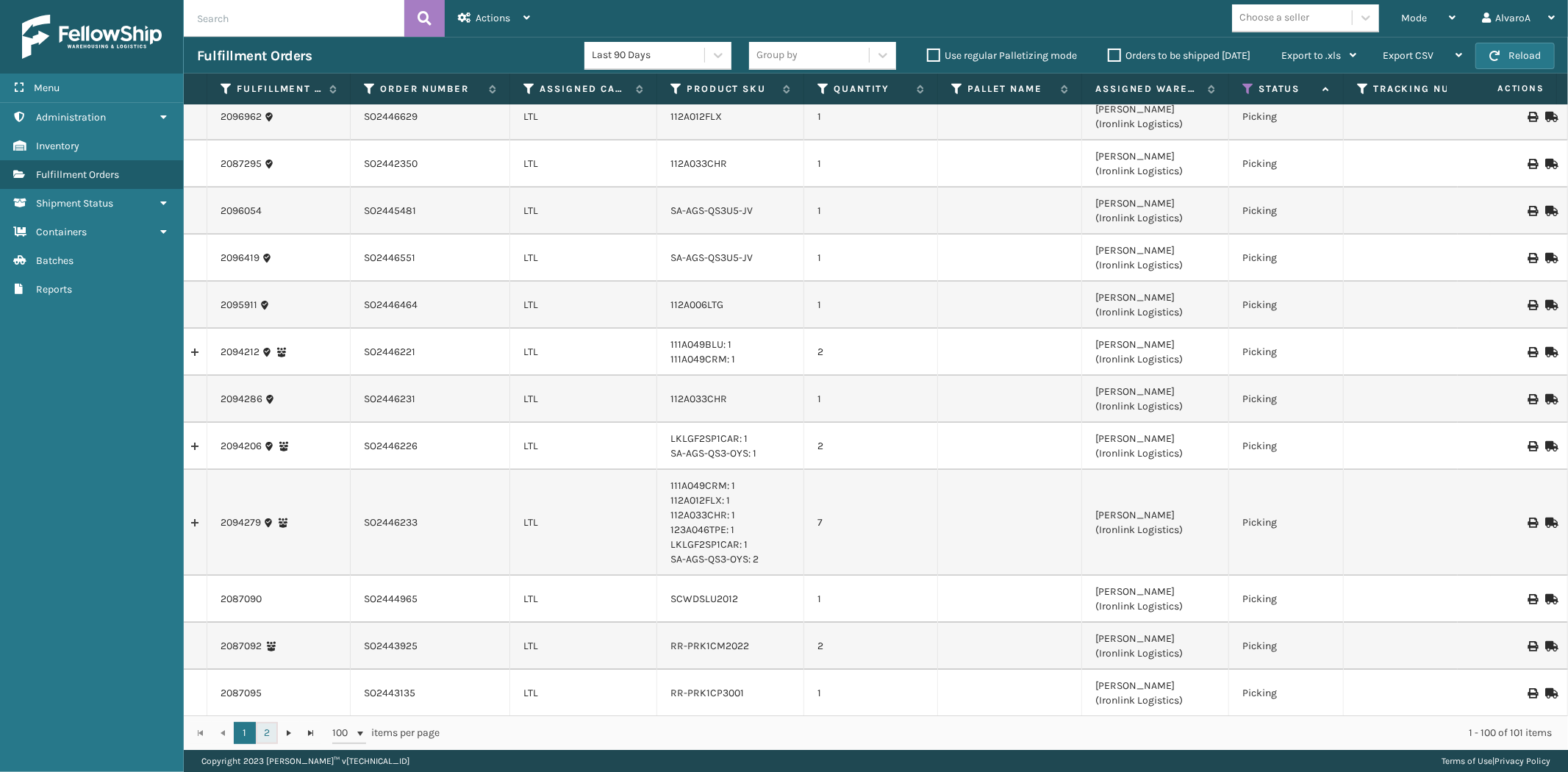
click at [269, 739] on link "2" at bounding box center [266, 733] width 22 height 22
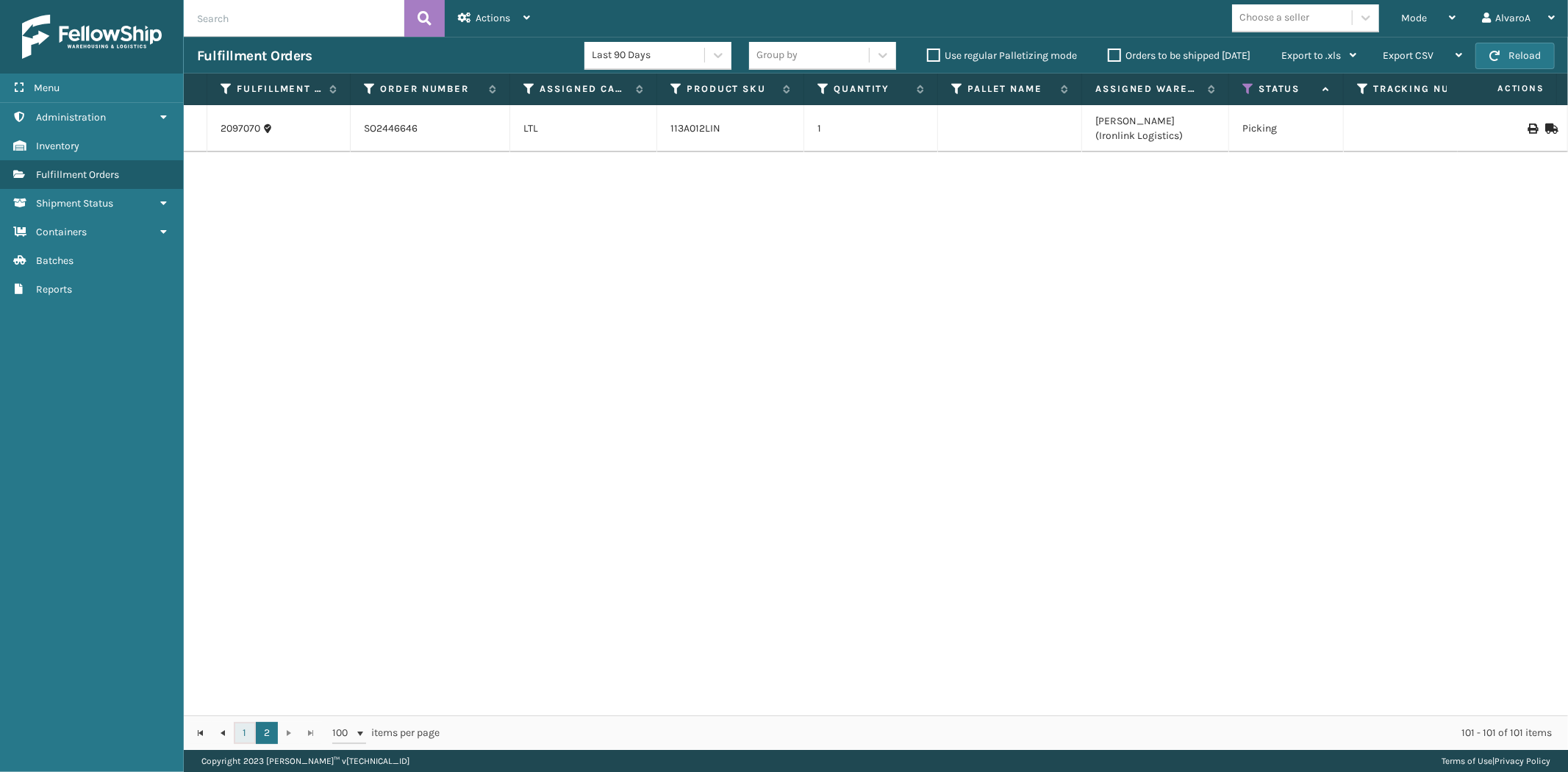
click at [246, 734] on link "1" at bounding box center [244, 733] width 22 height 22
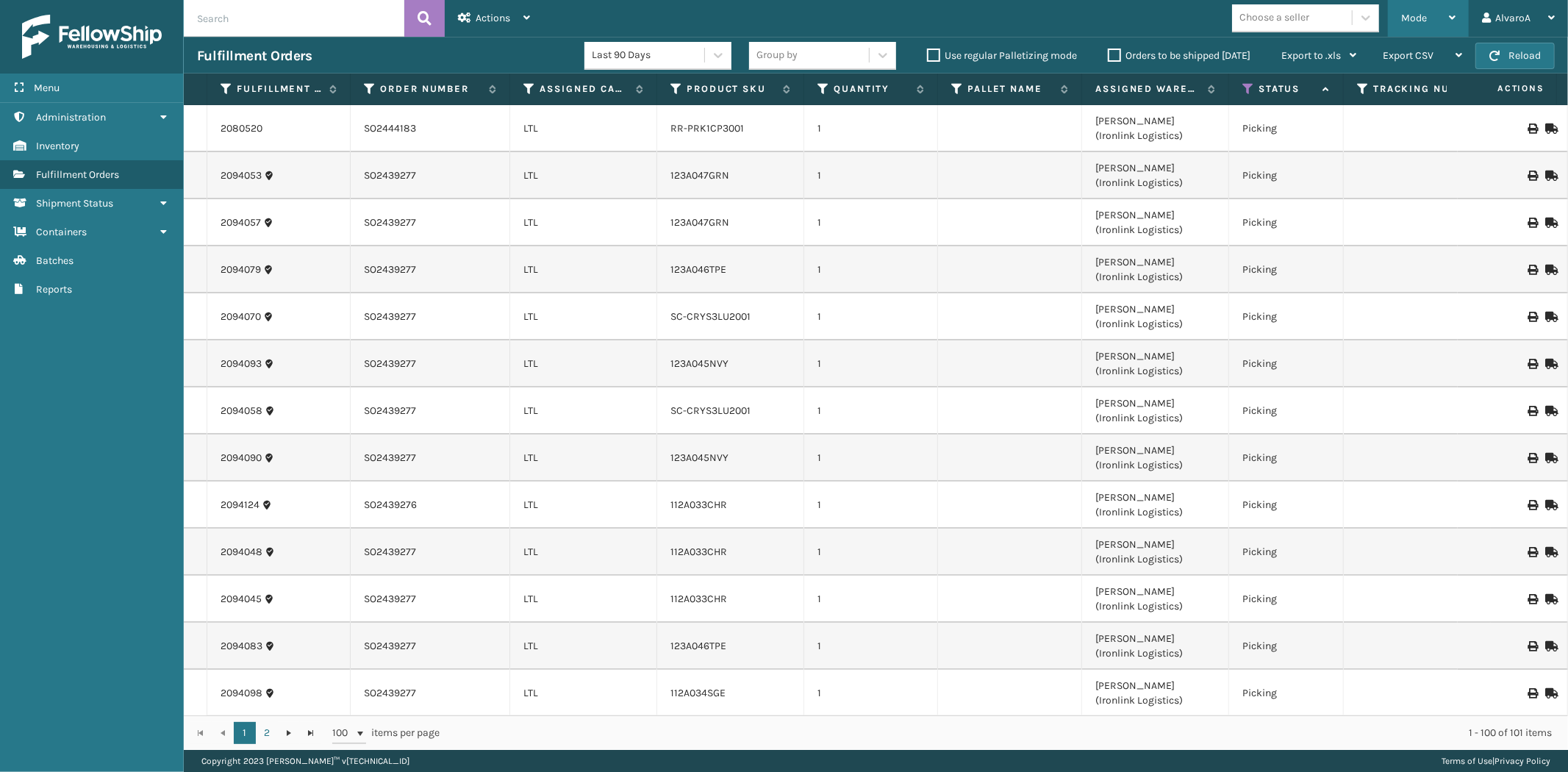
click at [1406, 28] on div "Mode" at bounding box center [1428, 18] width 54 height 36
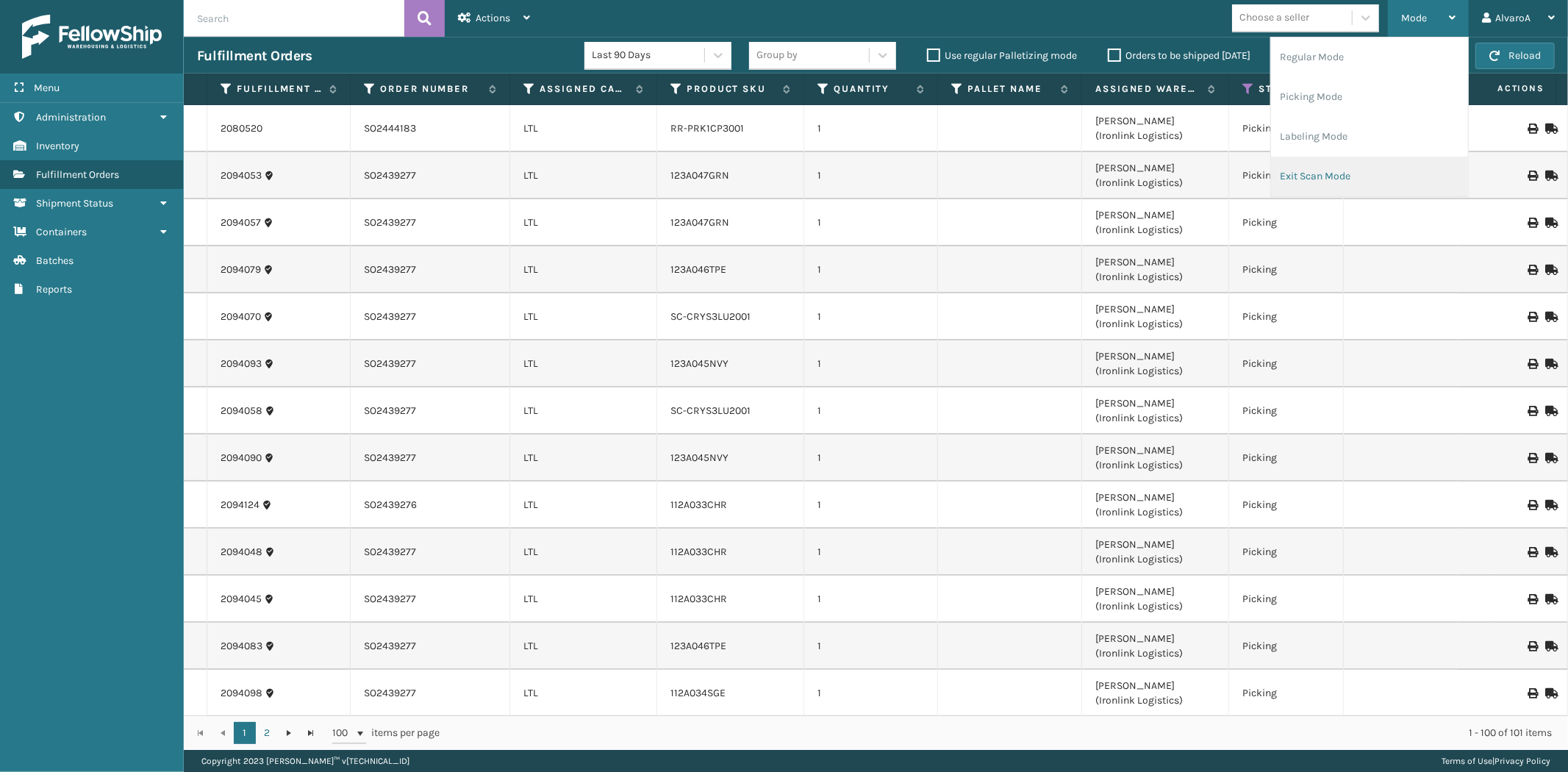
click at [1350, 161] on li "Exit Scan Mode" at bounding box center [1369, 177] width 197 height 40
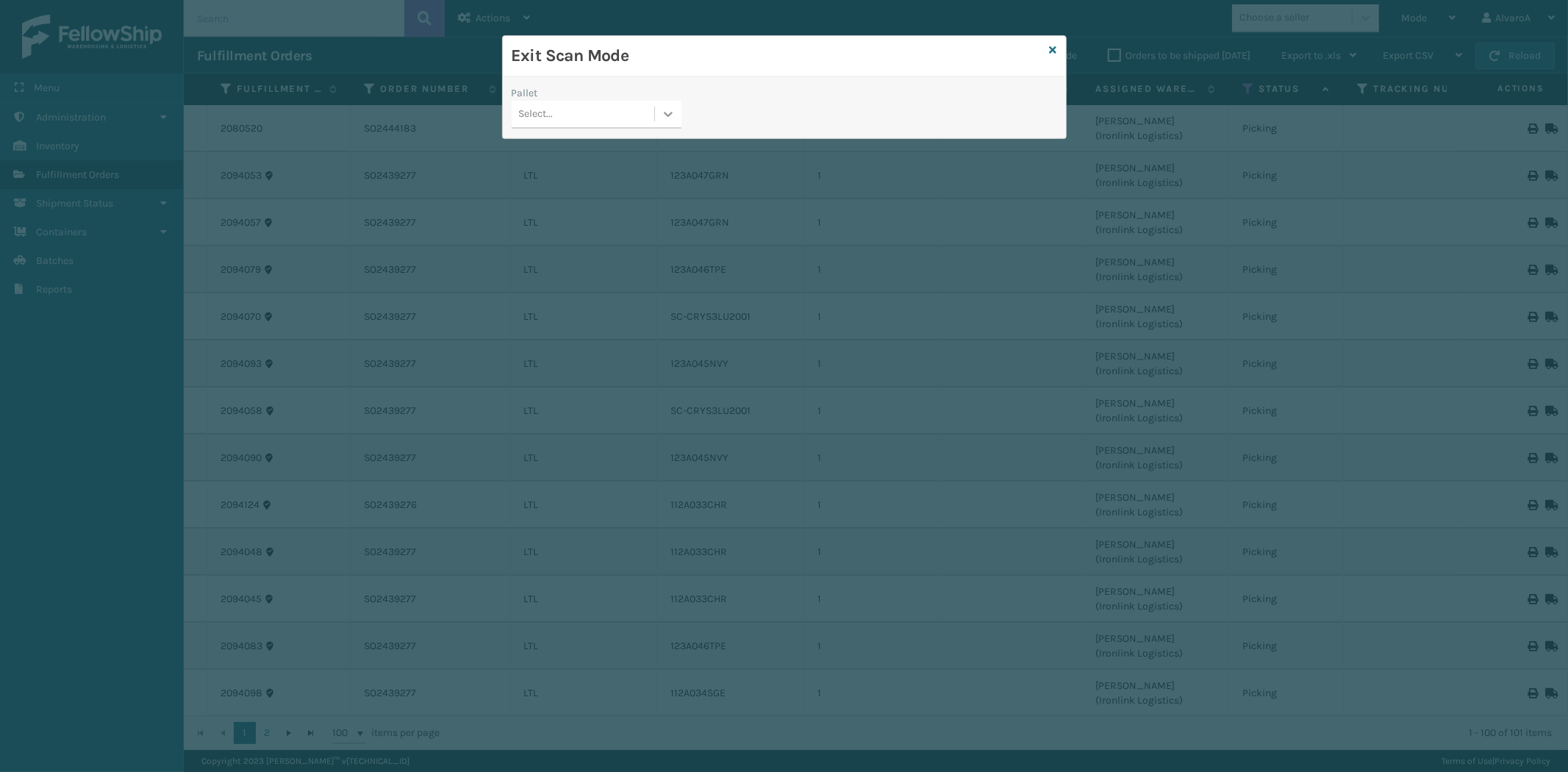
drag, startPoint x: 686, startPoint y: 111, endPoint x: 667, endPoint y: 117, distance: 19.9
click at [679, 117] on div "Pallet Select..." at bounding box center [596, 111] width 187 height 53
click at [666, 117] on icon at bounding box center [667, 114] width 14 height 14
drag, startPoint x: 583, startPoint y: 204, endPoint x: 598, endPoint y: 189, distance: 21.2
click at [584, 206] on div "UPSG-E5WTN8CZKQ" at bounding box center [597, 205] width 170 height 27
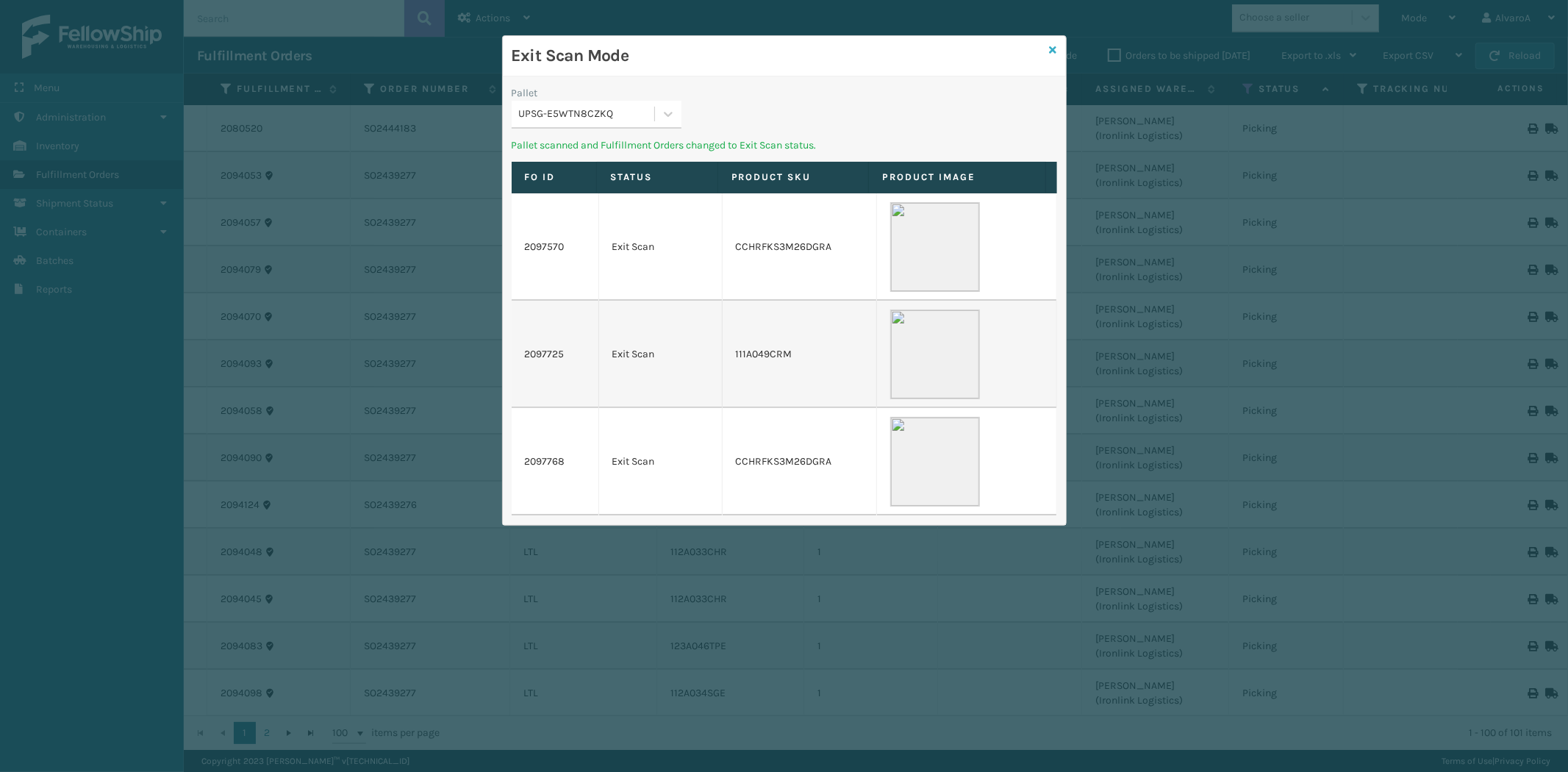
click at [1055, 49] on icon at bounding box center [1053, 50] width 8 height 11
